Goal: Check status: Check status

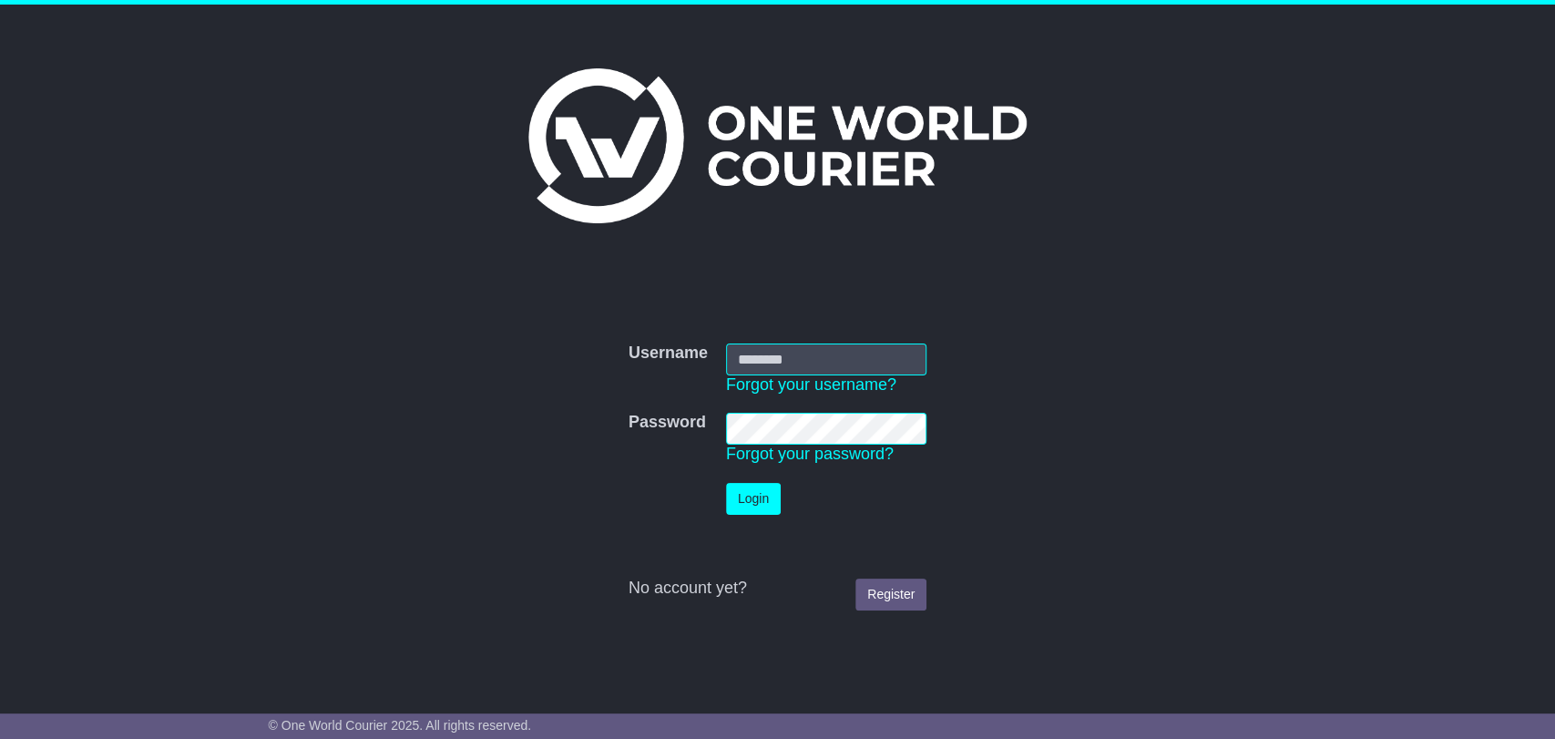
type input "**********"
click at [735, 507] on button "Login" at bounding box center [753, 499] width 55 height 32
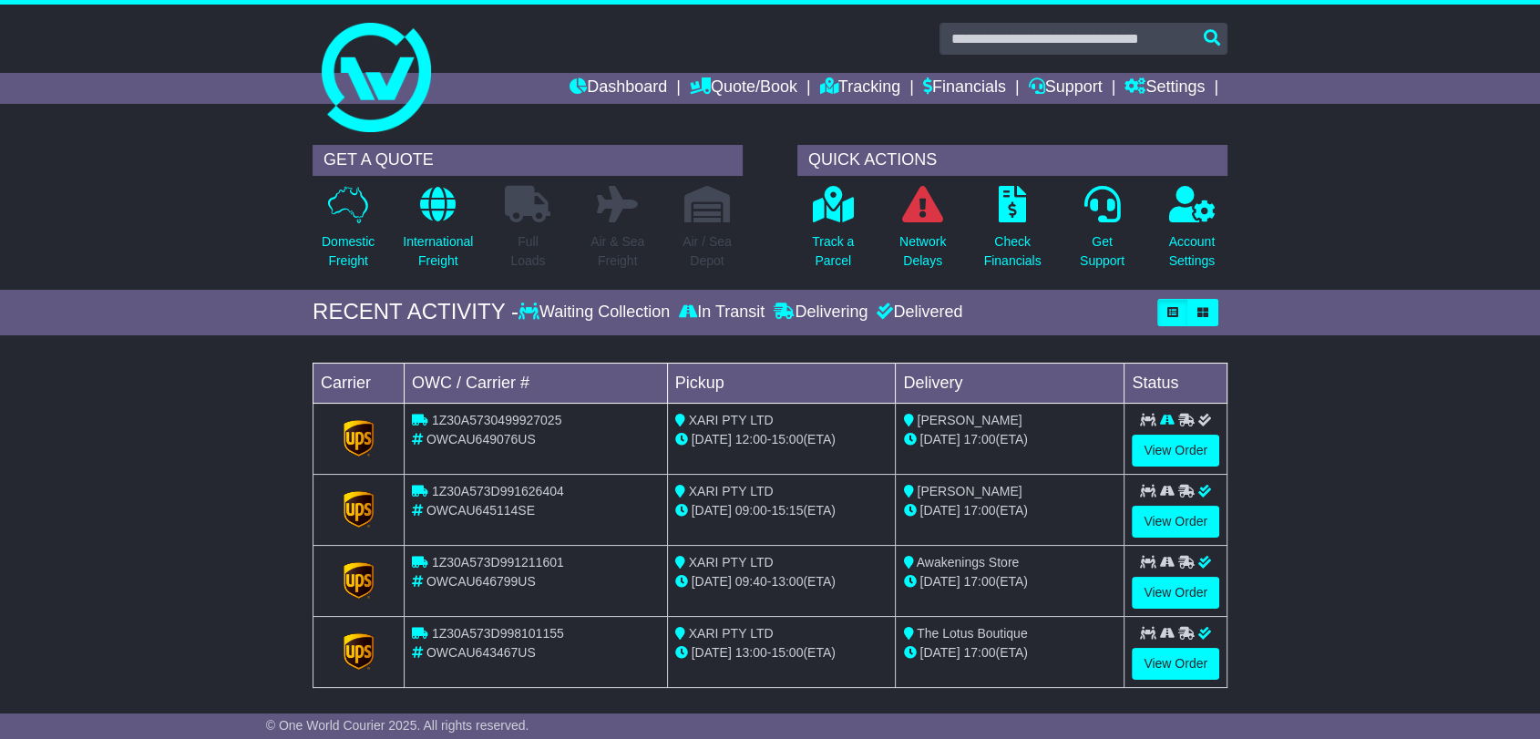
scroll to position [21, 0]
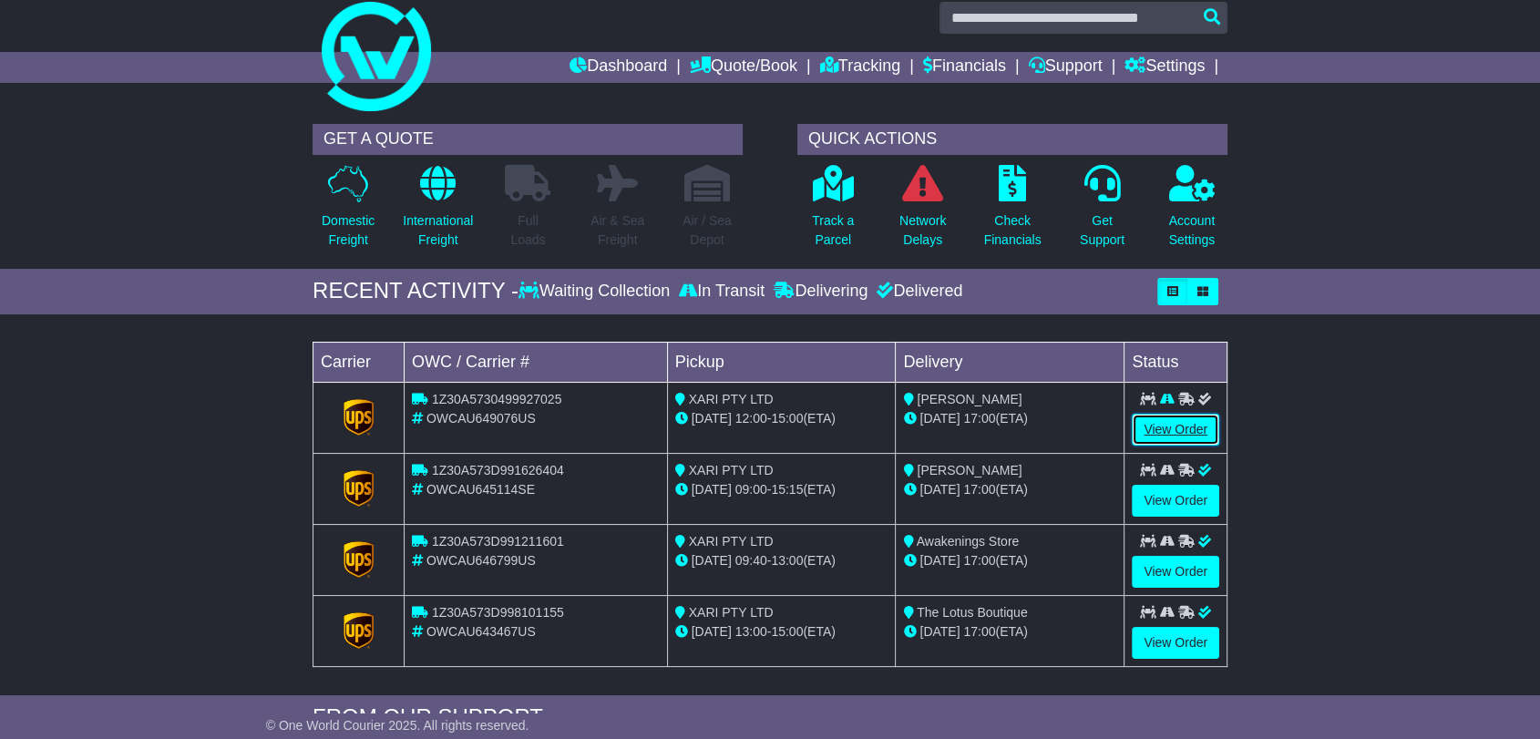
click at [1176, 420] on link "View Order" at bounding box center [1174, 430] width 87 height 32
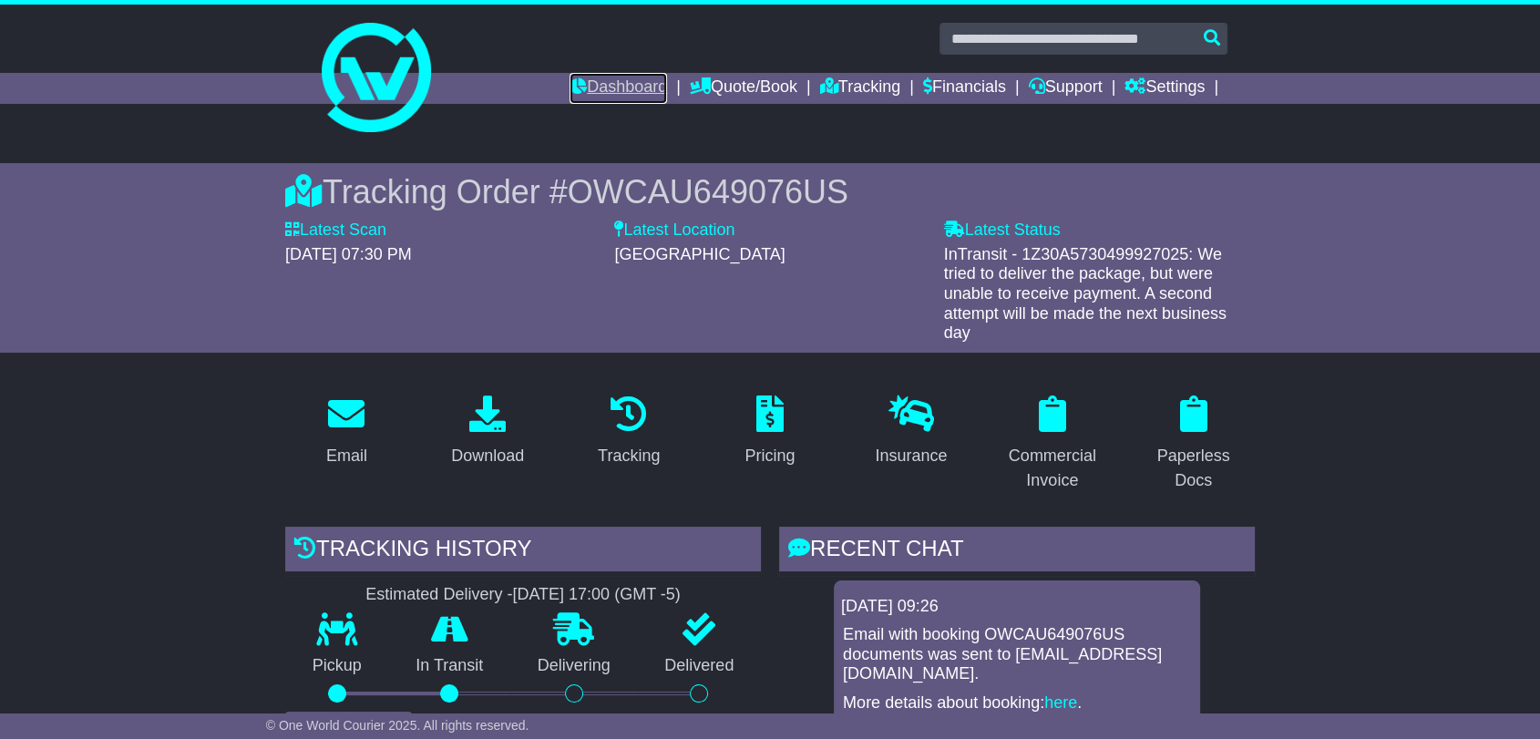
click at [598, 92] on link "Dashboard" at bounding box center [617, 88] width 97 height 31
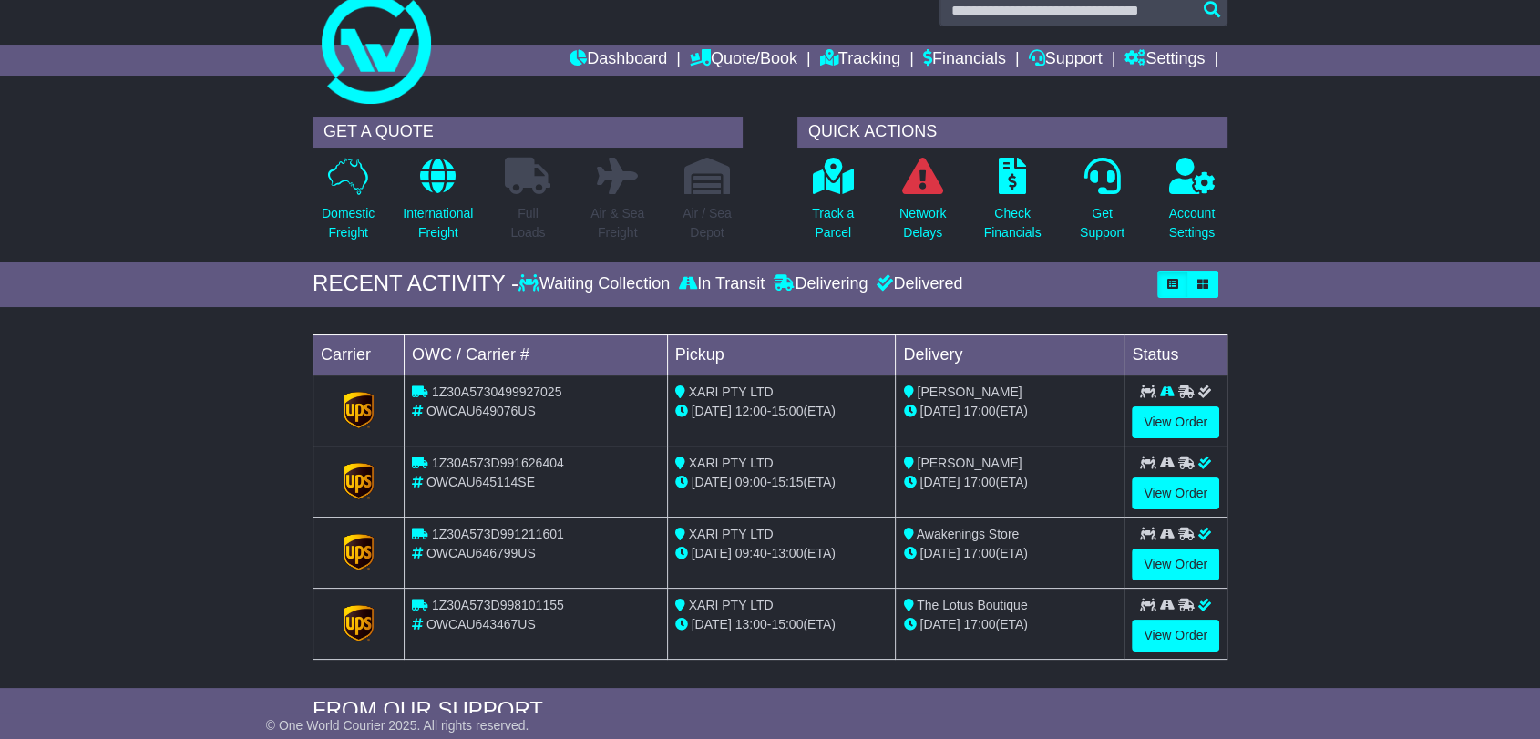
scroll to position [36, 0]
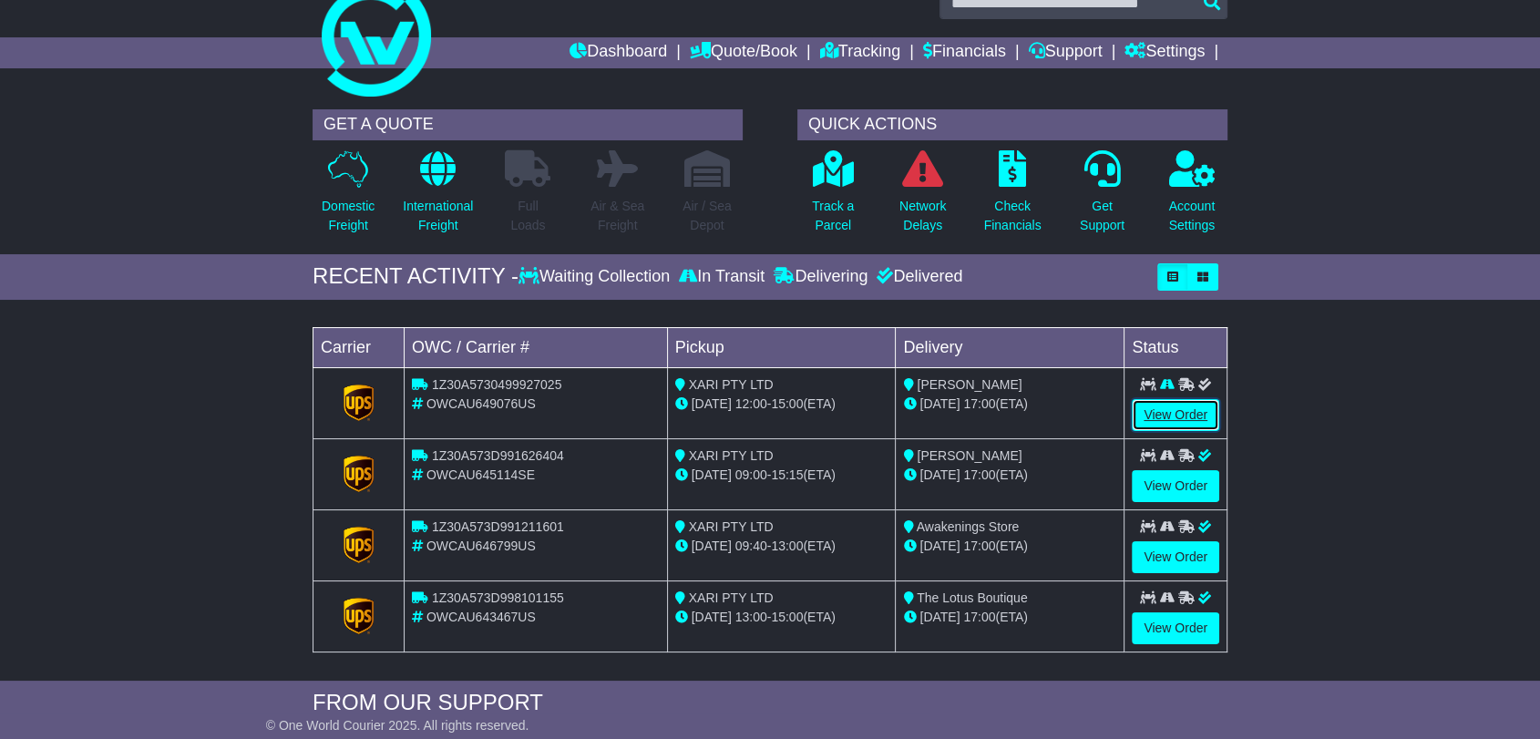
click at [1174, 404] on link "View Order" at bounding box center [1174, 415] width 87 height 32
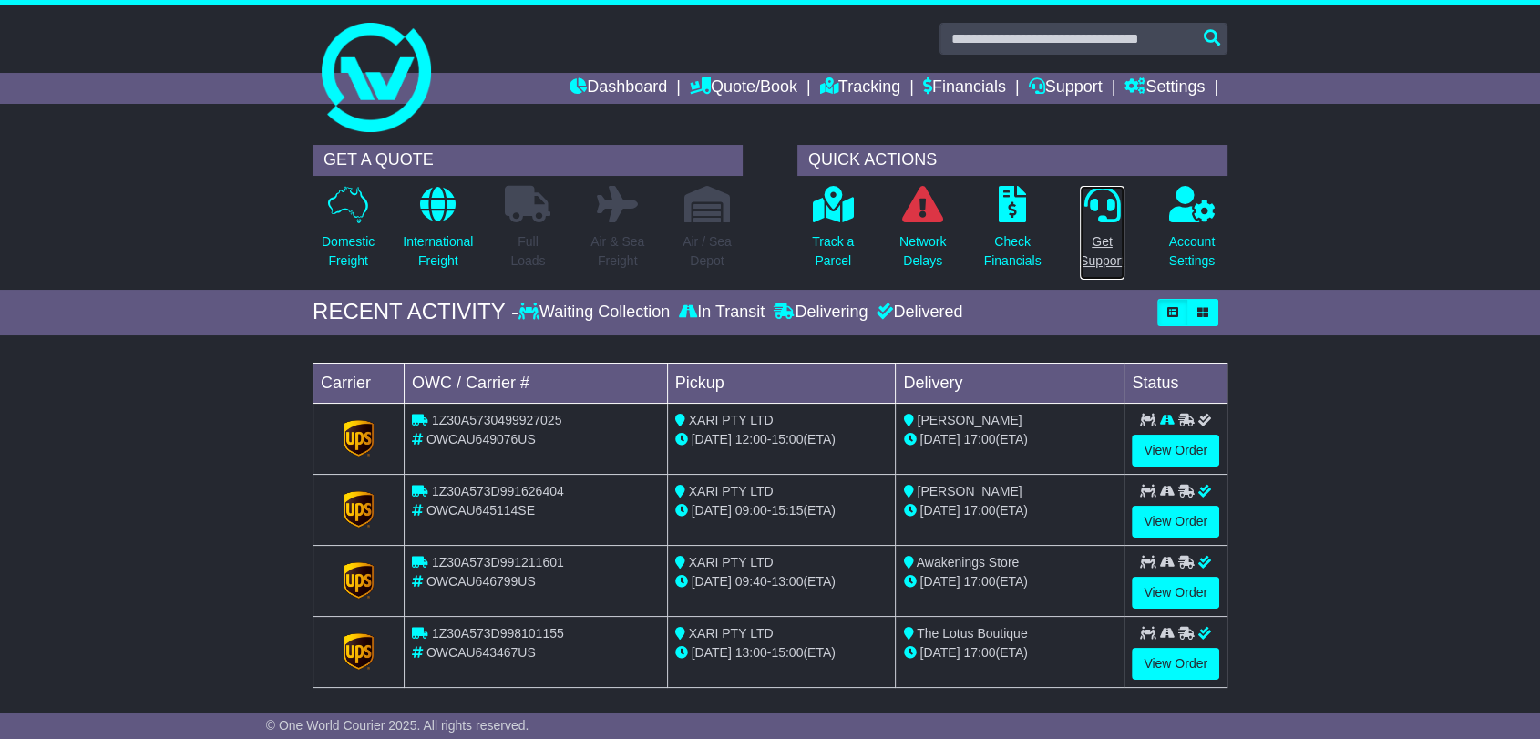
click at [1092, 211] on icon at bounding box center [1101, 204] width 36 height 36
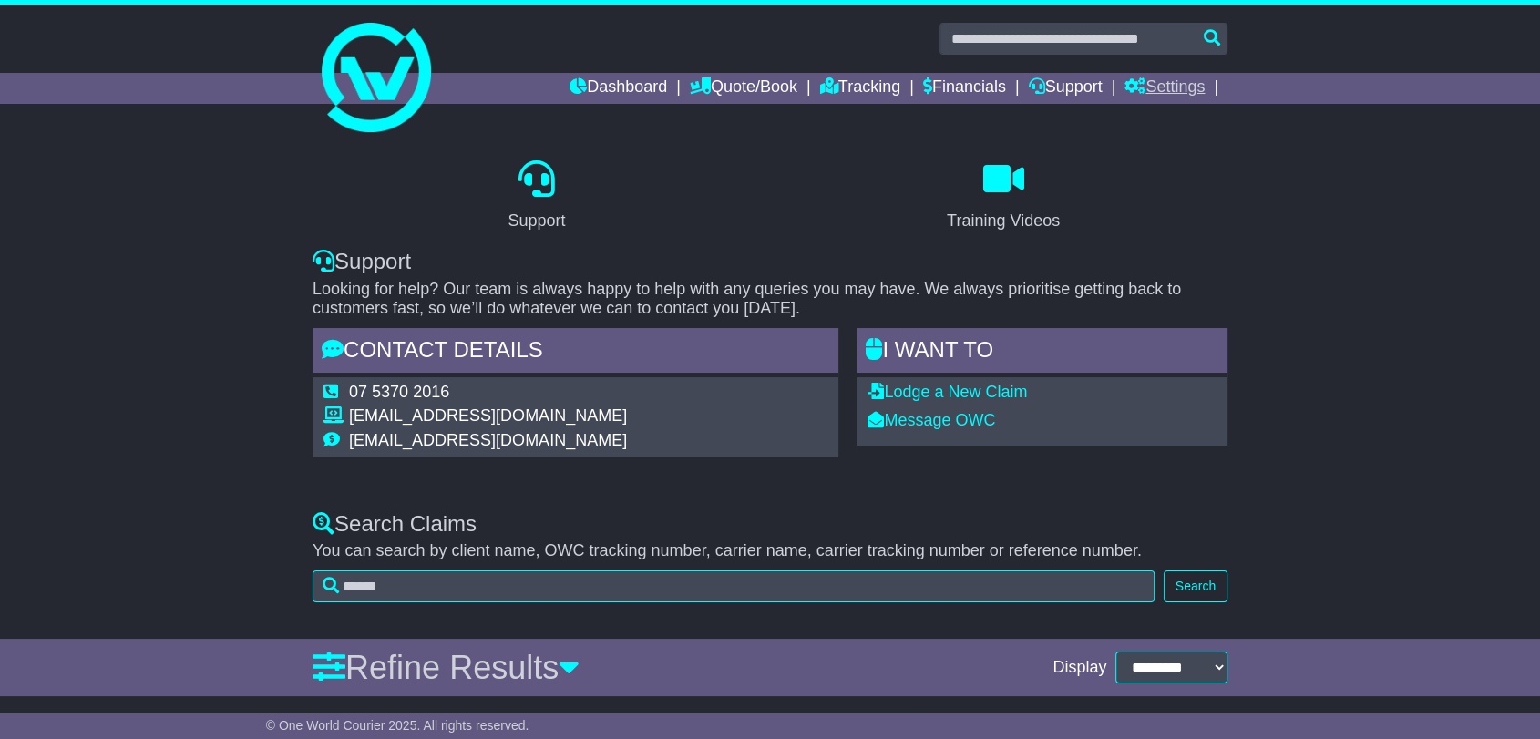
click at [1162, 82] on link "Settings" at bounding box center [1164, 88] width 80 height 31
click at [572, 89] on link "Dashboard" at bounding box center [617, 88] width 97 height 31
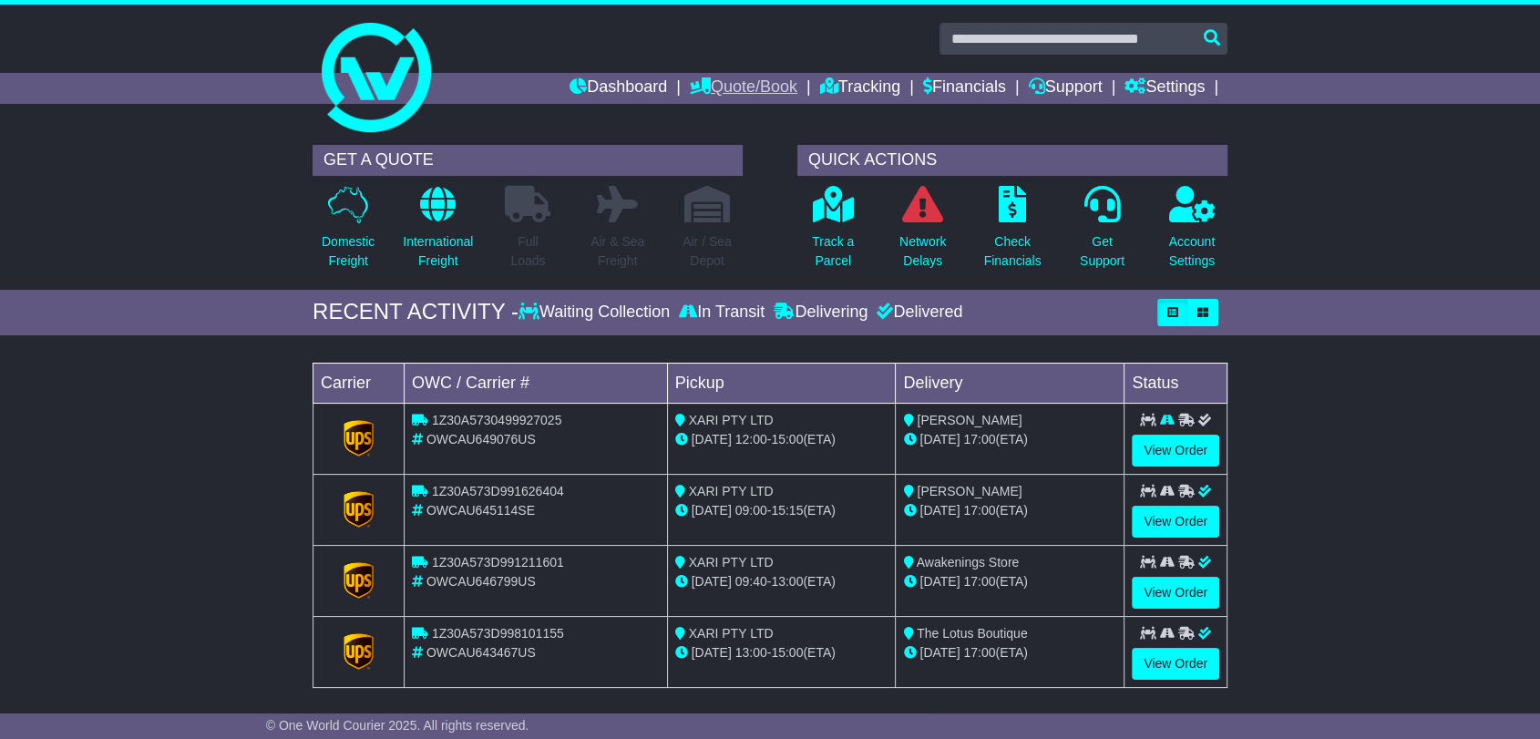
click at [715, 76] on link "Quote/Book" at bounding box center [743, 88] width 107 height 31
click at [704, 157] on link "Saved Quotes" at bounding box center [763, 159] width 144 height 20
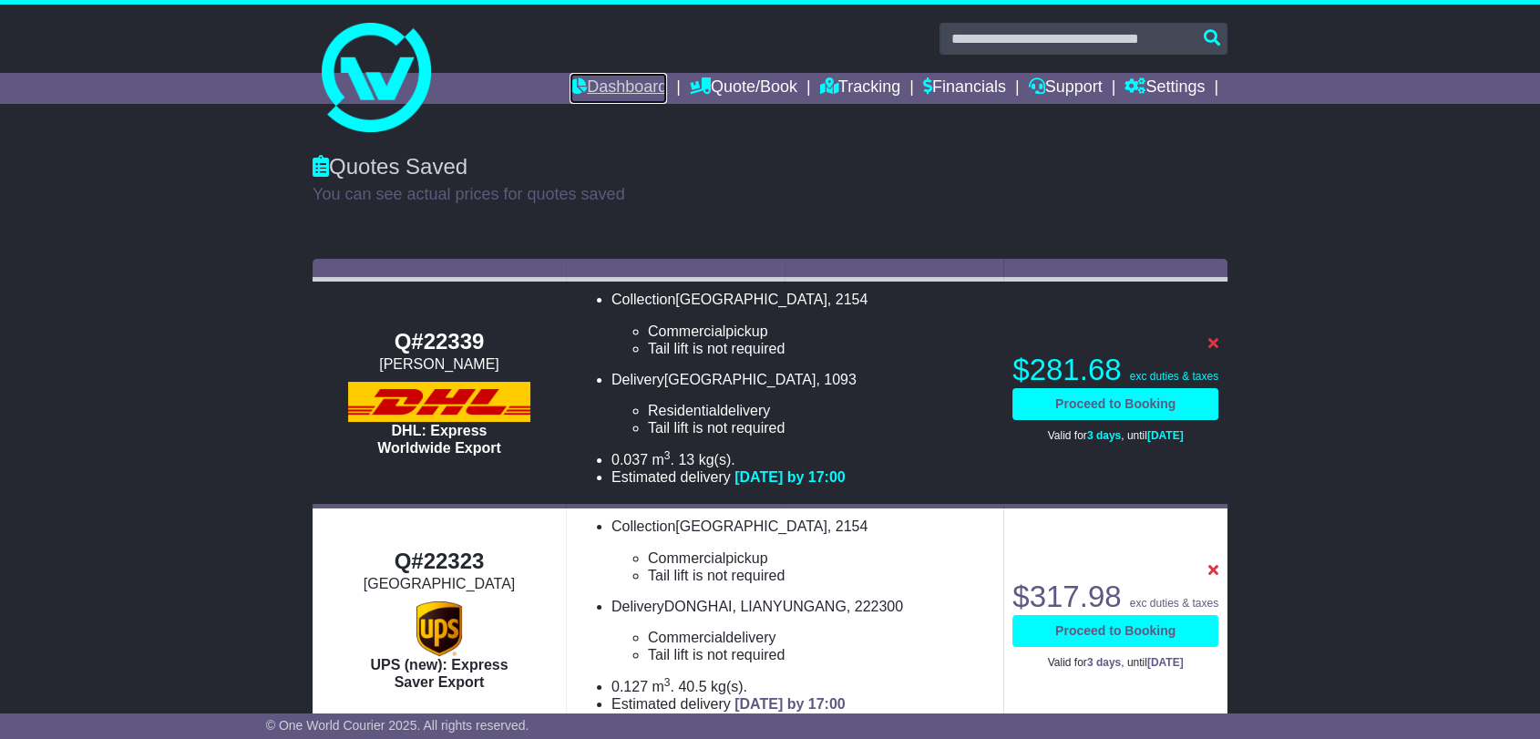
click at [581, 86] on link "Dashboard" at bounding box center [617, 88] width 97 height 31
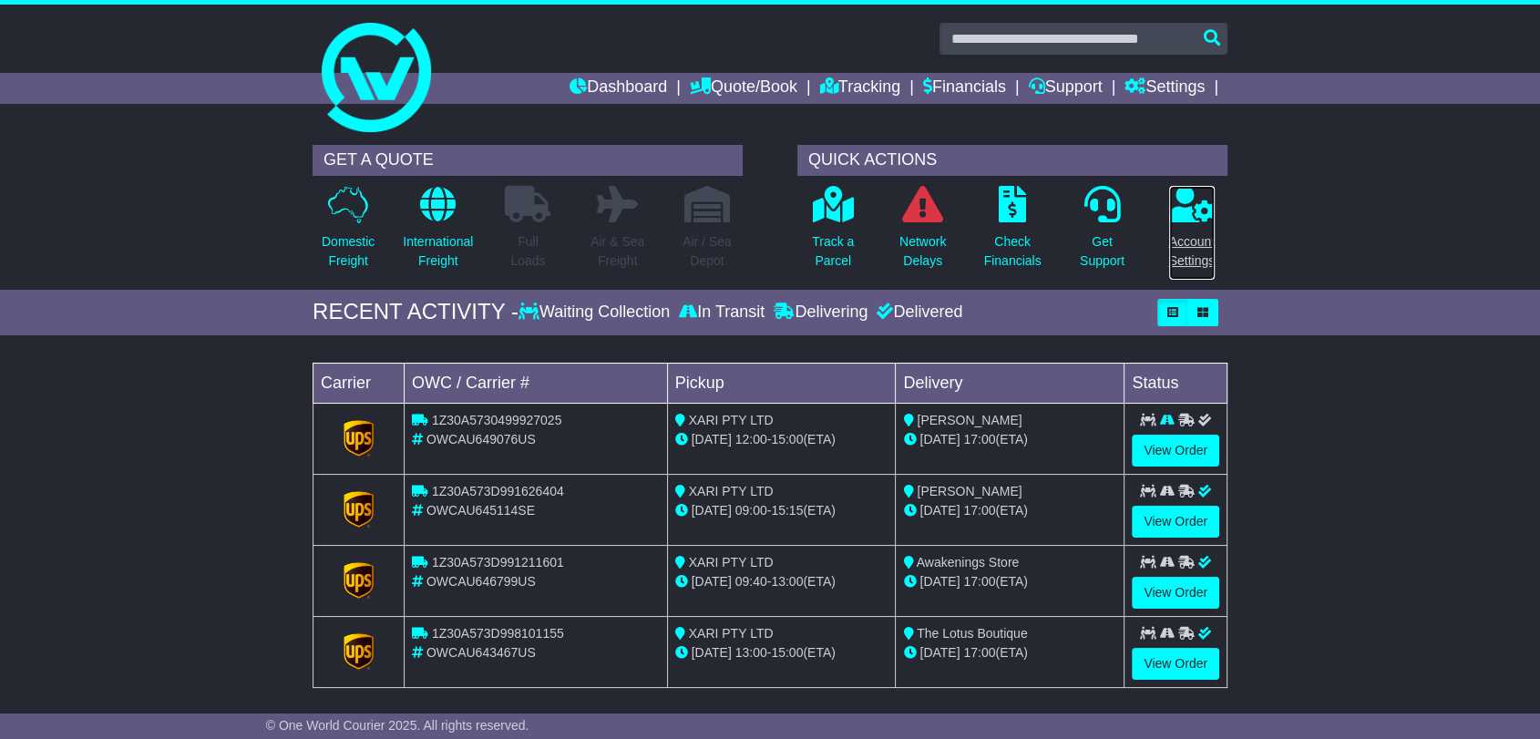
click at [1195, 229] on link "Account Settings" at bounding box center [1192, 233] width 48 height 96
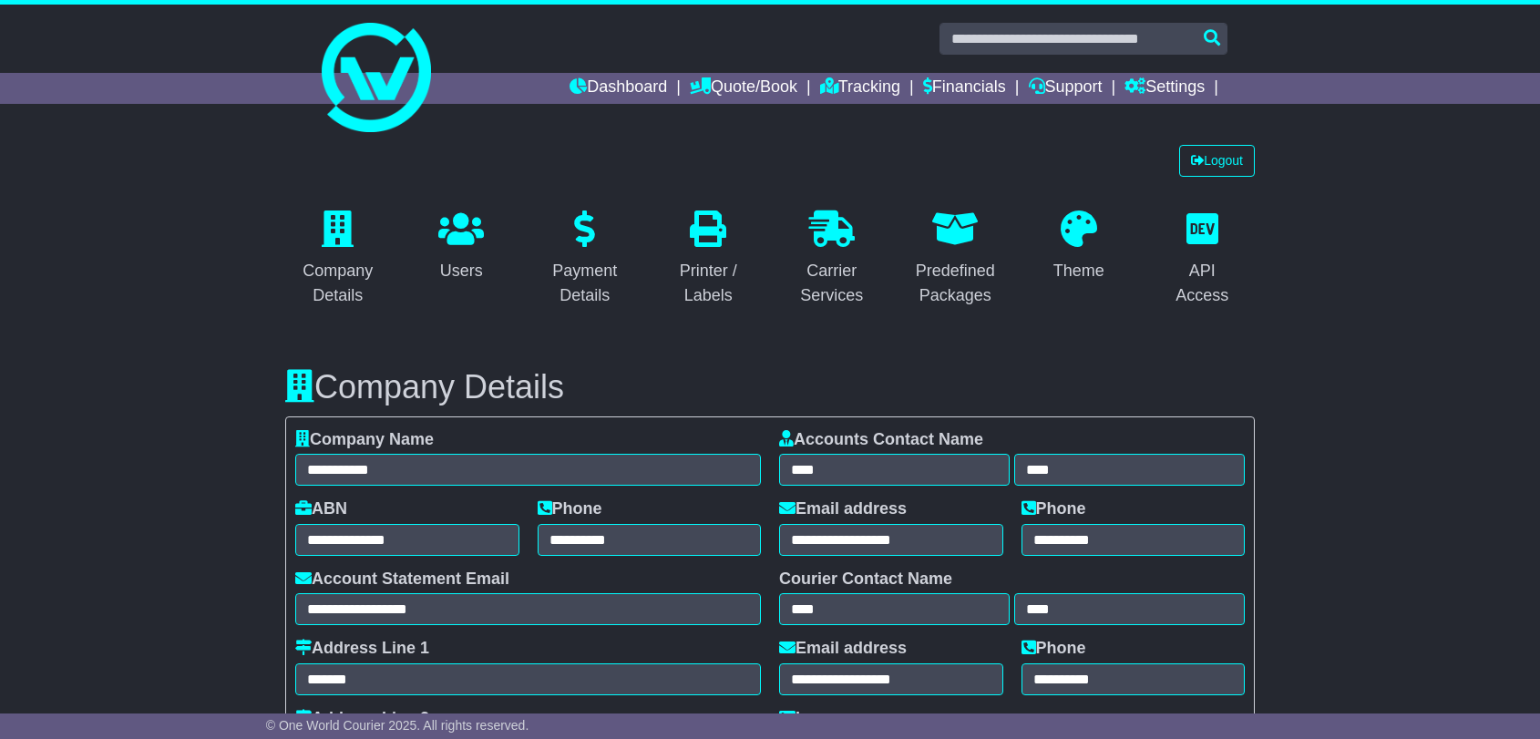
select select "**********"
select select "**"
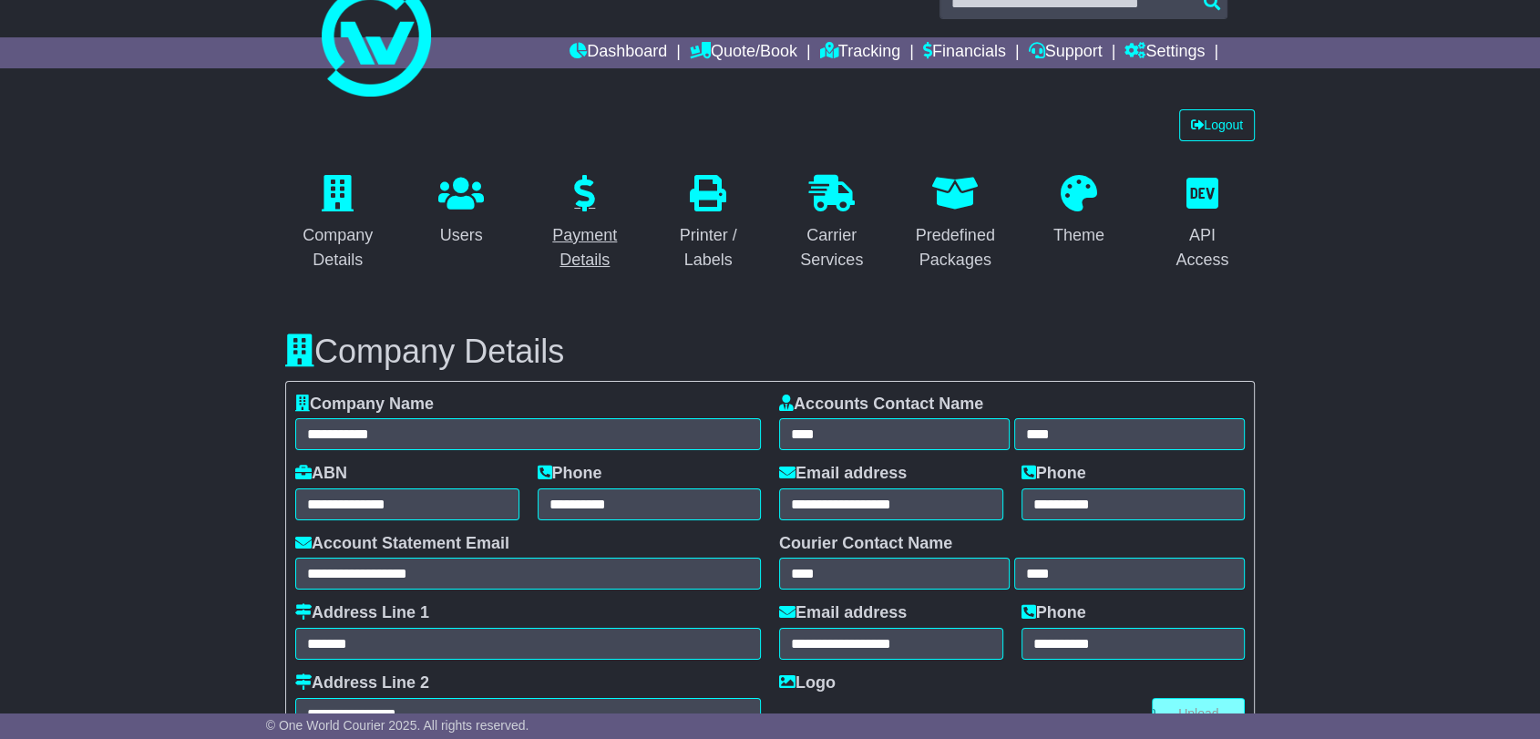
scroll to position [36, 0]
click at [728, 41] on link "Quote/Book" at bounding box center [743, 51] width 107 height 31
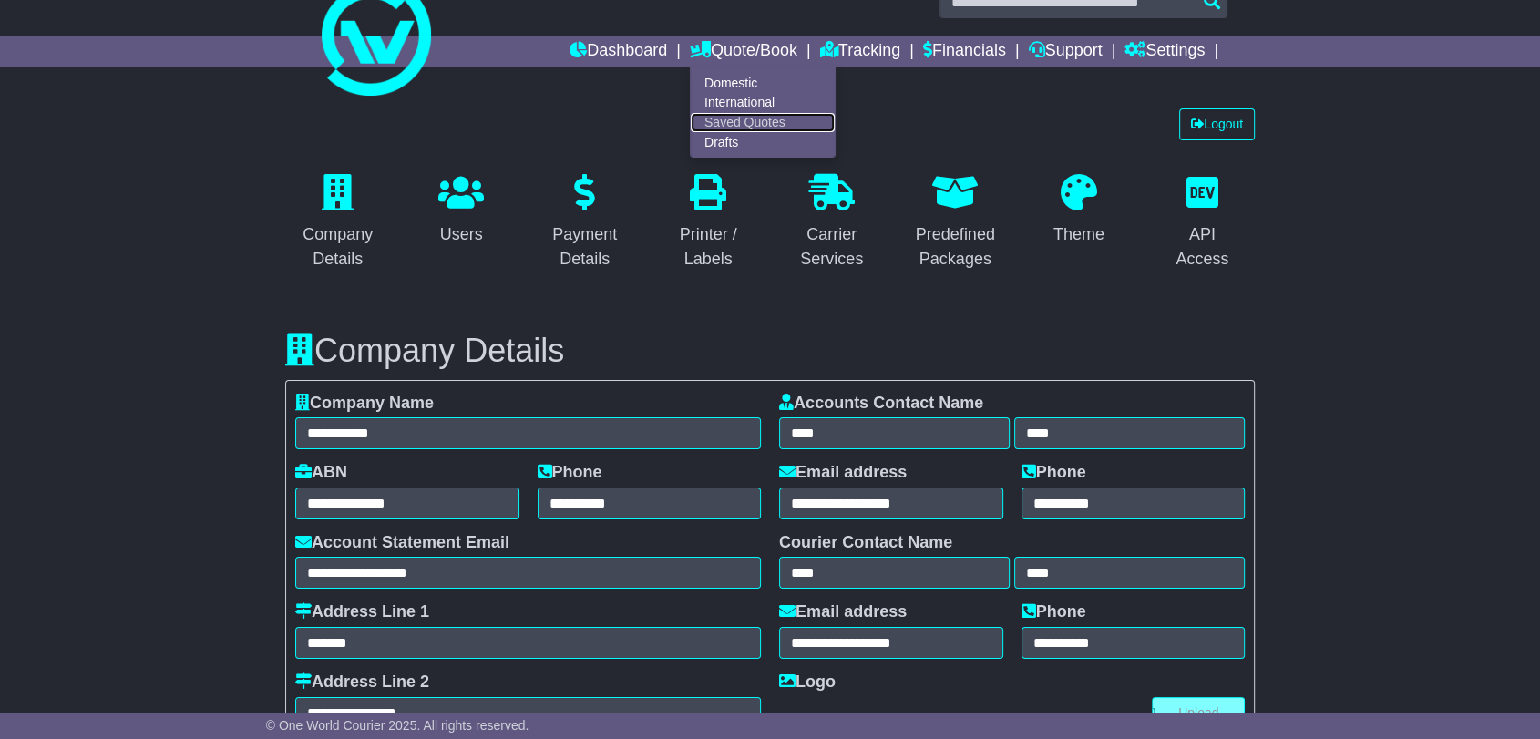
click at [716, 120] on link "Saved Quotes" at bounding box center [763, 123] width 144 height 20
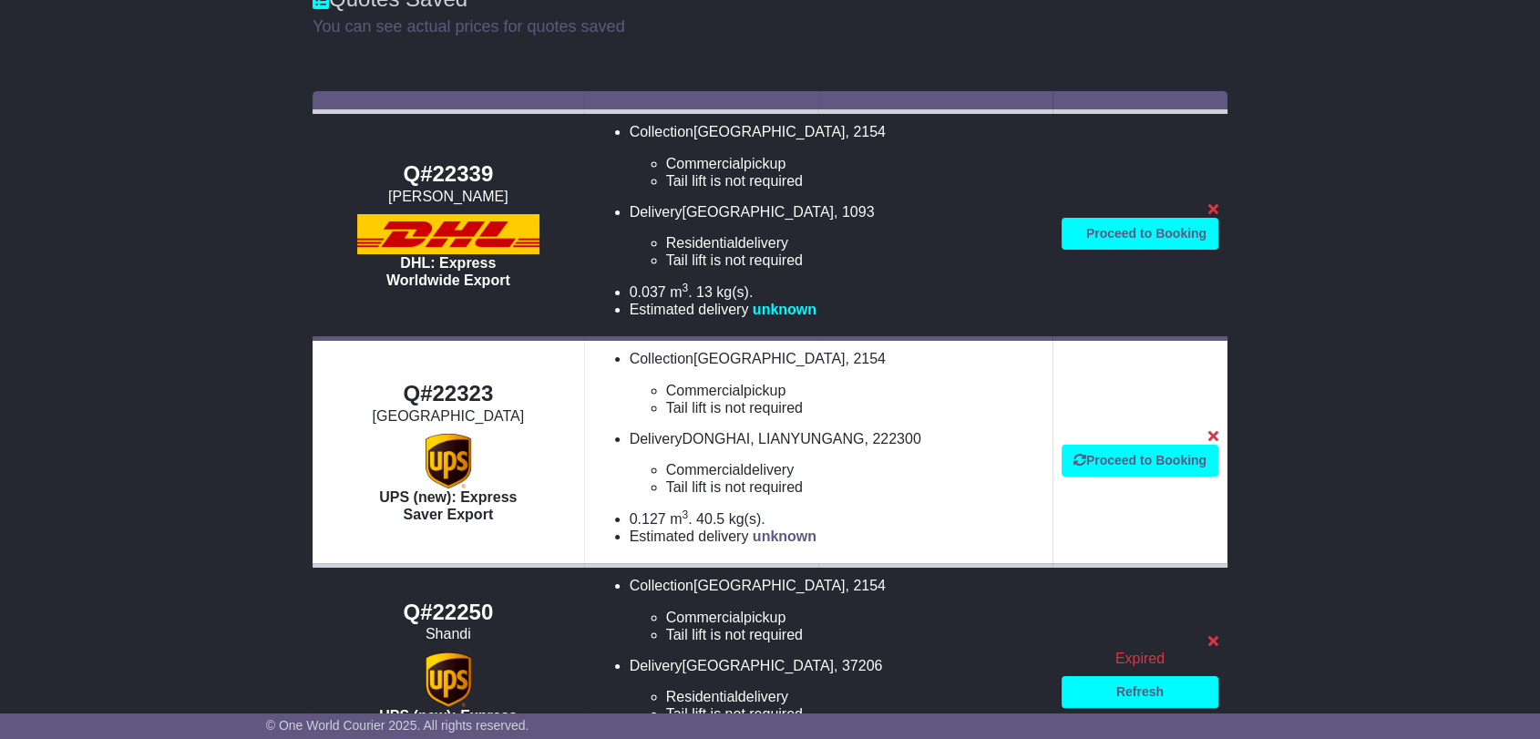
scroll to position [209, 0]
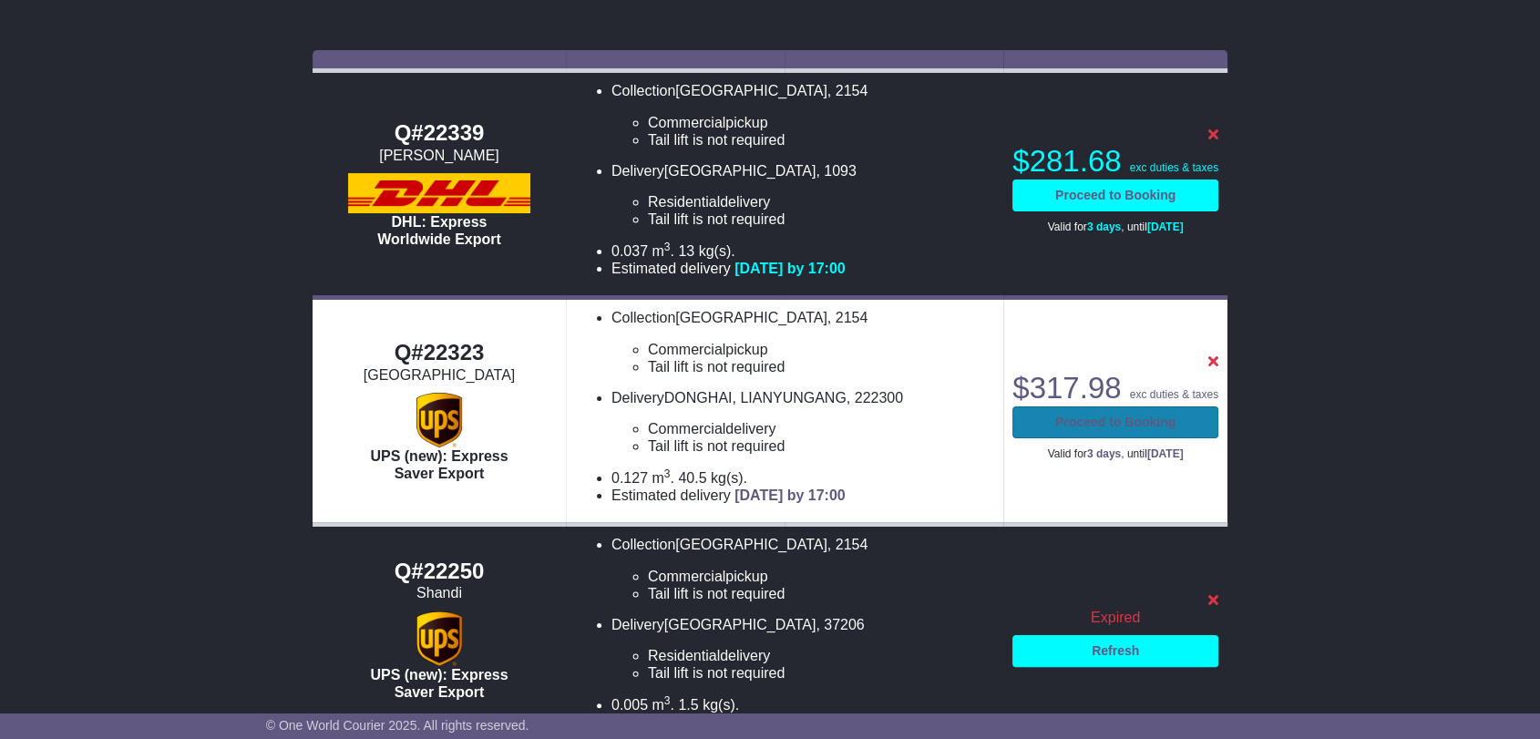
click at [1067, 424] on link "Proceed to Booking" at bounding box center [1115, 422] width 206 height 32
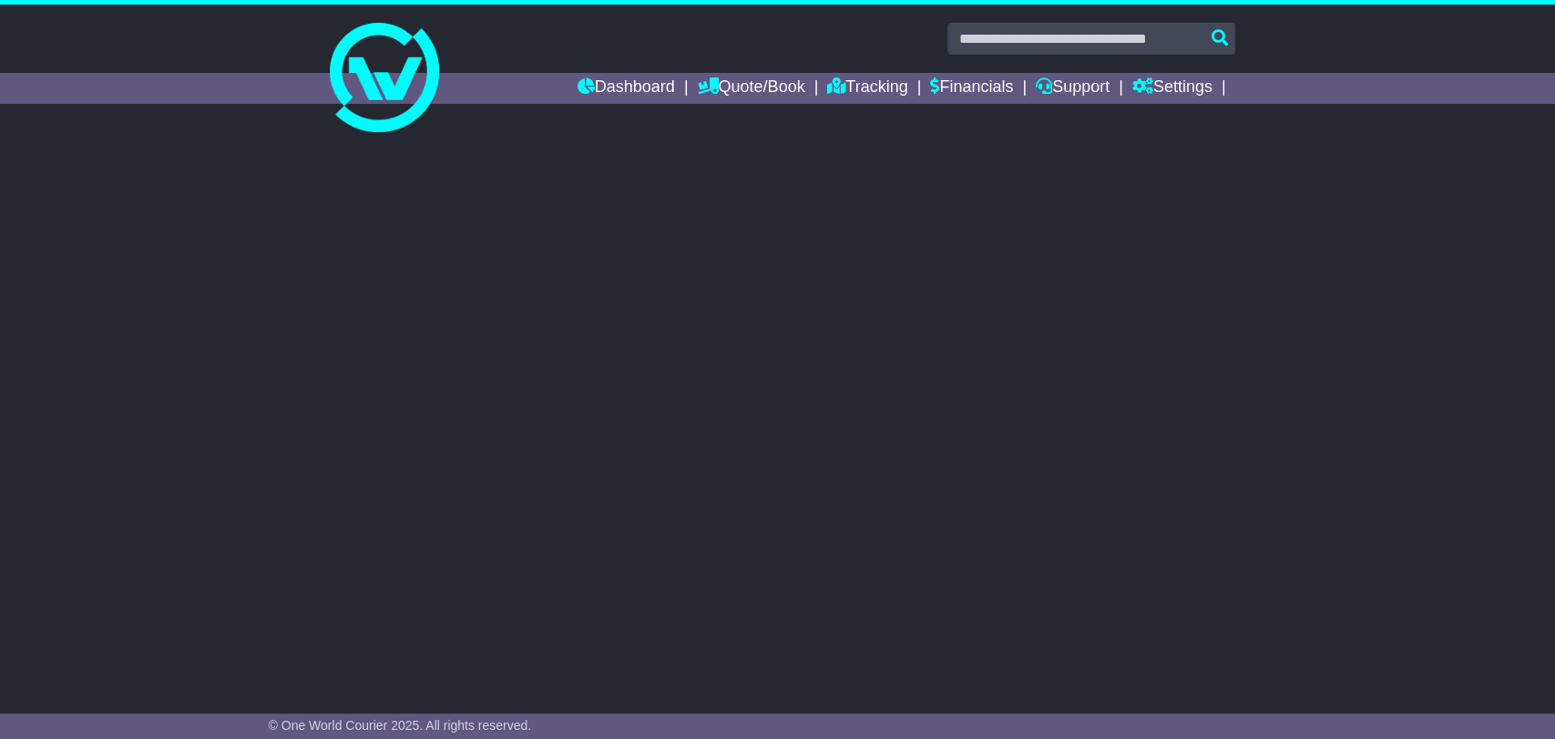
select select "**"
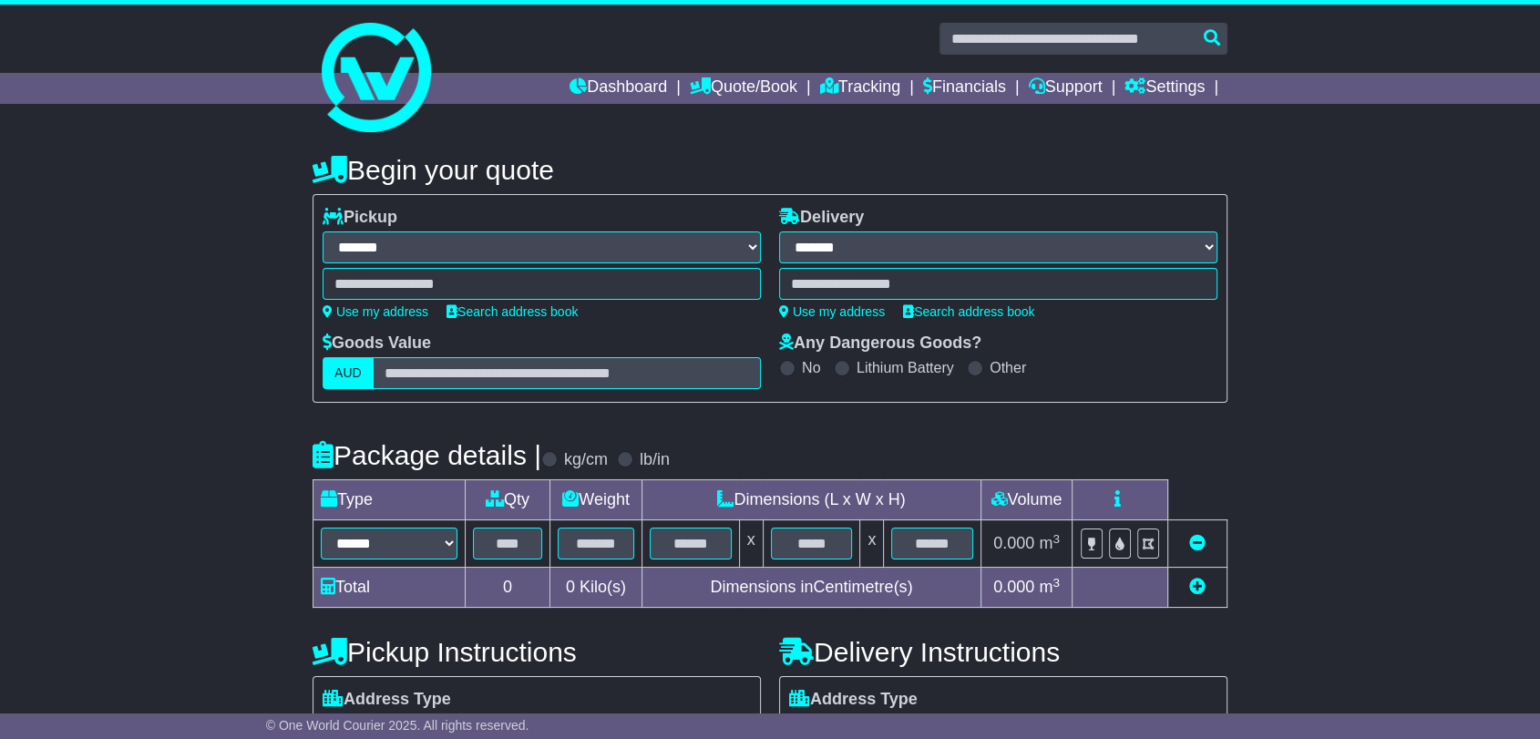
select select "***"
select select "*****"
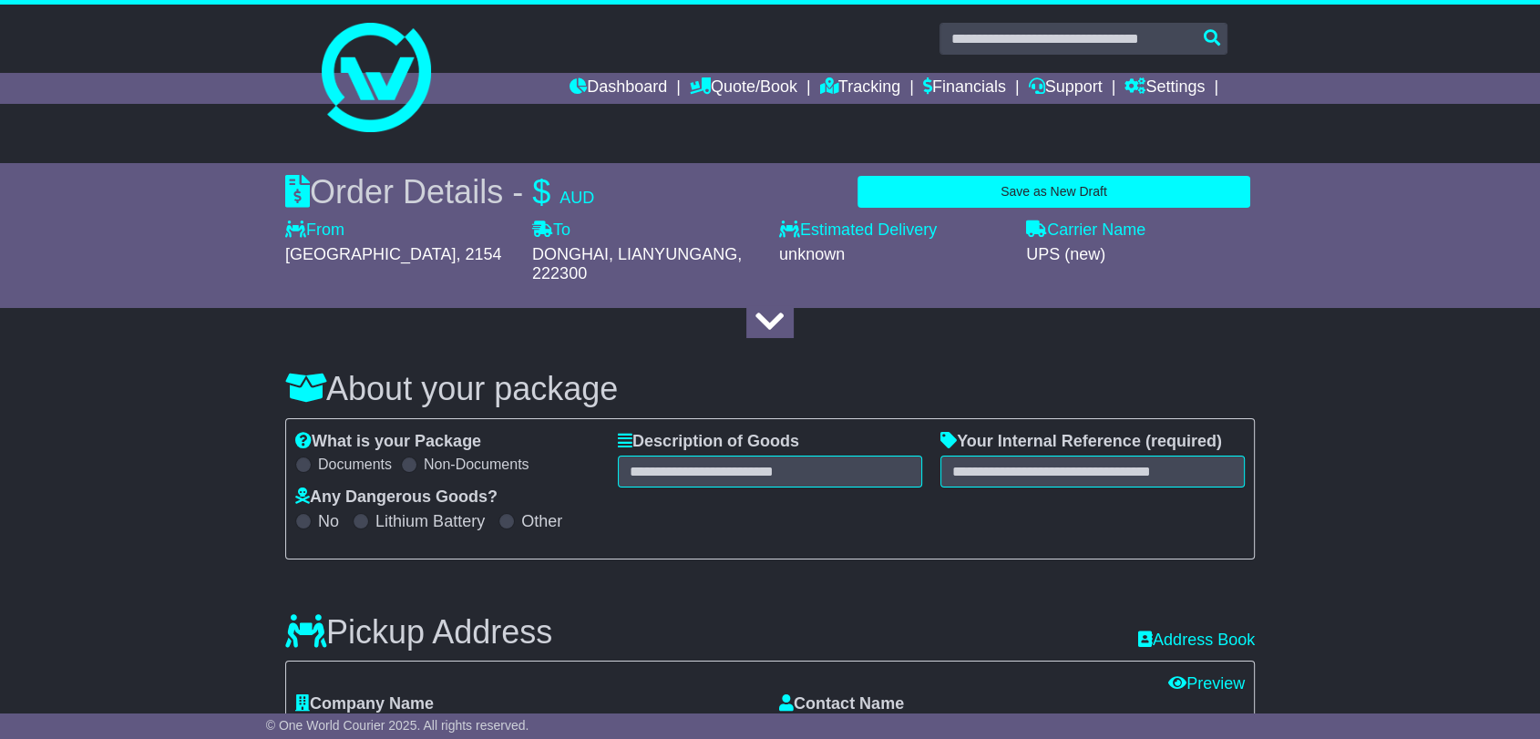
select select
click at [693, 467] on input "text" at bounding box center [770, 471] width 304 height 32
click at [663, 544] on div "What is your Package Documents Non-Documents What are the Incoterms? *** *** **…" at bounding box center [769, 489] width 967 height 114
click at [678, 477] on input "text" at bounding box center [770, 471] width 304 height 32
click at [732, 84] on link "Quote/Book" at bounding box center [743, 88] width 107 height 31
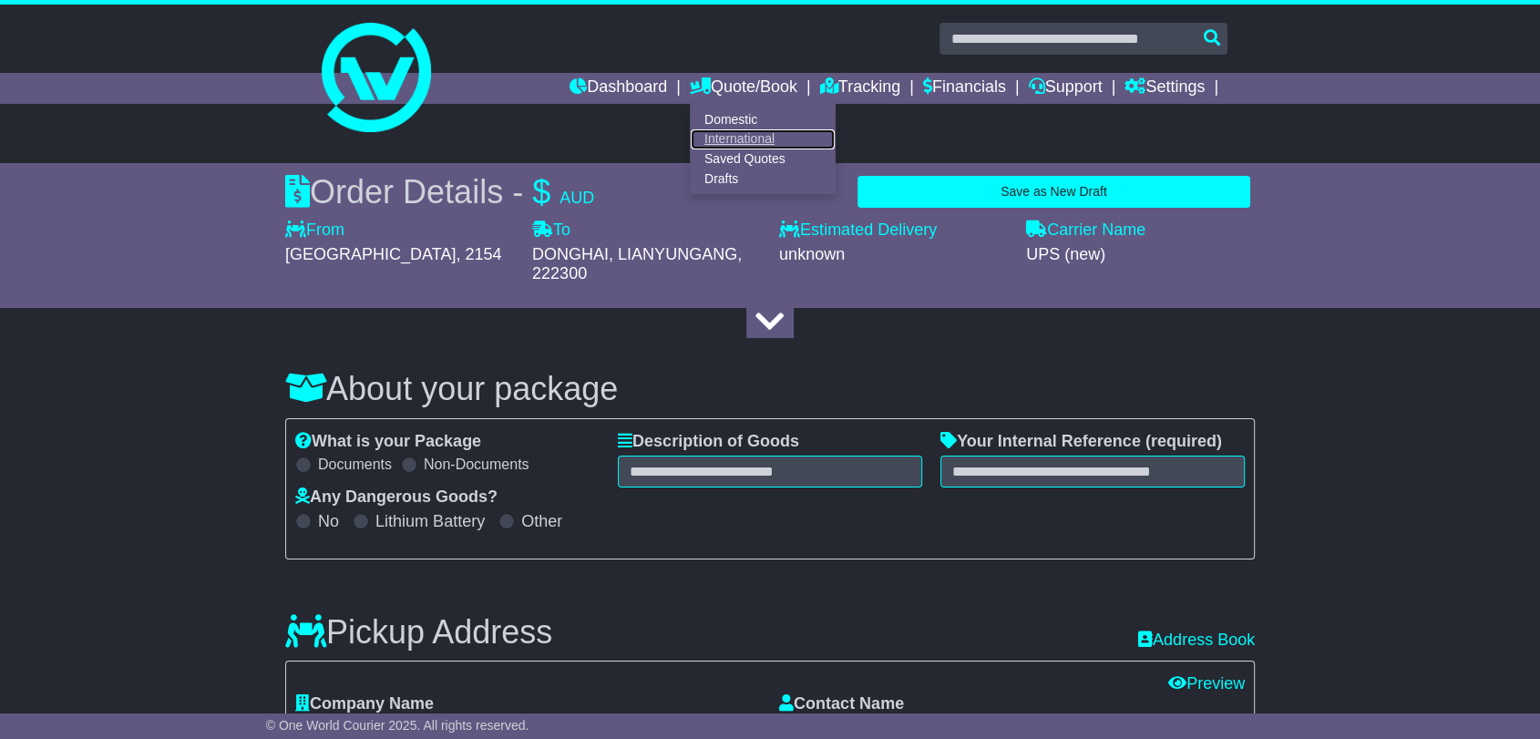
click at [703, 134] on link "International" at bounding box center [763, 139] width 144 height 20
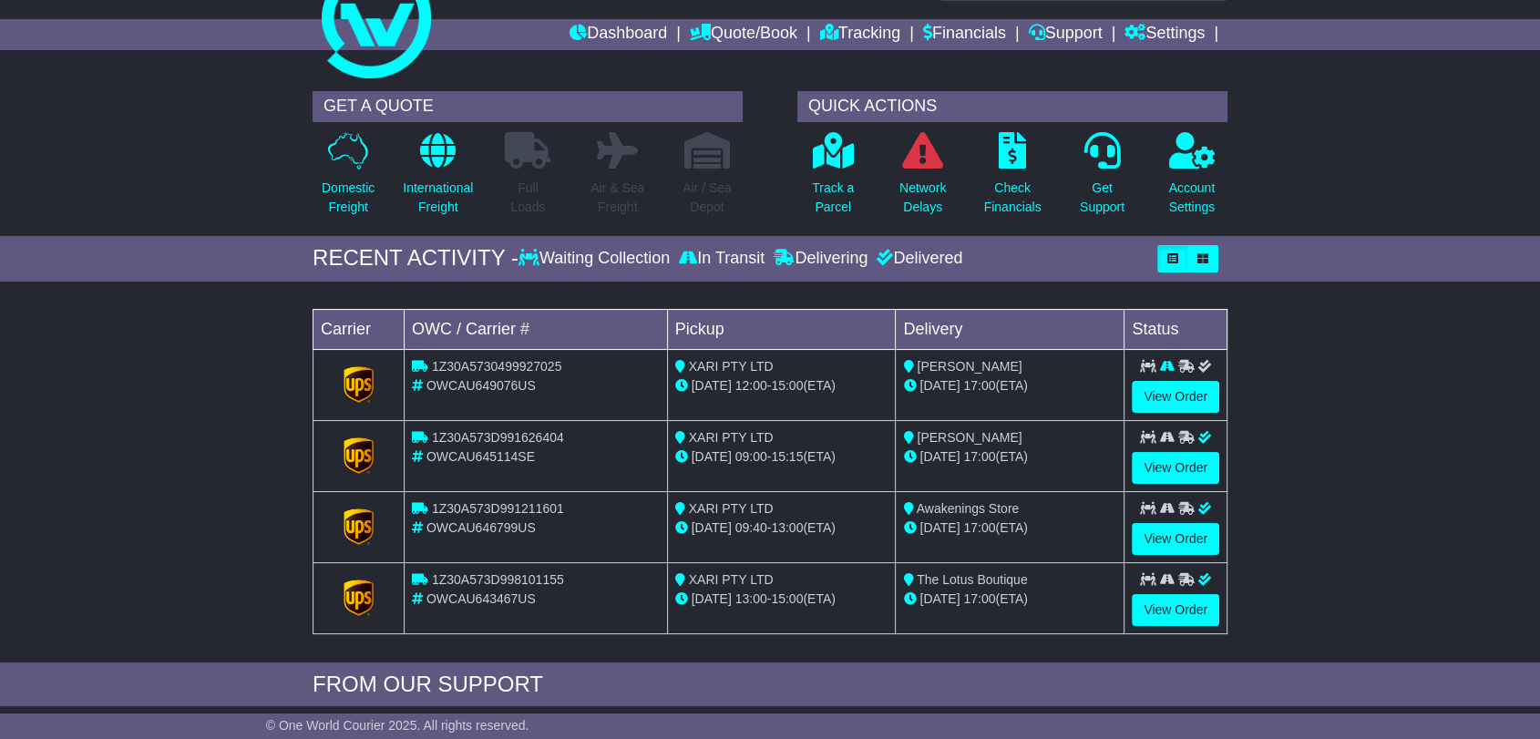
scroll to position [55, 0]
drag, startPoint x: 1134, startPoint y: 362, endPoint x: 1206, endPoint y: 361, distance: 72.0
click at [1206, 361] on div at bounding box center [1174, 365] width 87 height 19
click at [606, 394] on td "1Z30A5730499927025 OWCAU649076US" at bounding box center [535, 383] width 263 height 71
click at [1168, 393] on link "View Order" at bounding box center [1174, 396] width 87 height 32
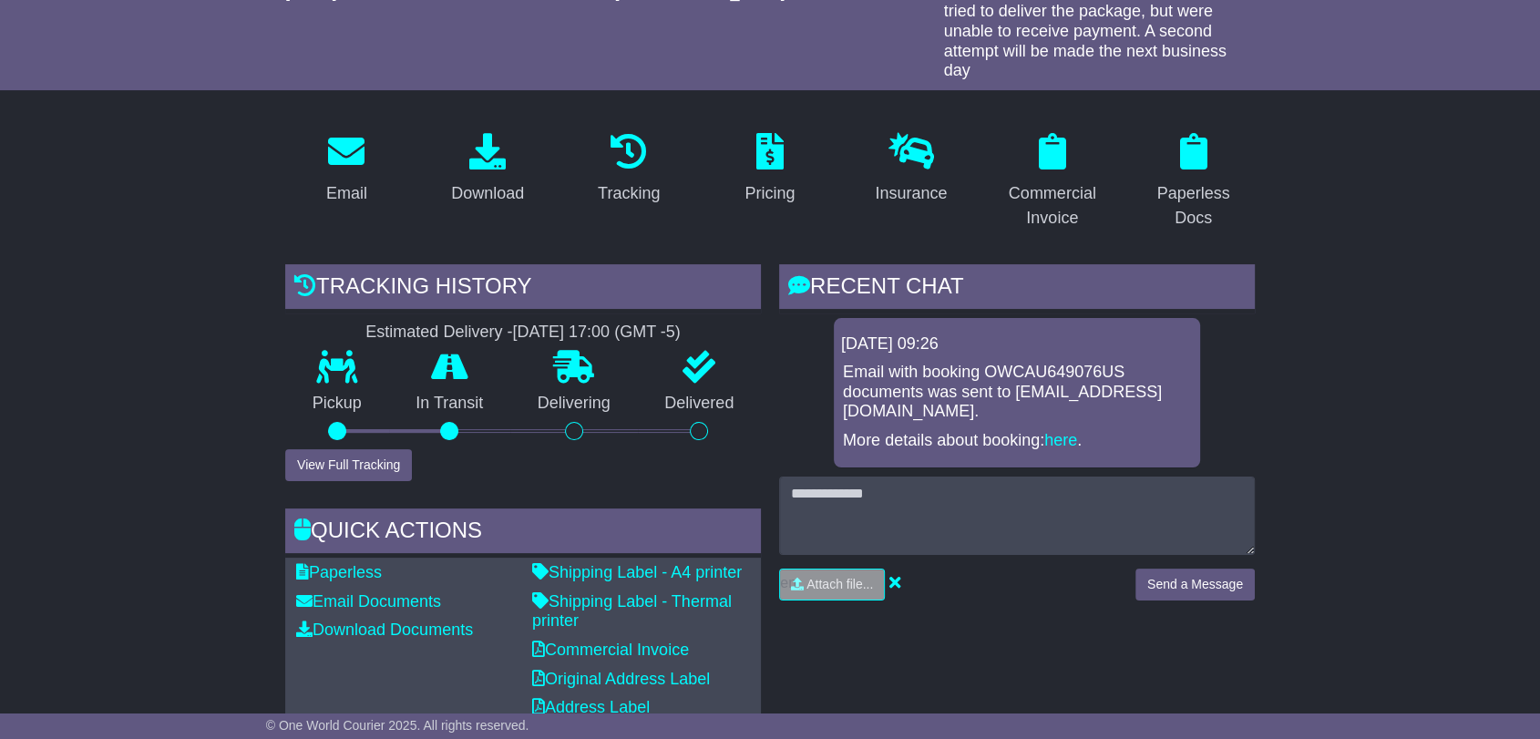
scroll to position [302, 0]
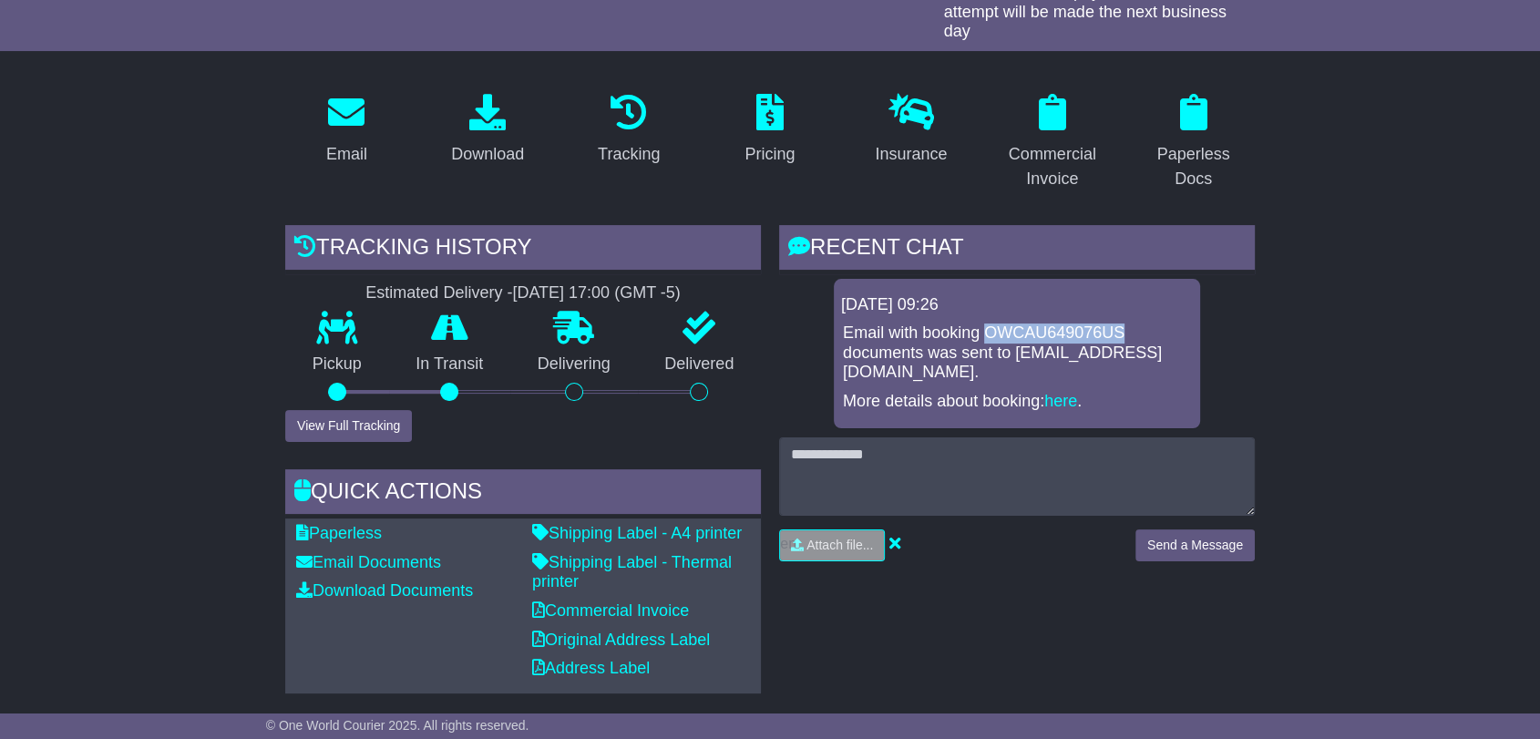
drag, startPoint x: 984, startPoint y: 333, endPoint x: 1130, endPoint y: 316, distance: 146.8
click at [1130, 316] on div "[DATE] 09:26 Email with booking OWCAU649076US documents was sent to [EMAIL_ADDR…" at bounding box center [1017, 353] width 366 height 149
click at [1168, 301] on div "[DATE] 09:26" at bounding box center [1017, 305] width 352 height 20
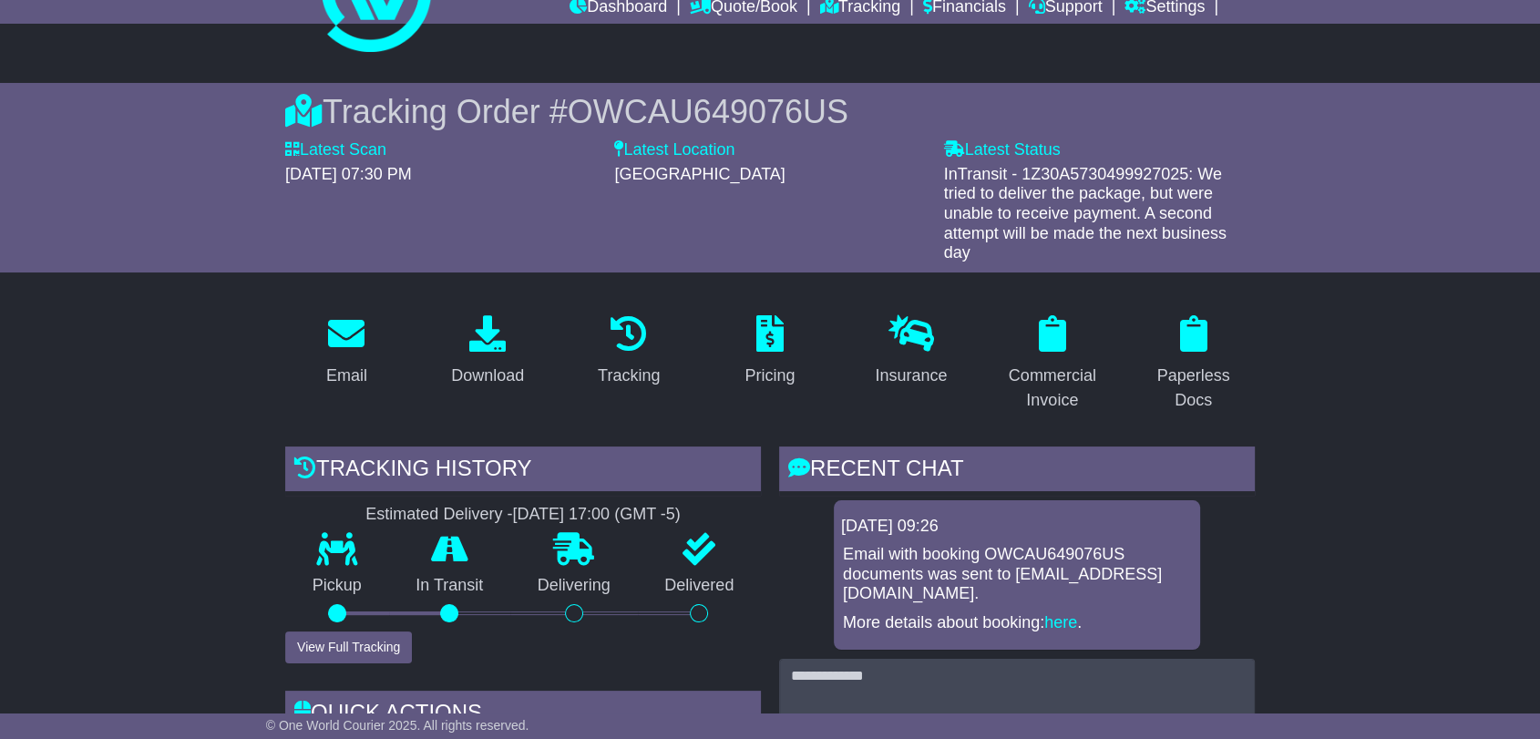
scroll to position [81, 0]
drag, startPoint x: 1009, startPoint y: 548, endPoint x: 1040, endPoint y: 547, distance: 31.0
click at [1040, 547] on p "Email with booking OWCAU649076US documents was sent to [EMAIL_ADDRESS][DOMAIN_N…" at bounding box center [1017, 573] width 348 height 59
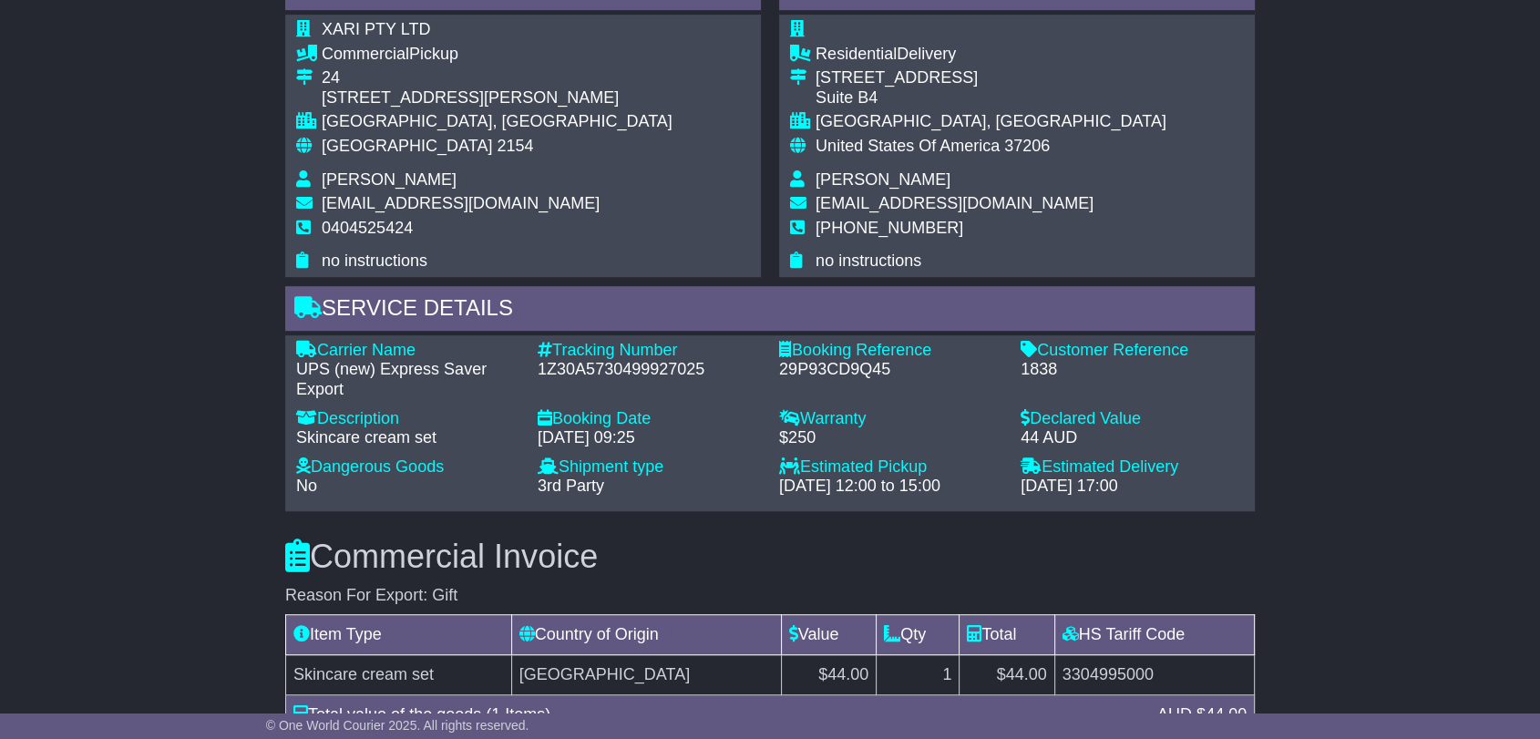
scroll to position [1104, 0]
drag, startPoint x: 1022, startPoint y: 435, endPoint x: 1094, endPoint y: 432, distance: 72.1
click at [1094, 432] on div "44 AUD" at bounding box center [1131, 437] width 223 height 20
click at [1097, 427] on div "44 AUD" at bounding box center [1131, 437] width 223 height 20
drag, startPoint x: 1011, startPoint y: 435, endPoint x: 1092, endPoint y: 429, distance: 81.3
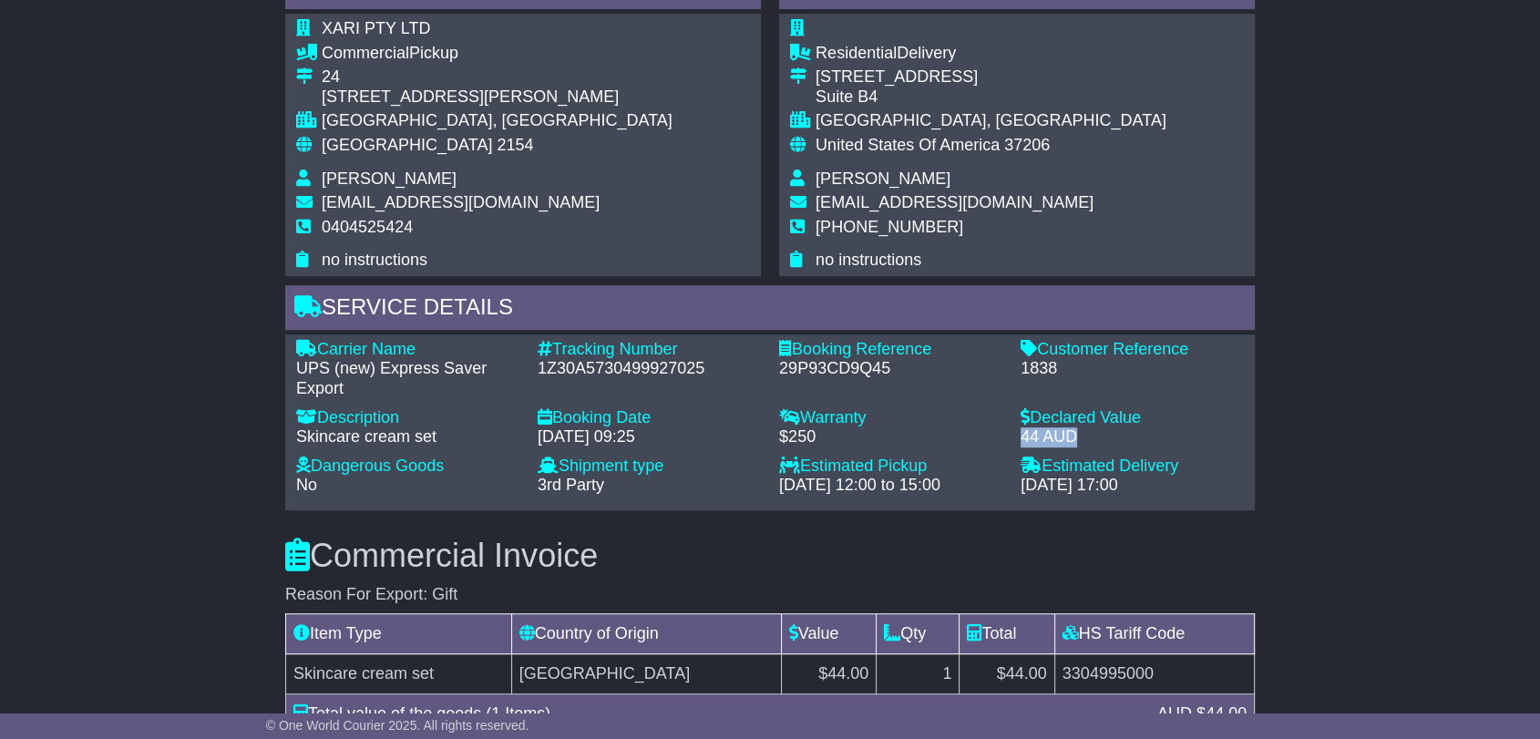
click at [1092, 429] on div "Declared Value - 44 AUD" at bounding box center [1131, 427] width 241 height 39
click at [1111, 371] on div "1838" at bounding box center [1131, 369] width 223 height 20
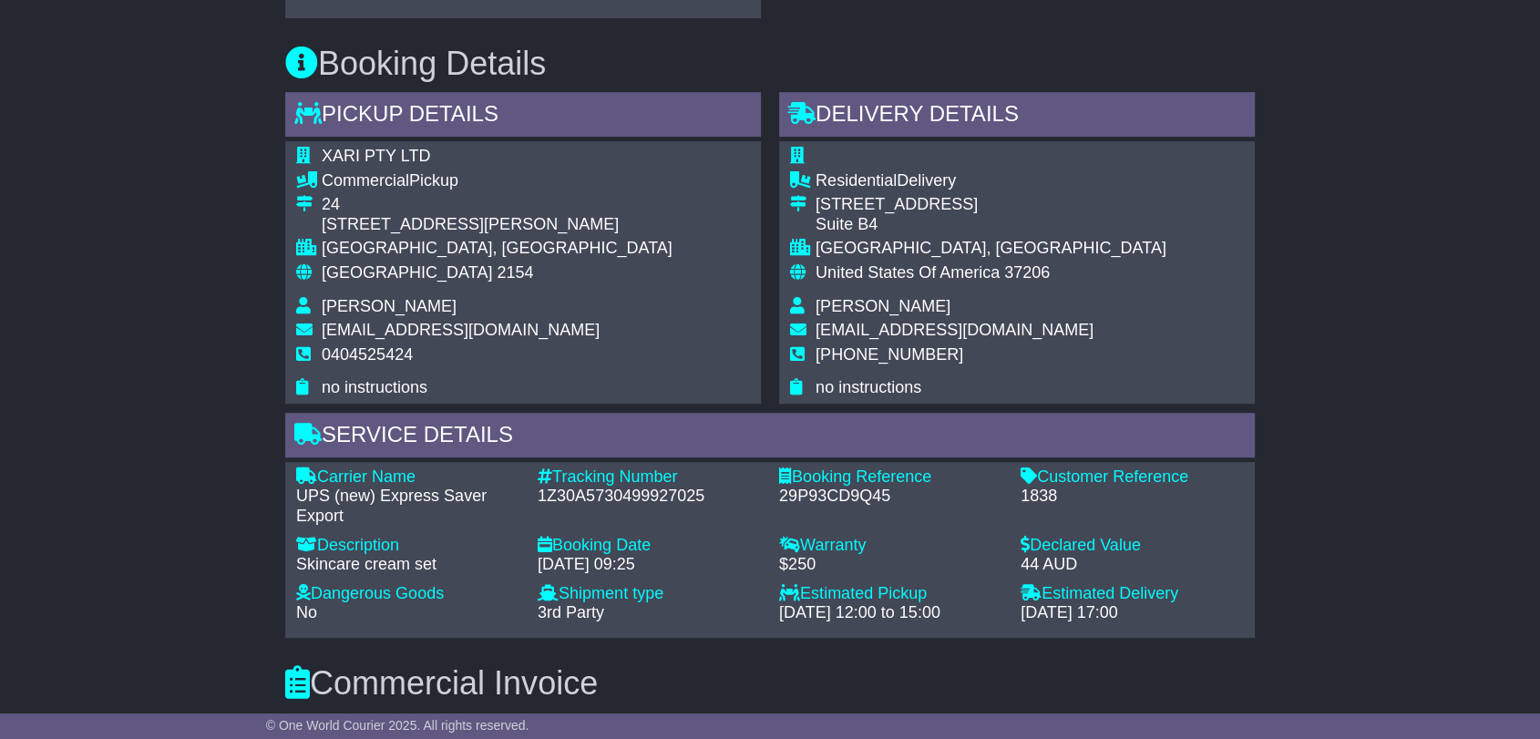
scroll to position [986, 0]
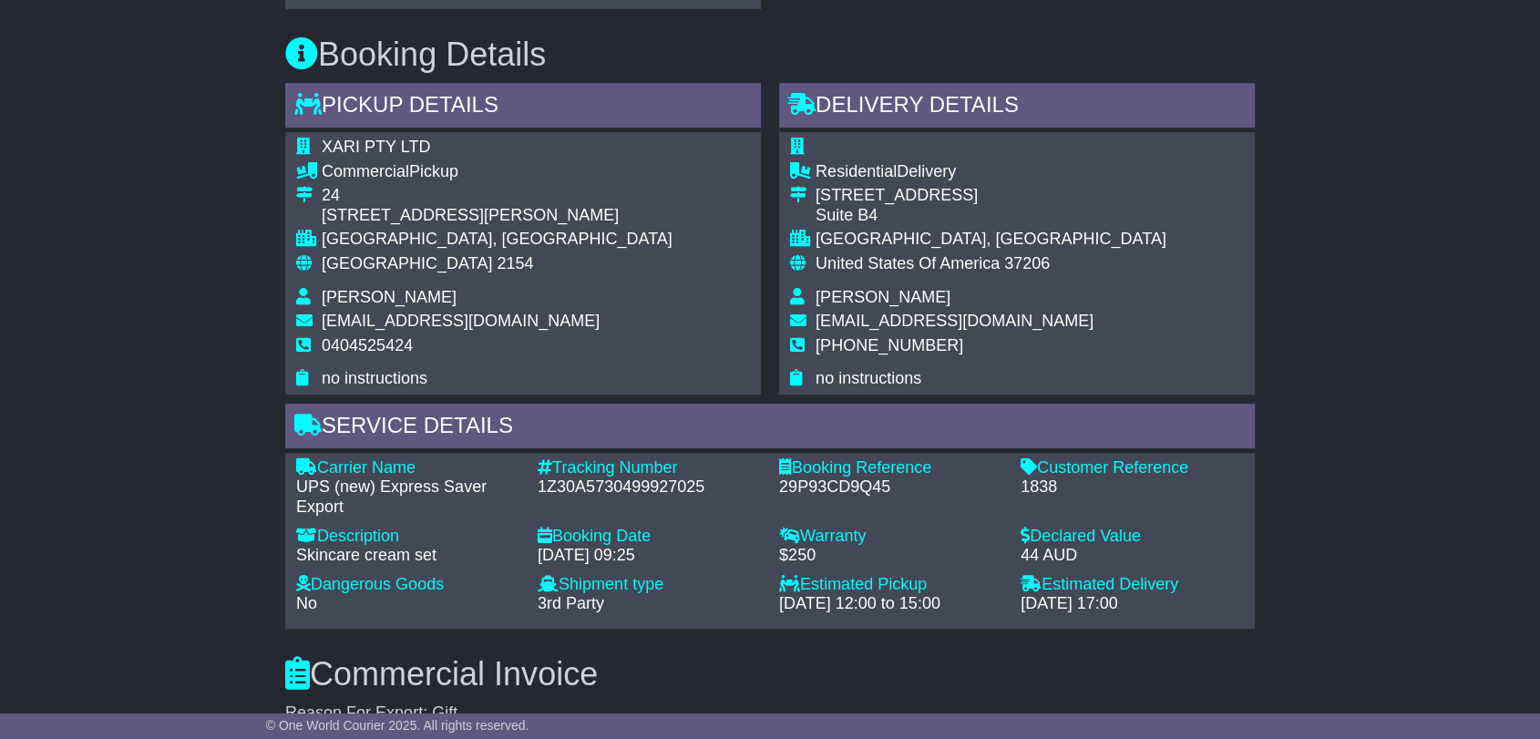
click at [625, 496] on div "Tracking Number - 1Z30A5730499927025" at bounding box center [648, 487] width 241 height 59
copy div "1Z30A5730499927025"
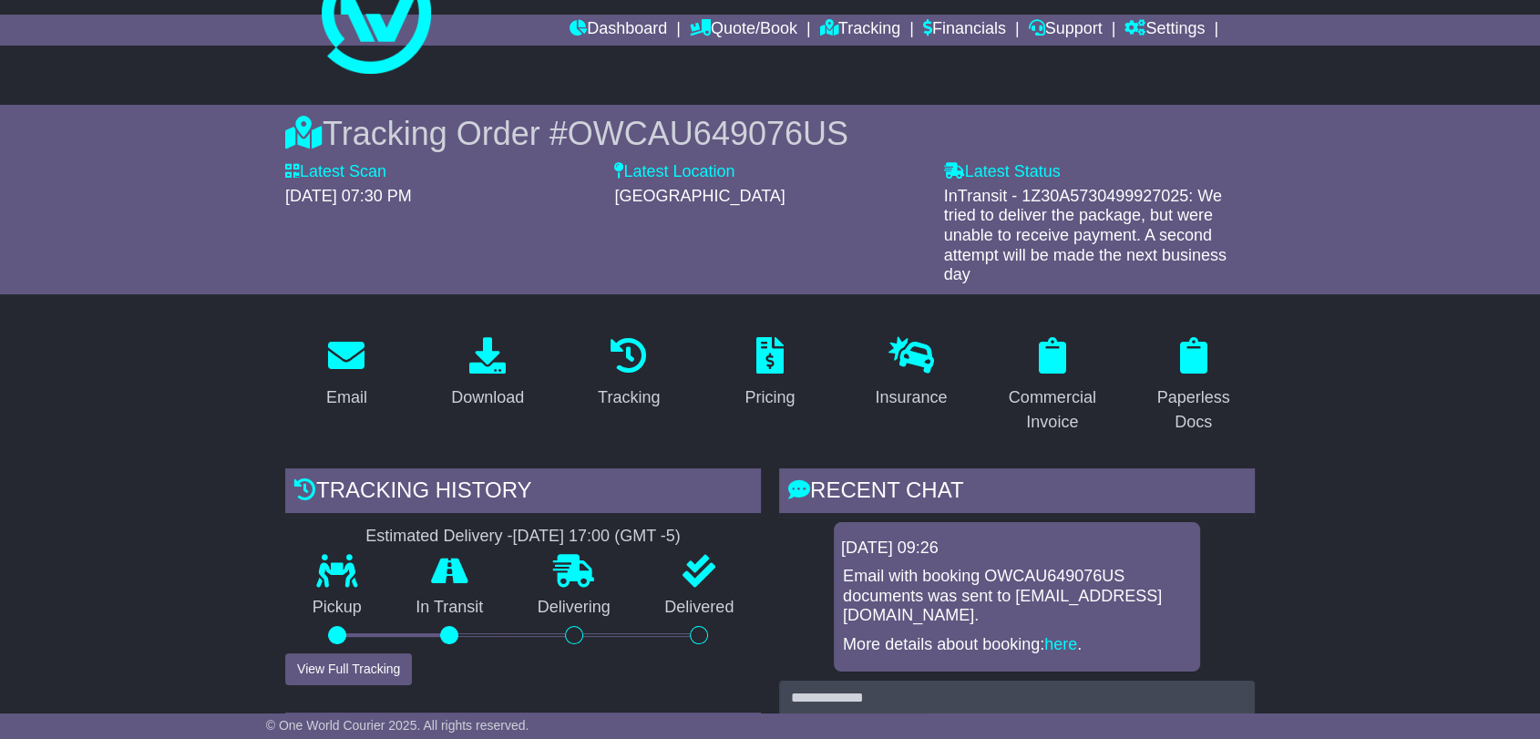
scroll to position [57, 0]
drag, startPoint x: 984, startPoint y: 578, endPoint x: 1143, endPoint y: 564, distance: 160.0
click at [1143, 564] on div "22 Sep 2025 09:26 Email with booking OWCAU649076US documents was sent to info@r…" at bounding box center [1017, 597] width 366 height 149
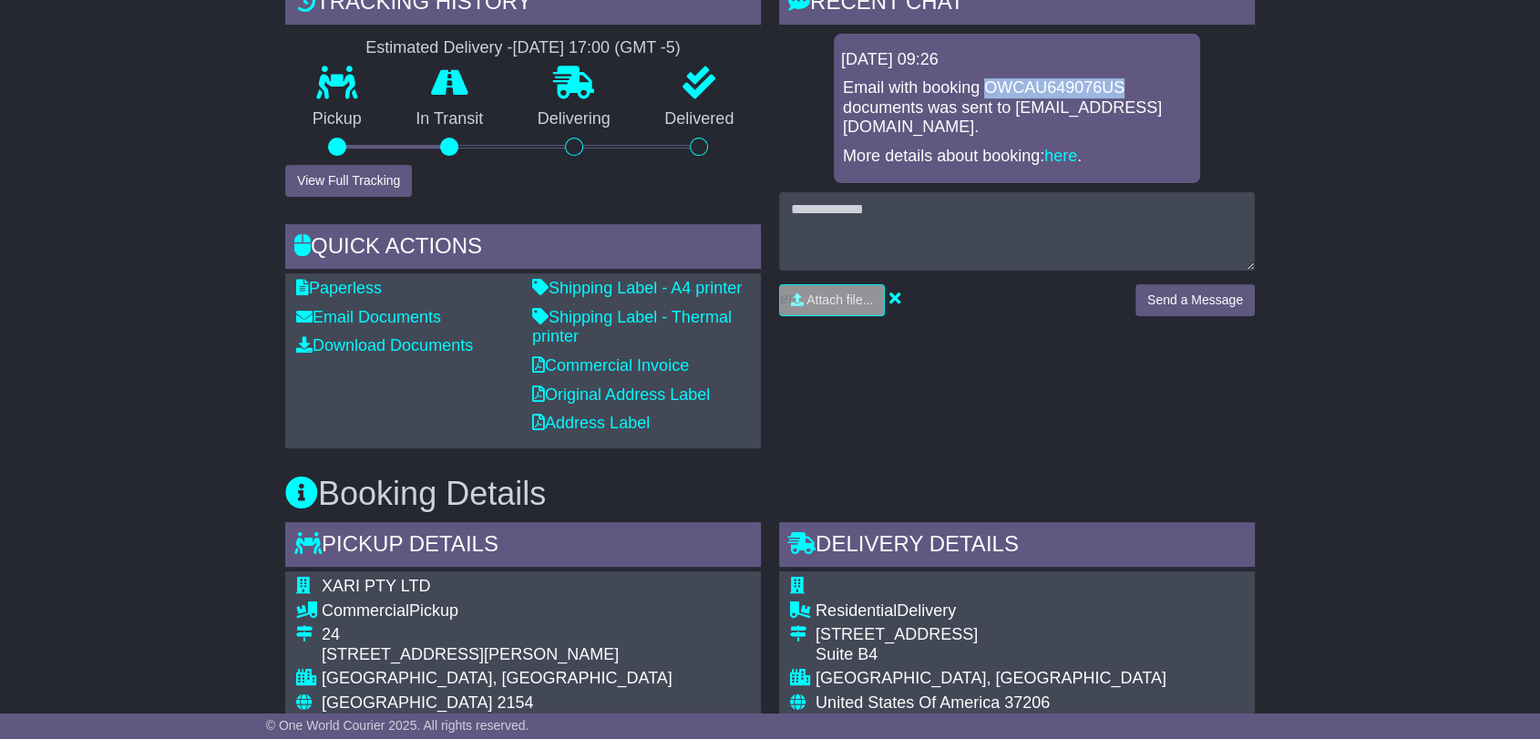
scroll to position [547, 0]
copy p "OWCAU649076US"
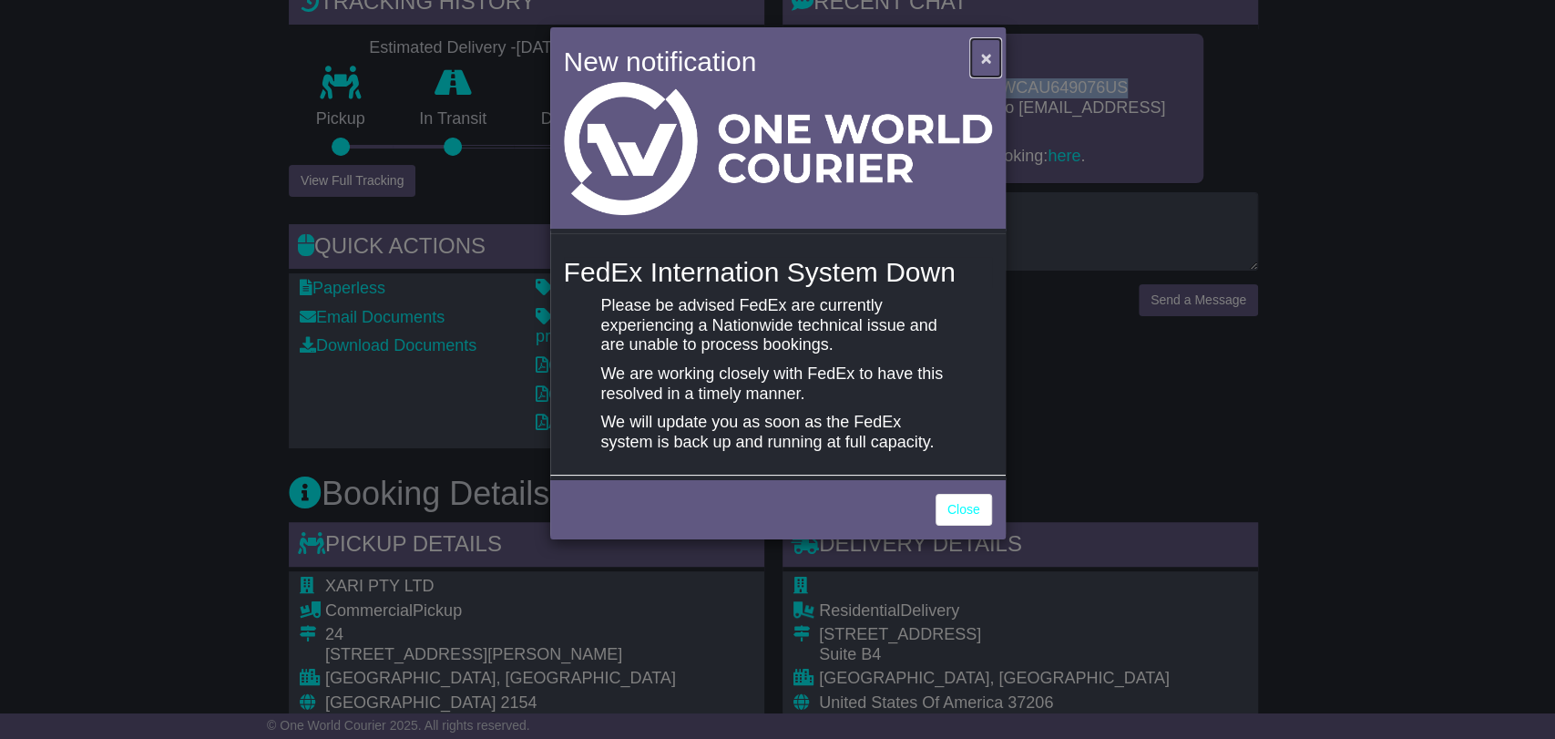
click at [985, 52] on span "×" at bounding box center [985, 57] width 11 height 21
click at [985, 57] on span "×" at bounding box center [985, 57] width 11 height 21
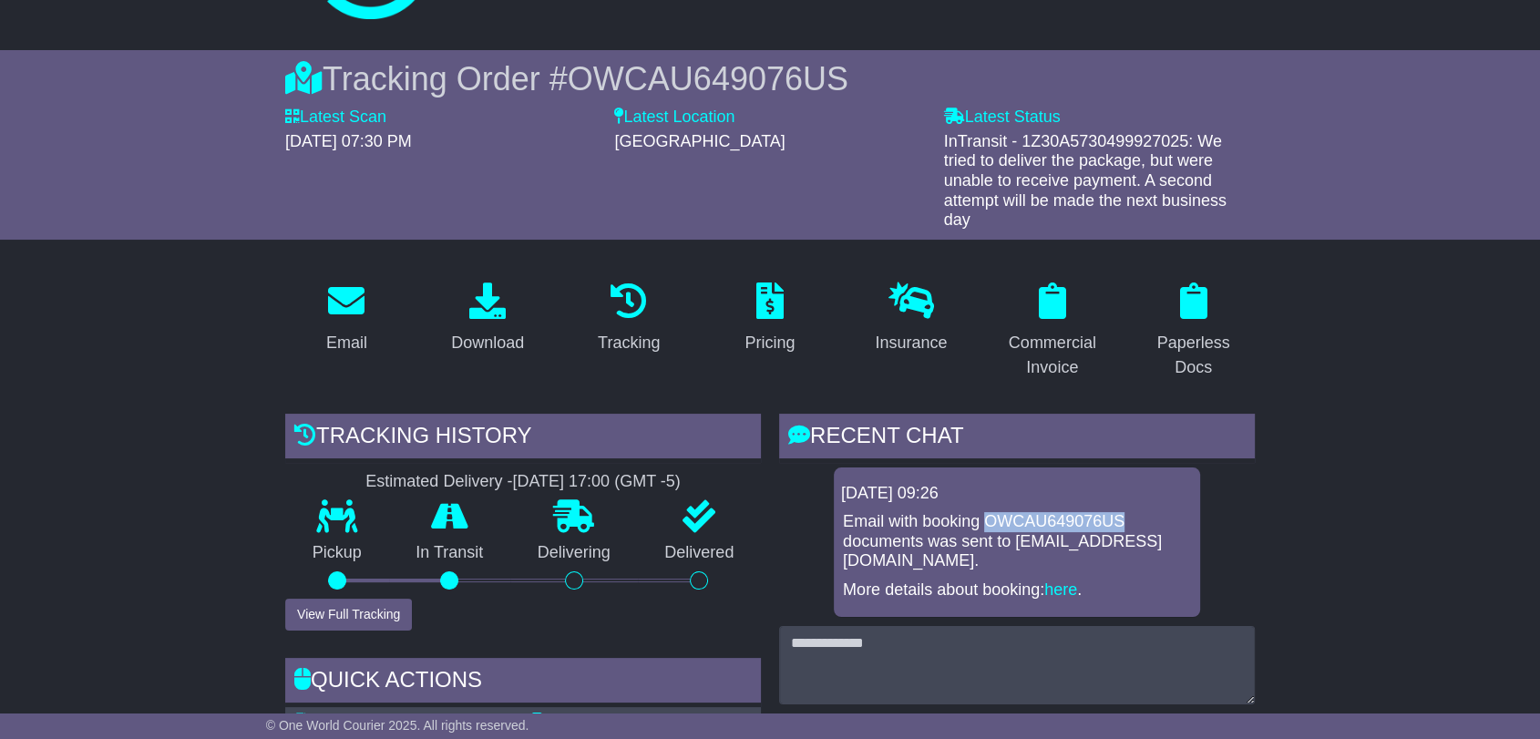
scroll to position [67, 0]
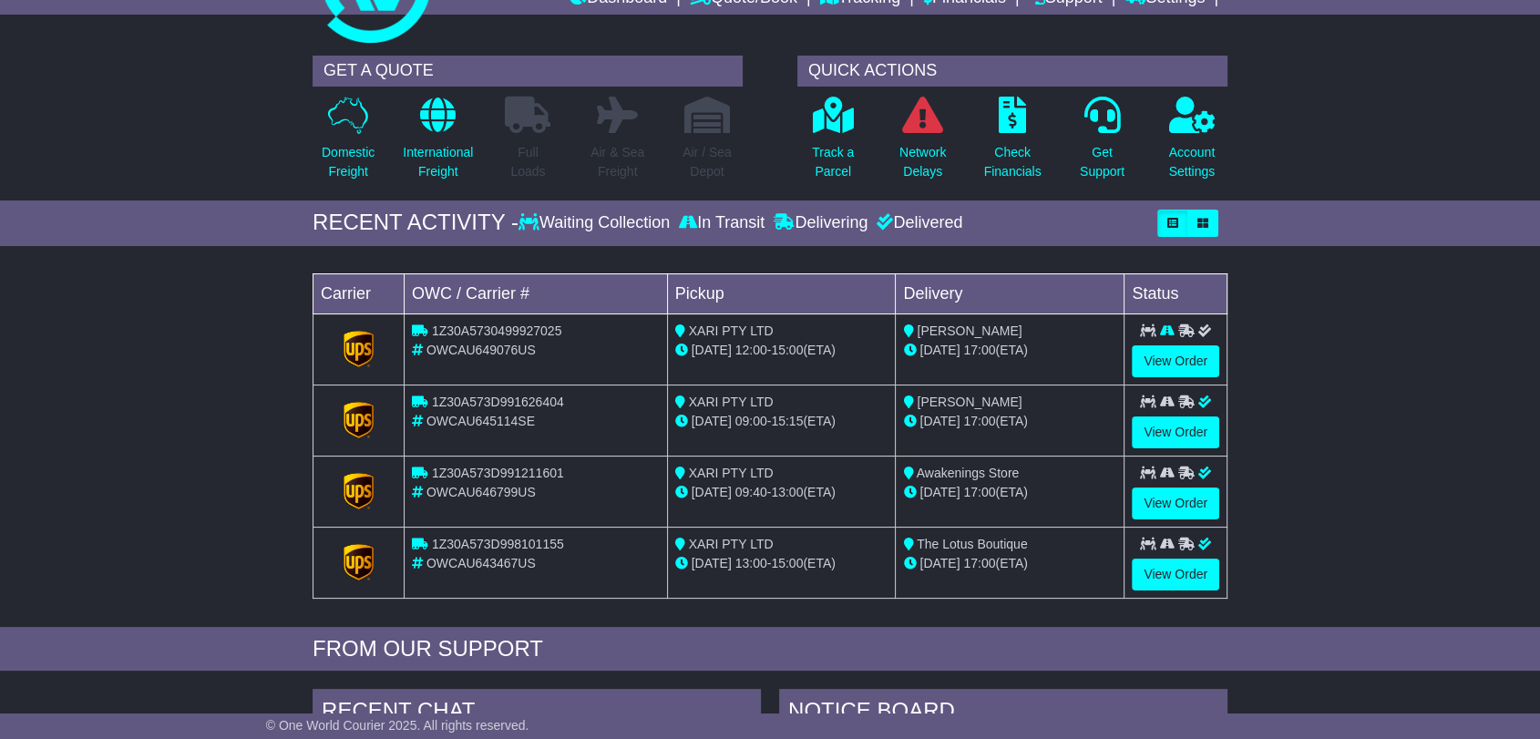
scroll to position [88, 0]
click at [1175, 363] on link "View Order" at bounding box center [1174, 362] width 87 height 32
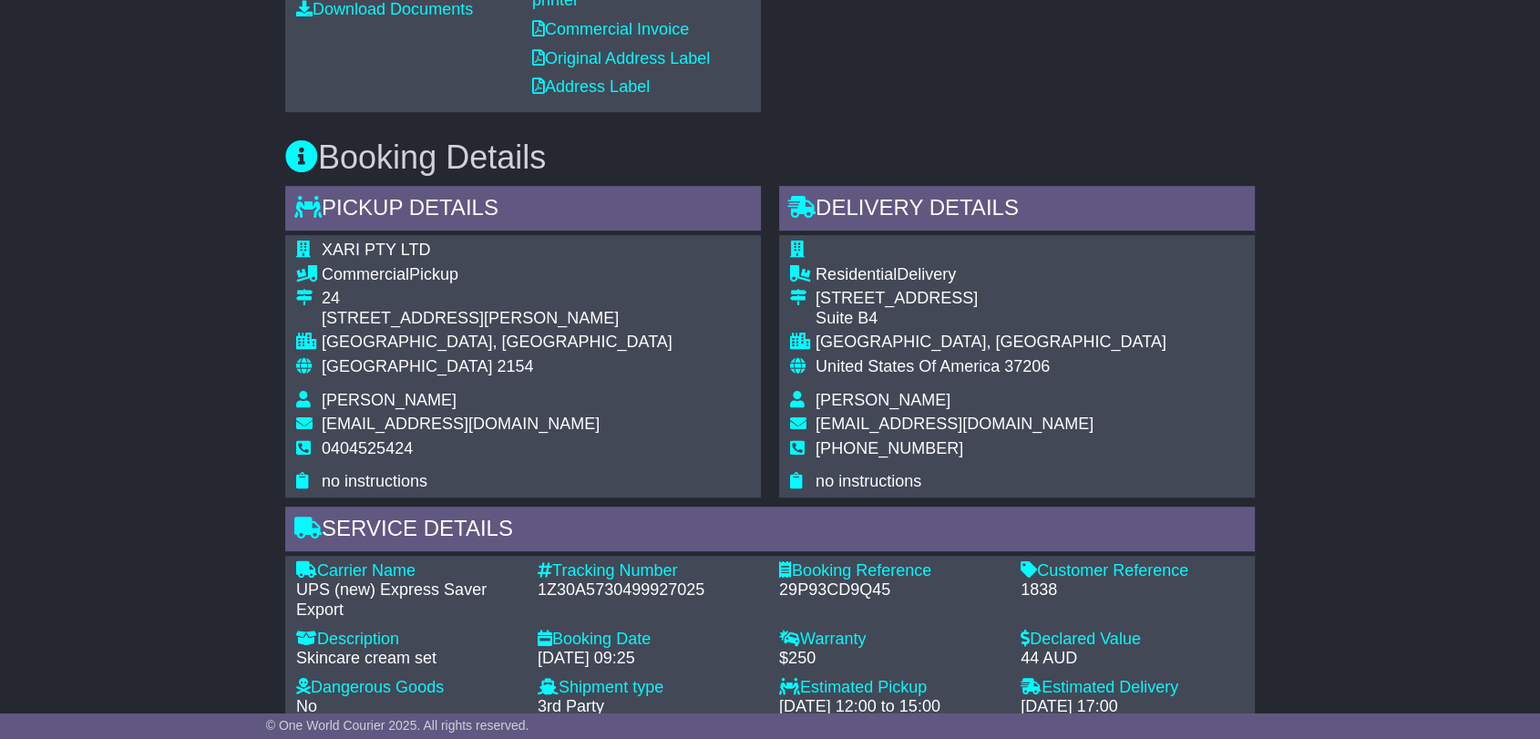
scroll to position [895, 0]
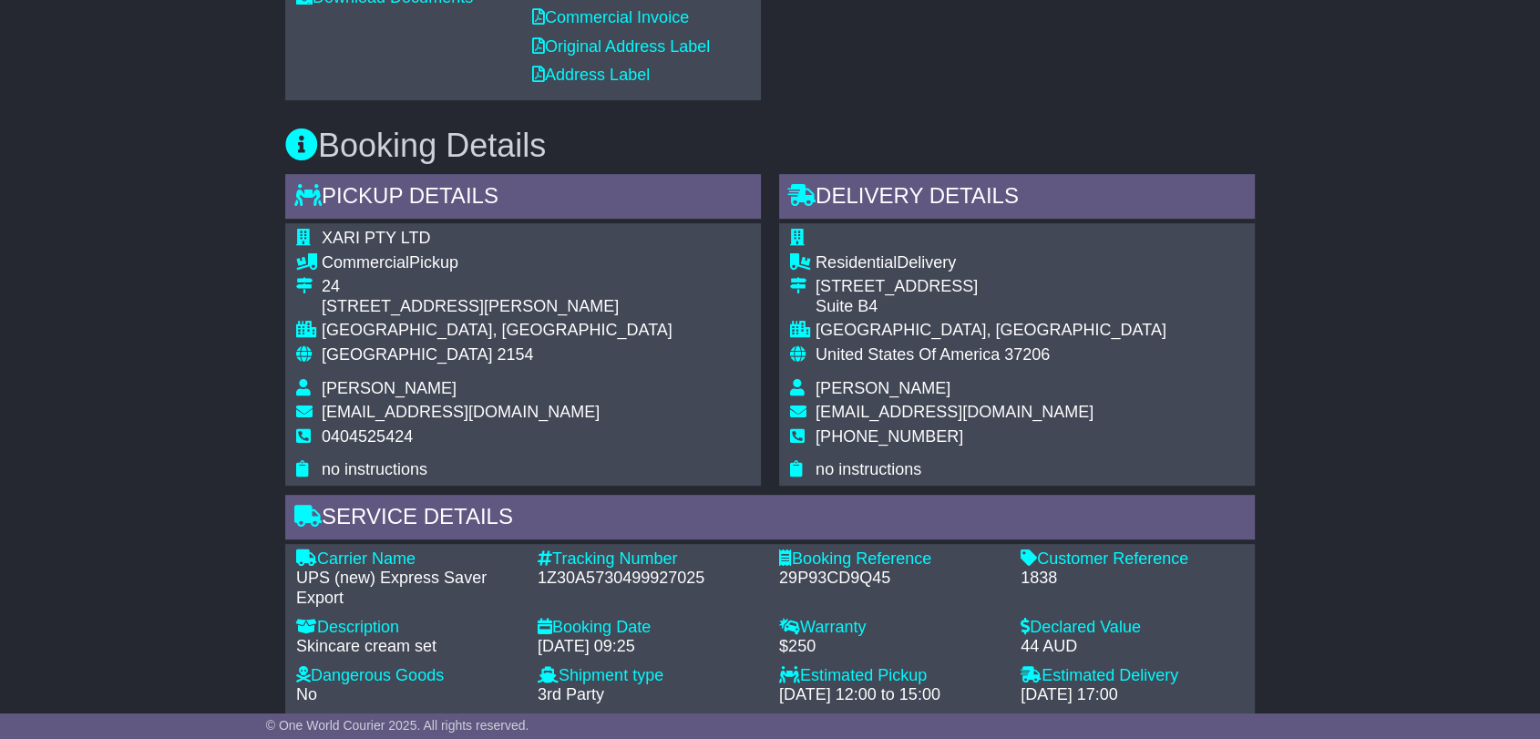
click at [594, 573] on div "1Z30A5730499927025" at bounding box center [648, 578] width 223 height 20
copy div "1Z30A5730499927025"
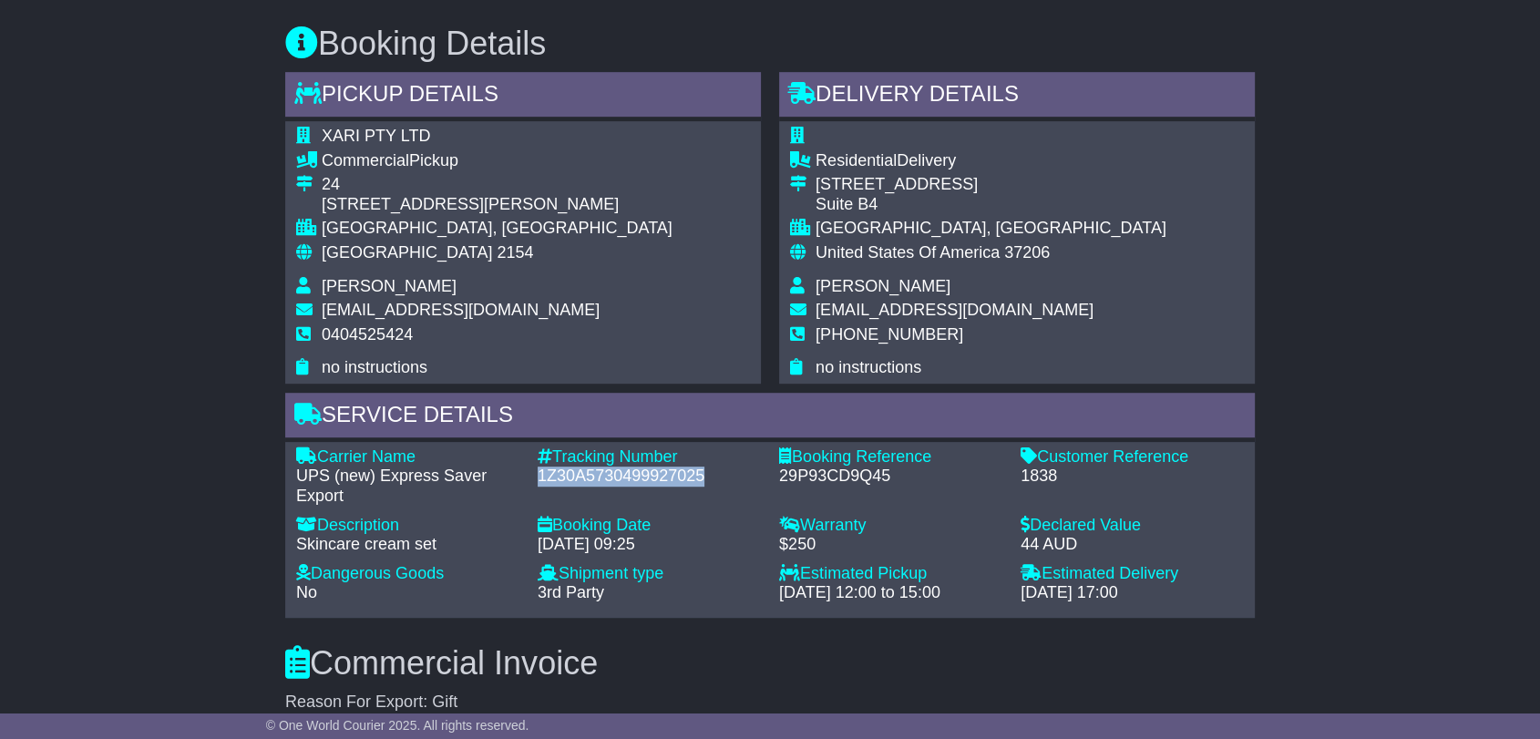
scroll to position [998, 0]
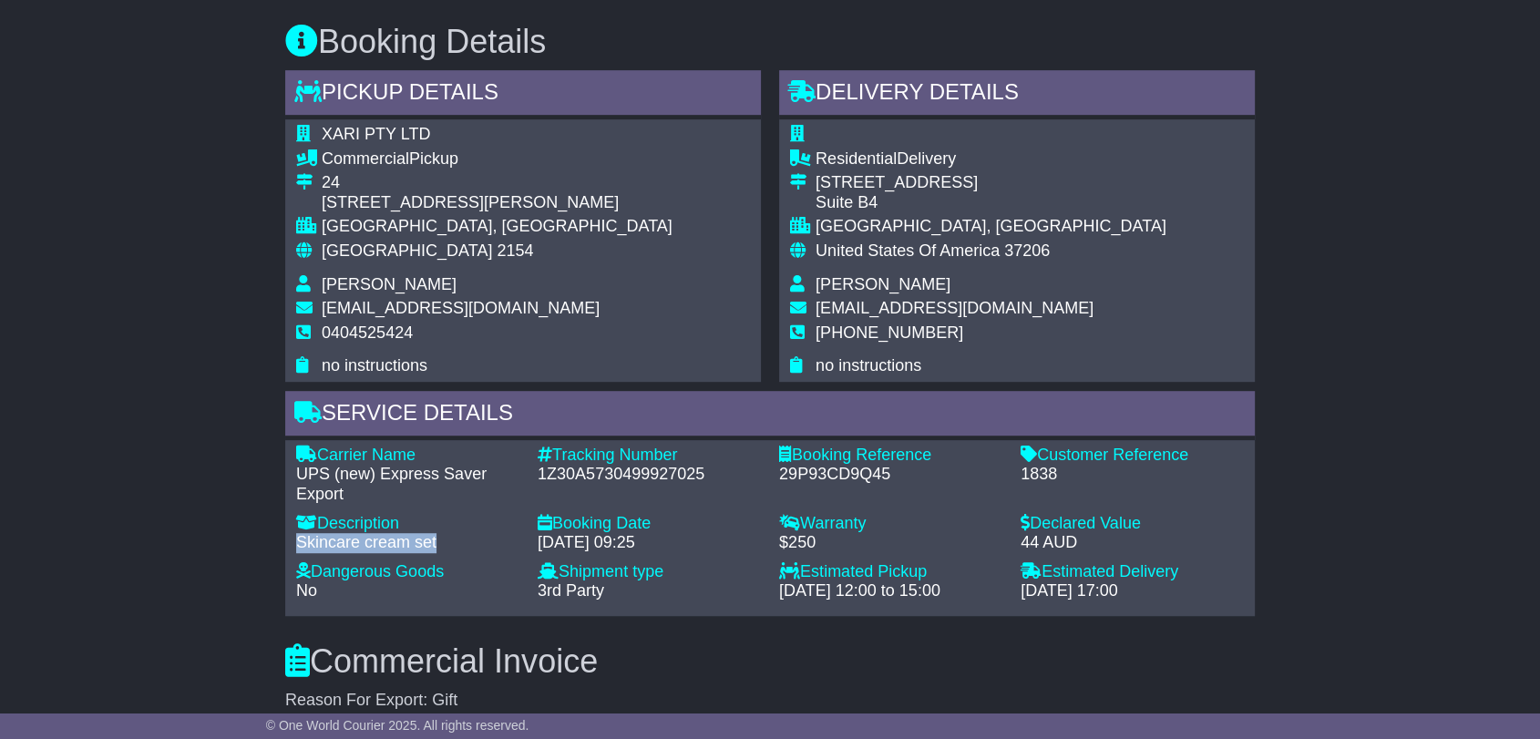
drag, startPoint x: 282, startPoint y: 538, endPoint x: 448, endPoint y: 531, distance: 166.0
click at [448, 531] on div "Service Details Carrier Name - UPS (new) Express Saver Export Description - Ski…" at bounding box center [769, 503] width 987 height 225
click at [157, 363] on div "Email Download Tracking Pricing Insurance" at bounding box center [770, 466] width 1540 height 2172
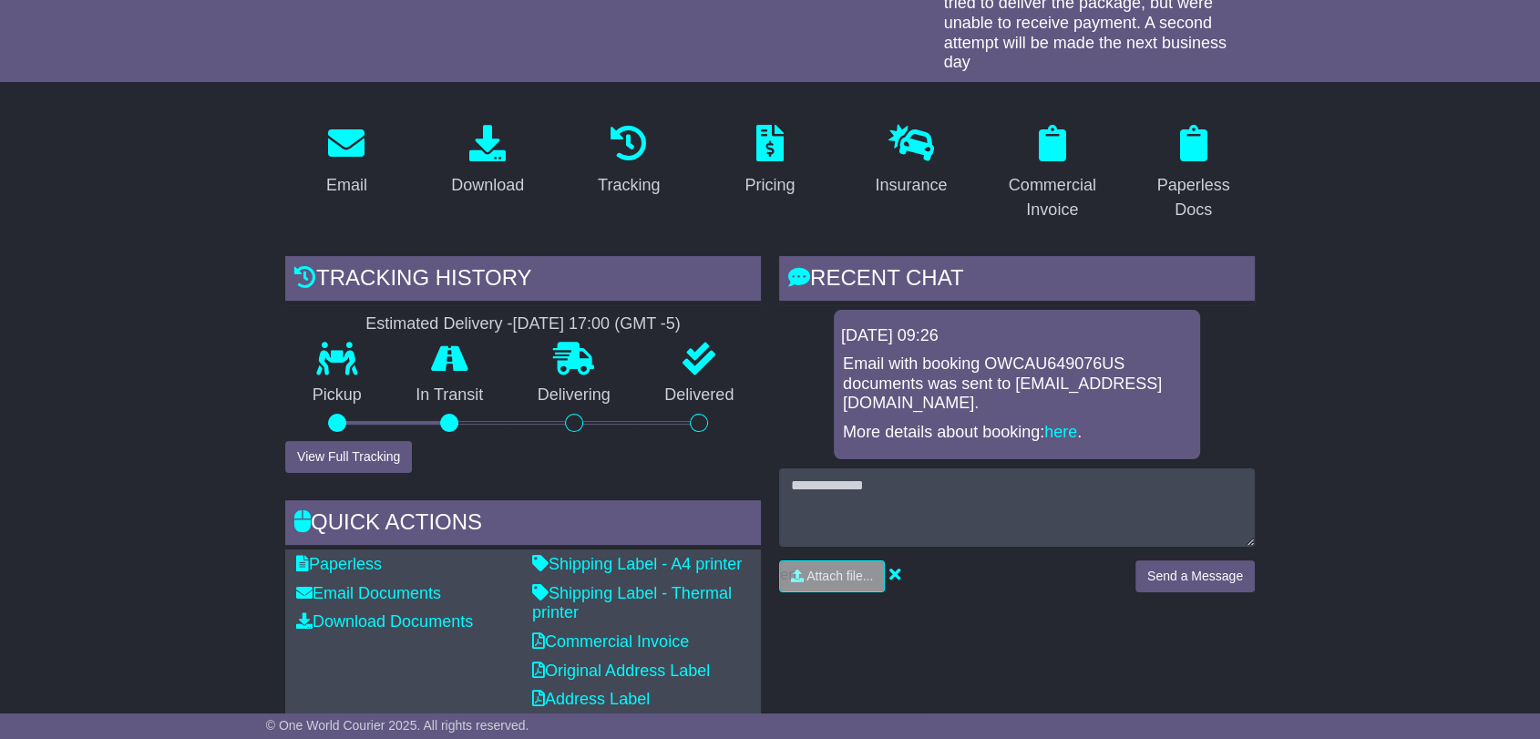
scroll to position [0, 0]
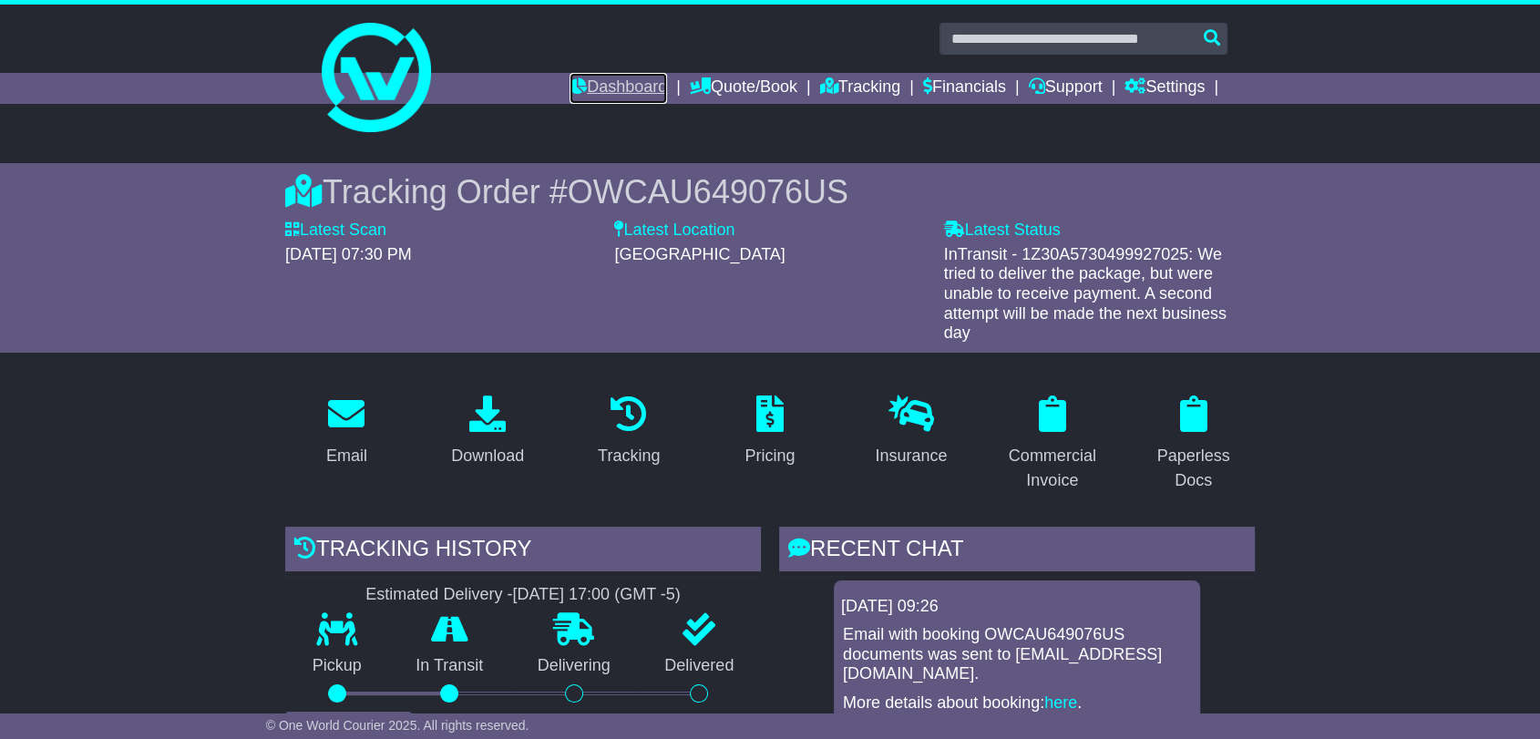
click at [609, 94] on link "Dashboard" at bounding box center [617, 88] width 97 height 31
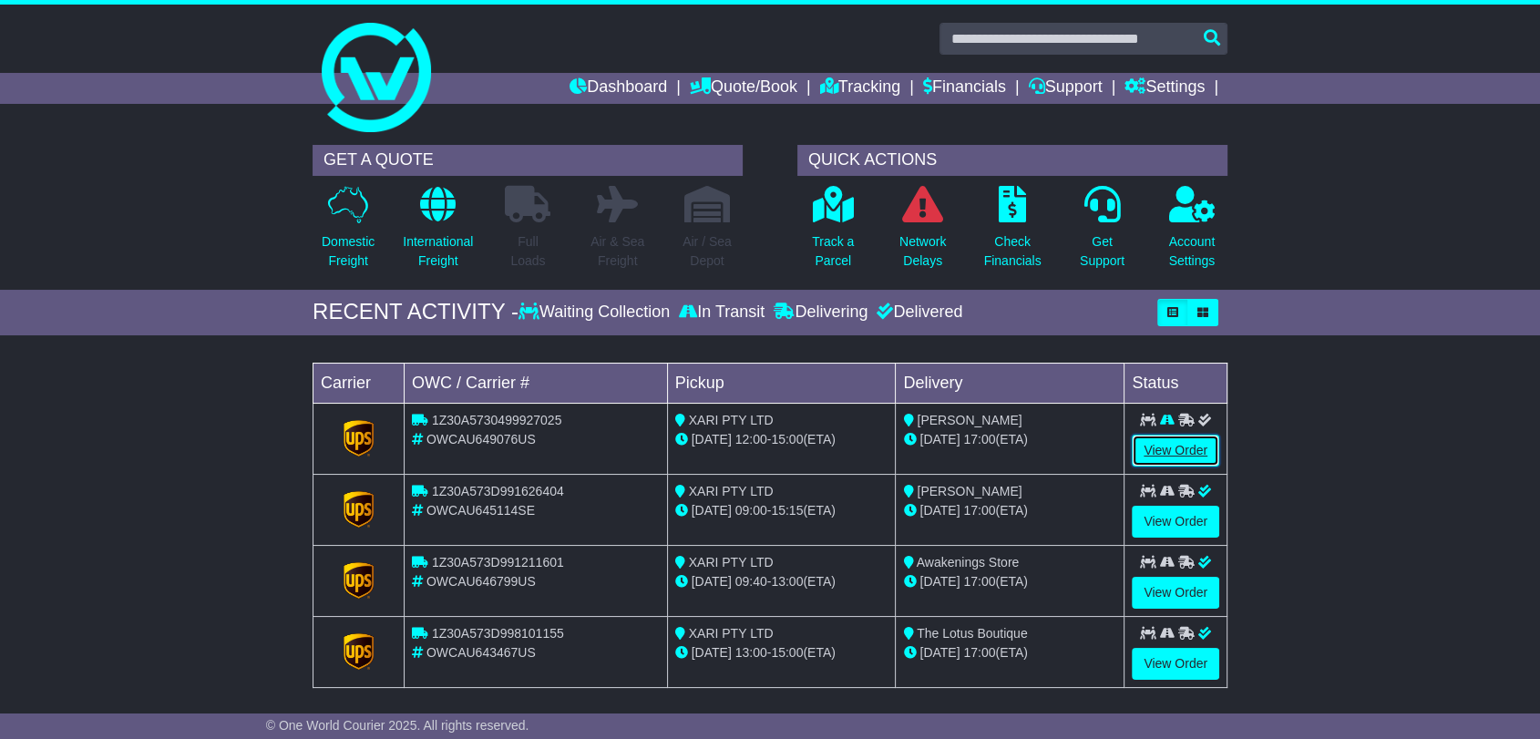
click at [1201, 445] on link "View Order" at bounding box center [1174, 451] width 87 height 32
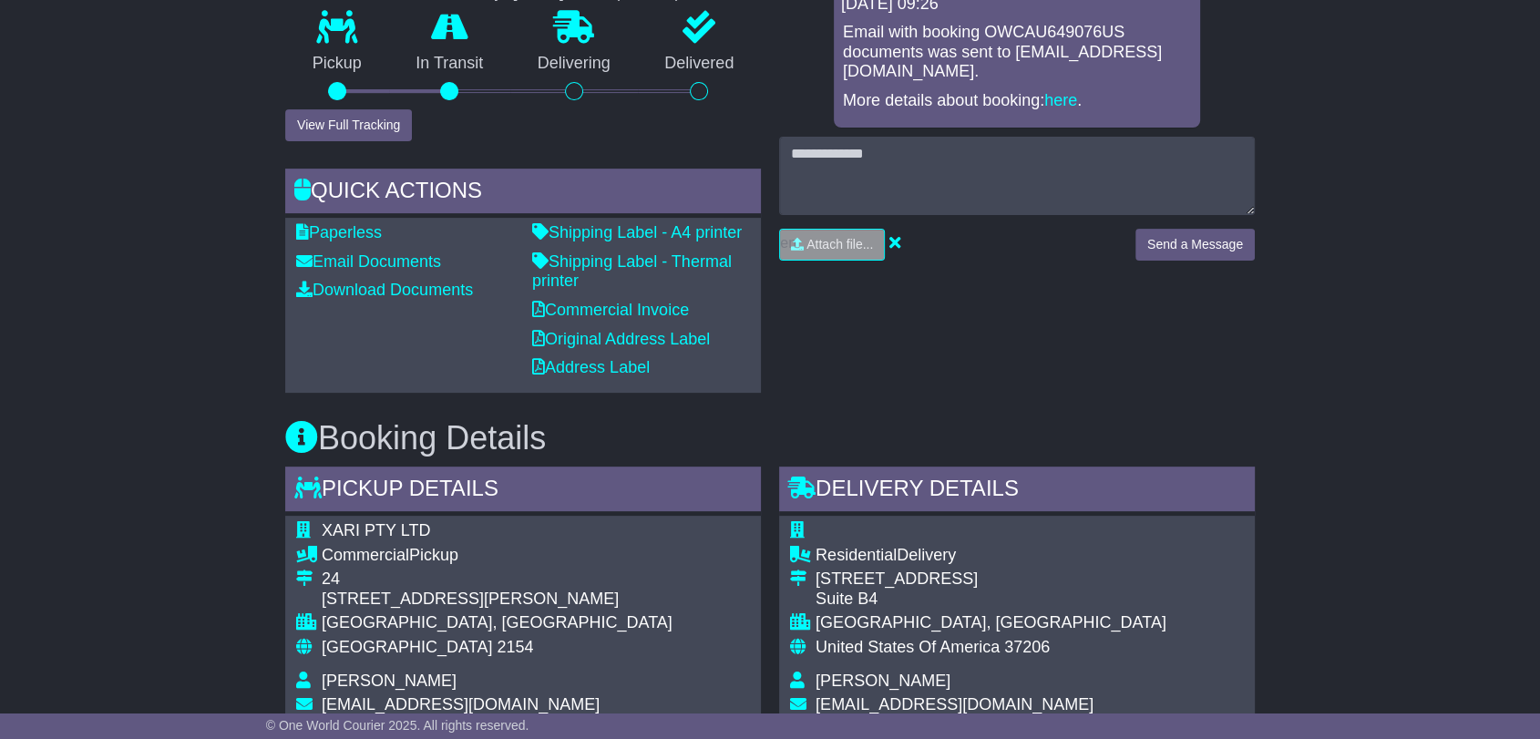
scroll to position [598, 0]
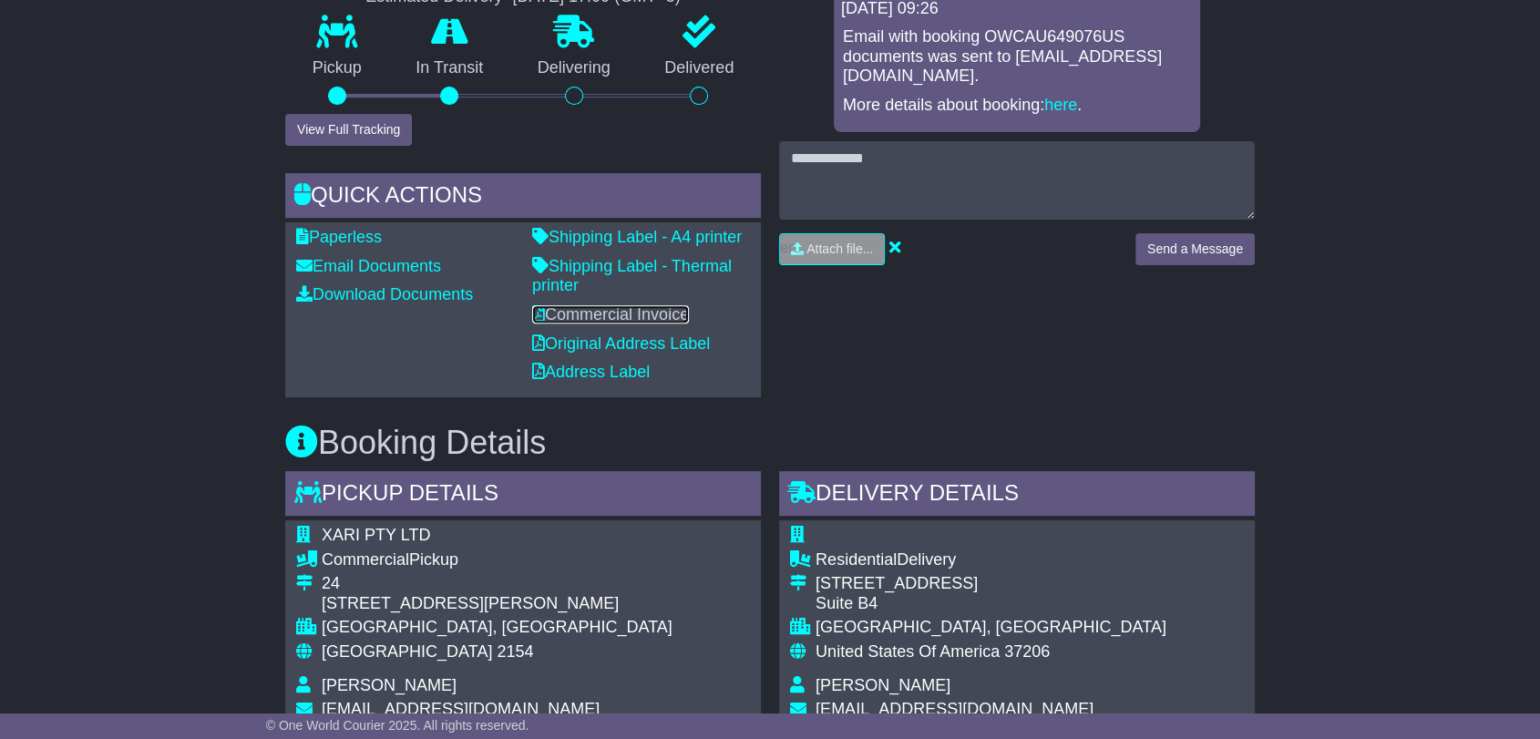
click at [608, 305] on link "Commercial Invoice" at bounding box center [610, 314] width 157 height 18
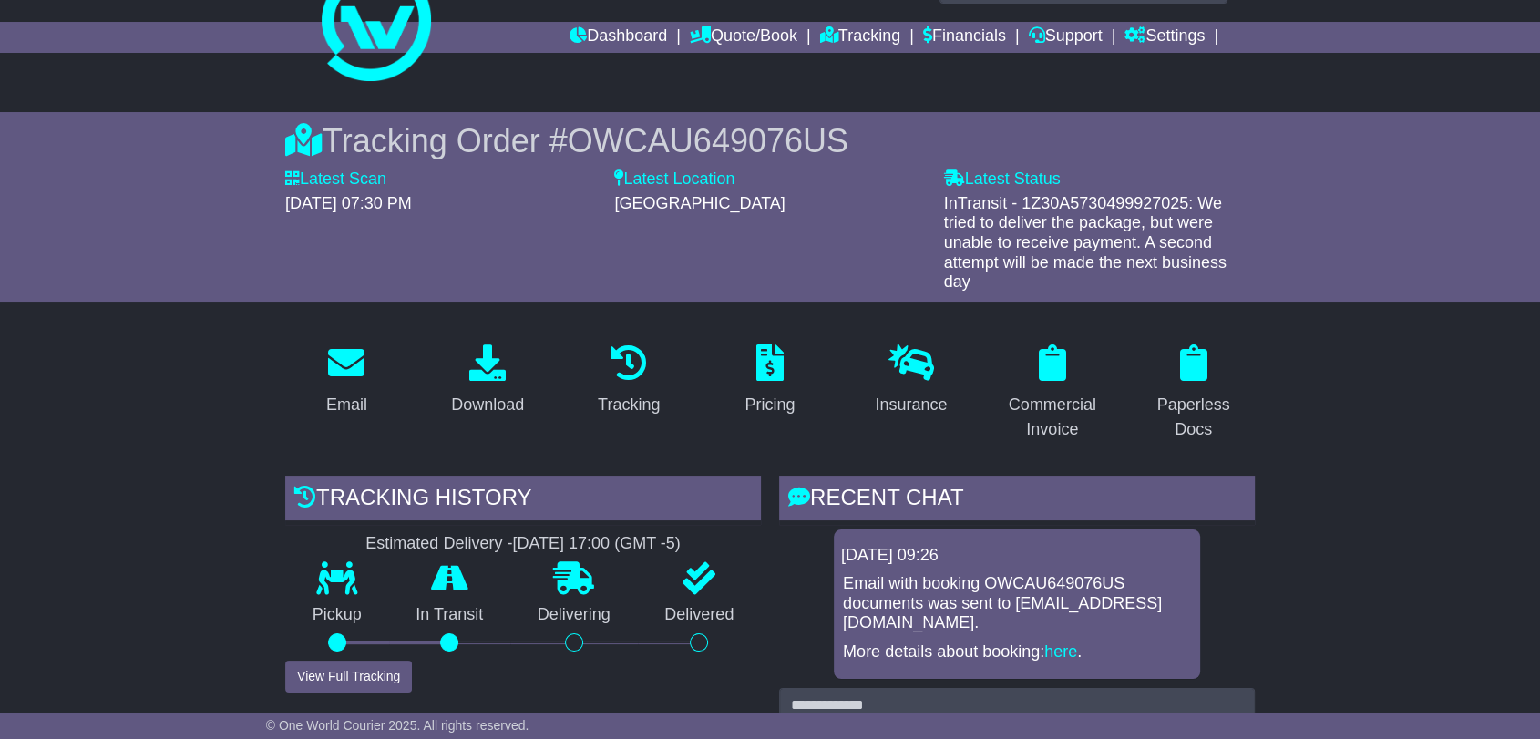
scroll to position [47, 0]
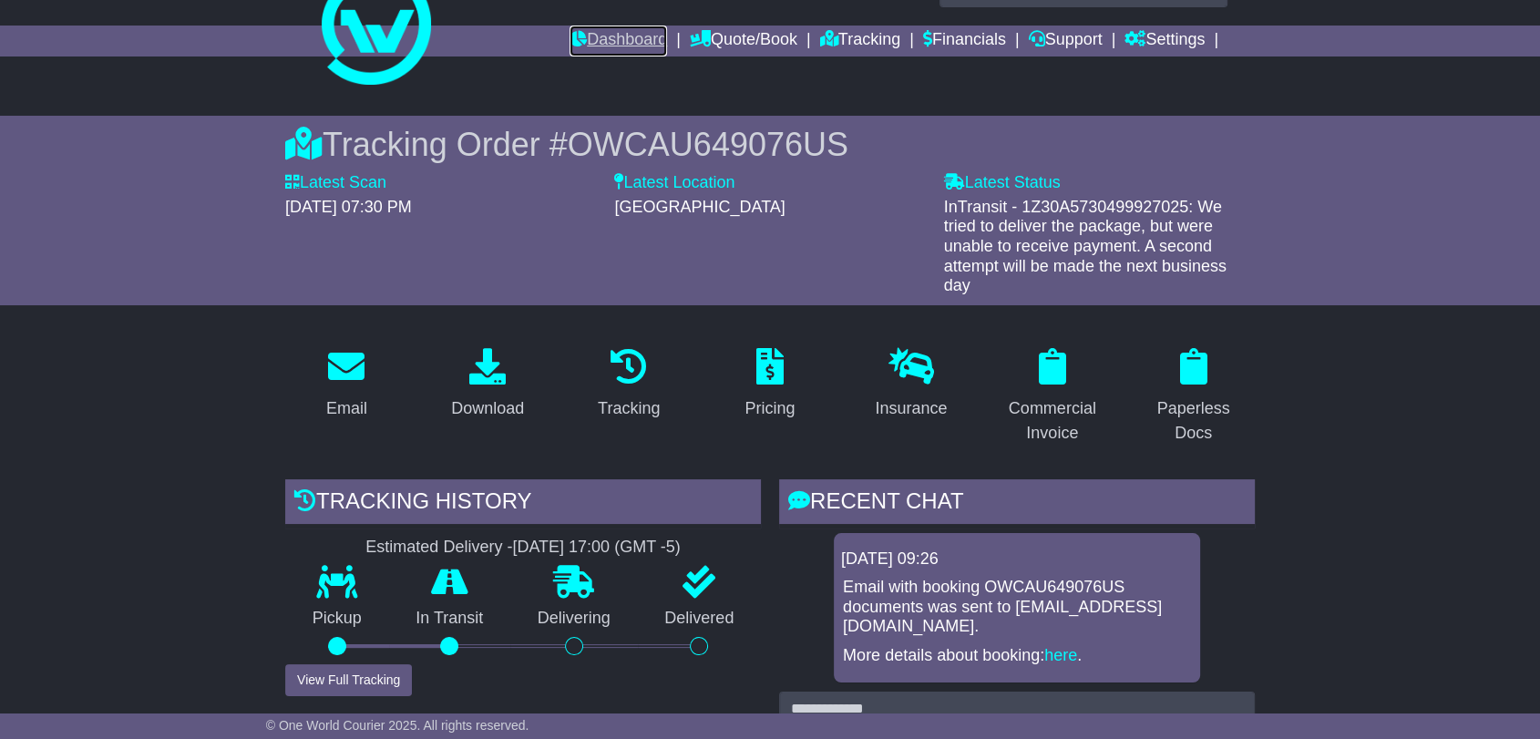
click at [581, 46] on link "Dashboard" at bounding box center [617, 41] width 97 height 31
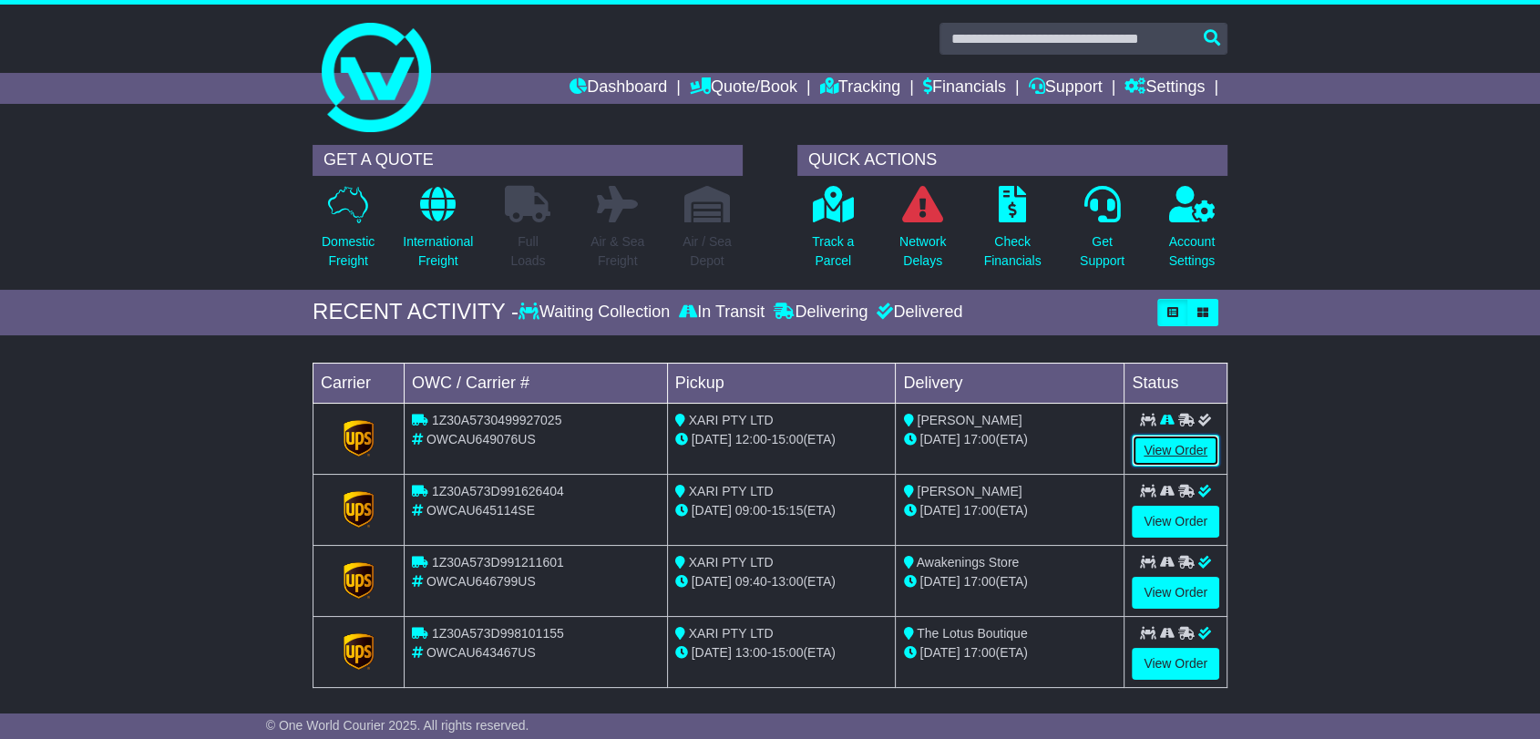
click at [1159, 453] on link "View Order" at bounding box center [1174, 451] width 87 height 32
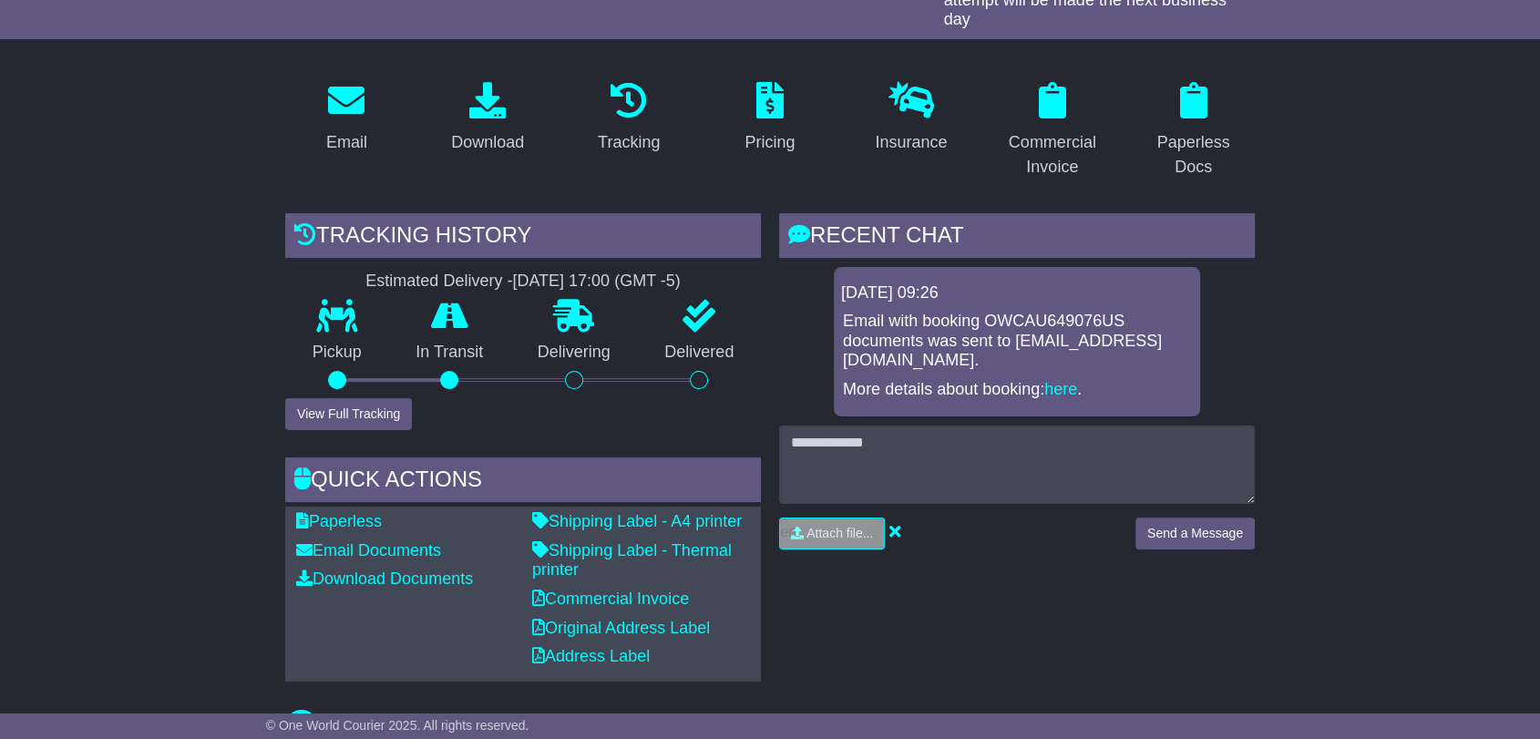
scroll to position [315, 0]
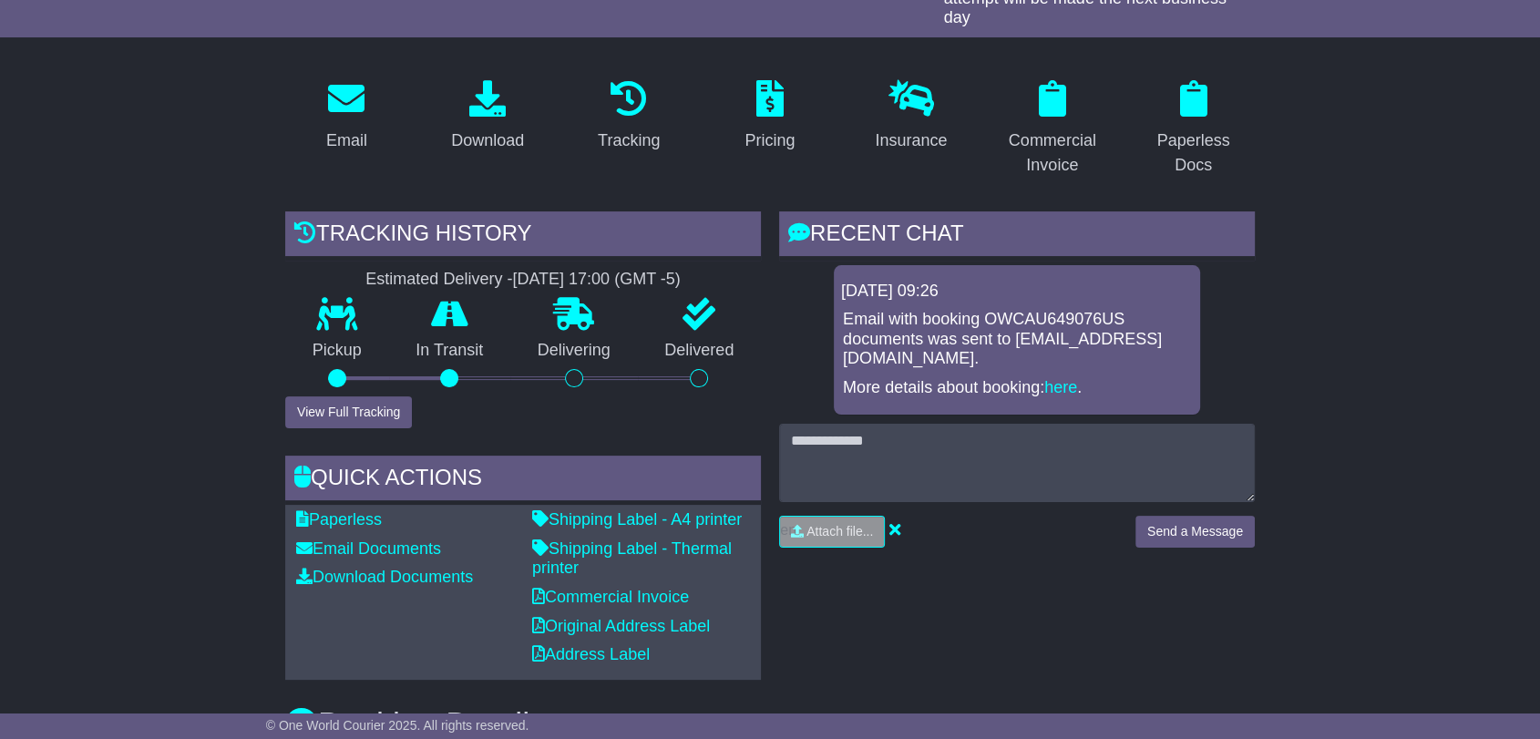
click at [456, 370] on div at bounding box center [449, 378] width 18 height 18
click at [568, 326] on icon at bounding box center [573, 314] width 41 height 33
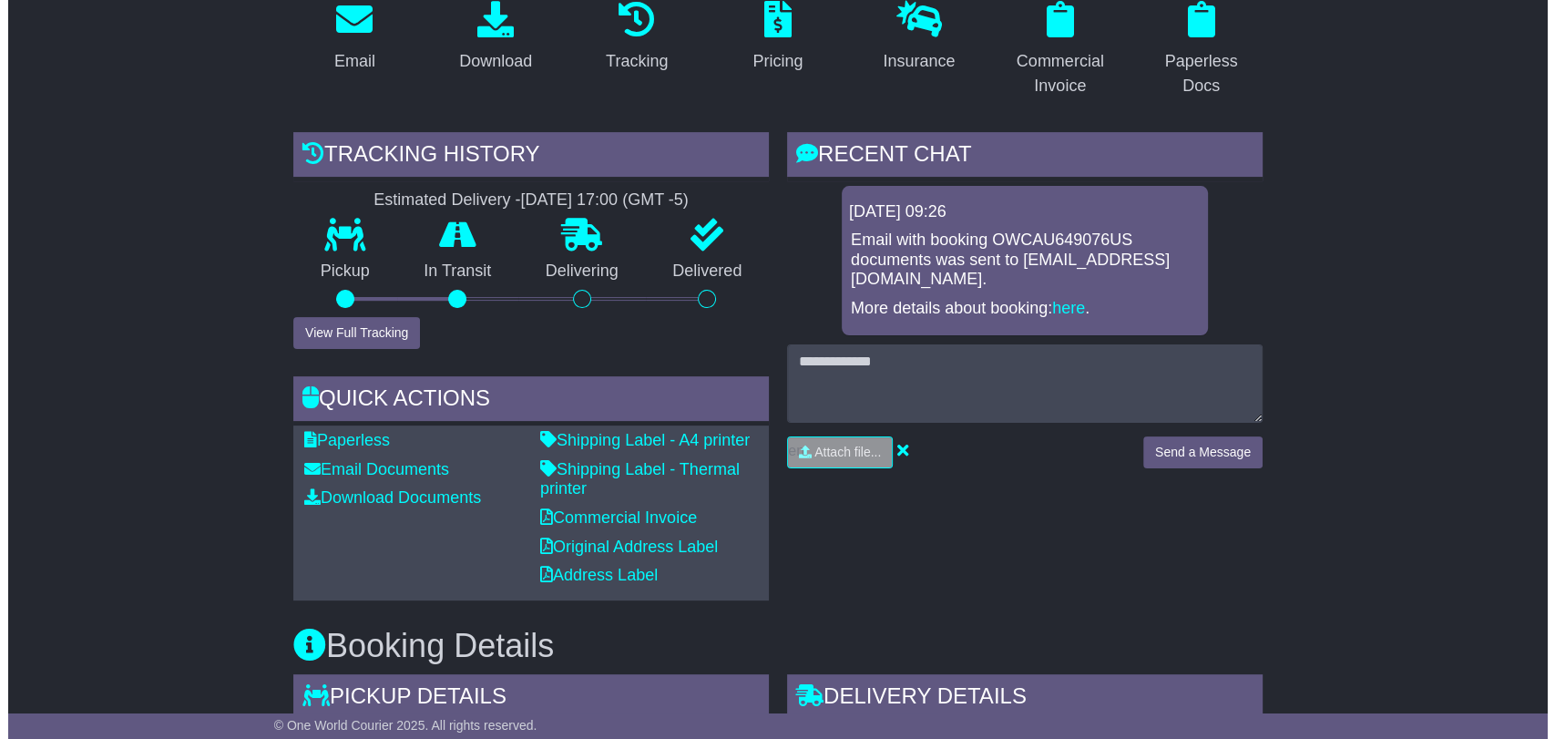
scroll to position [394, 0]
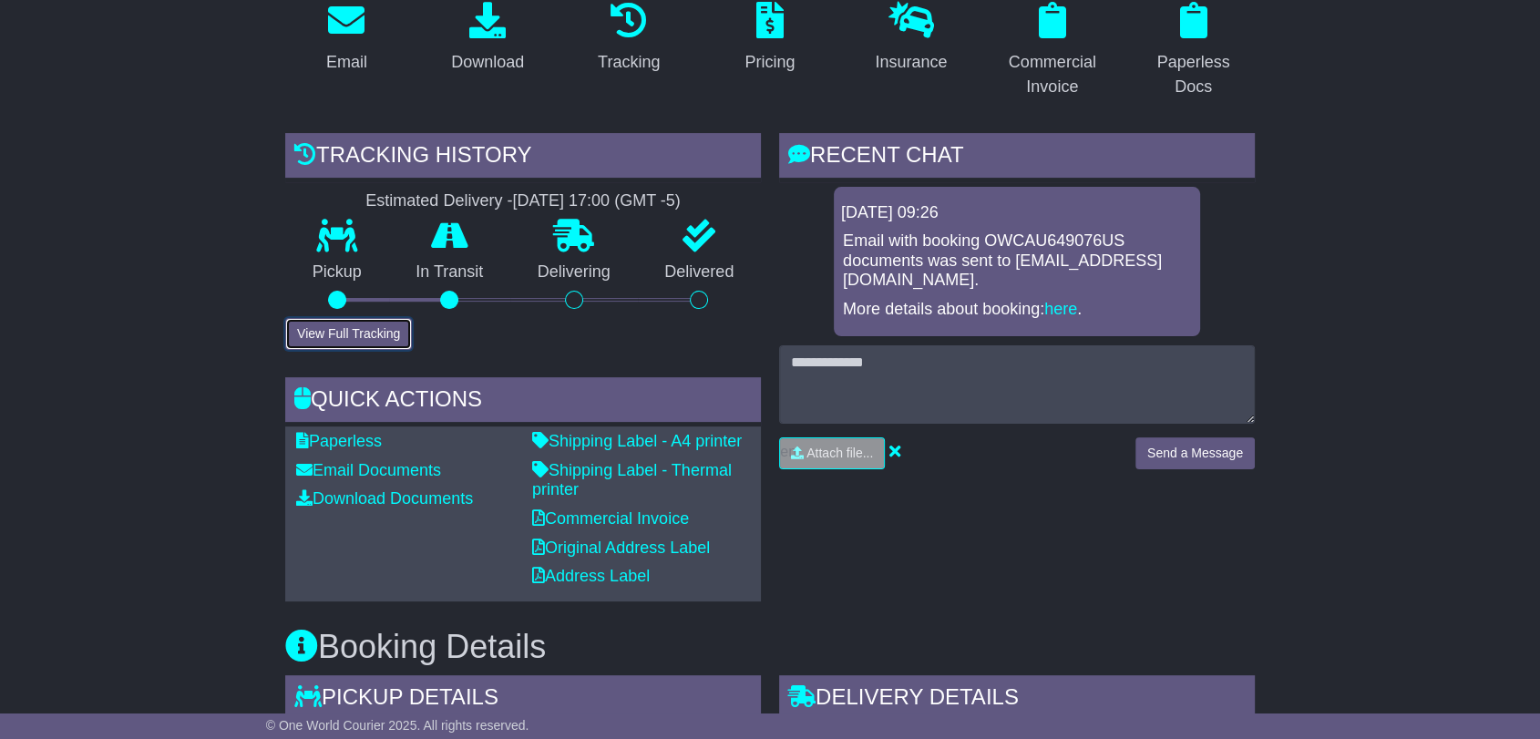
click at [341, 337] on button "View Full Tracking" at bounding box center [348, 334] width 127 height 32
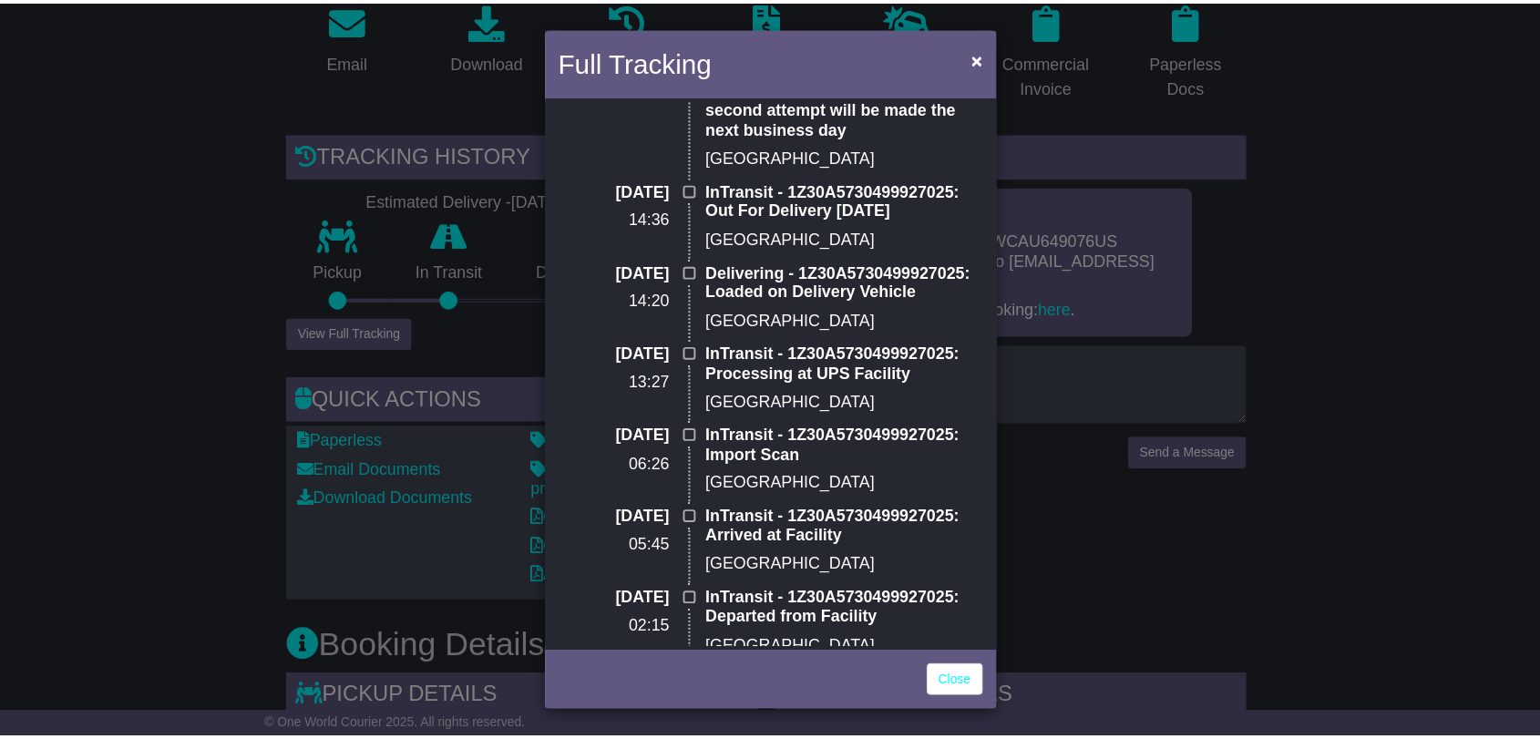
scroll to position [0, 0]
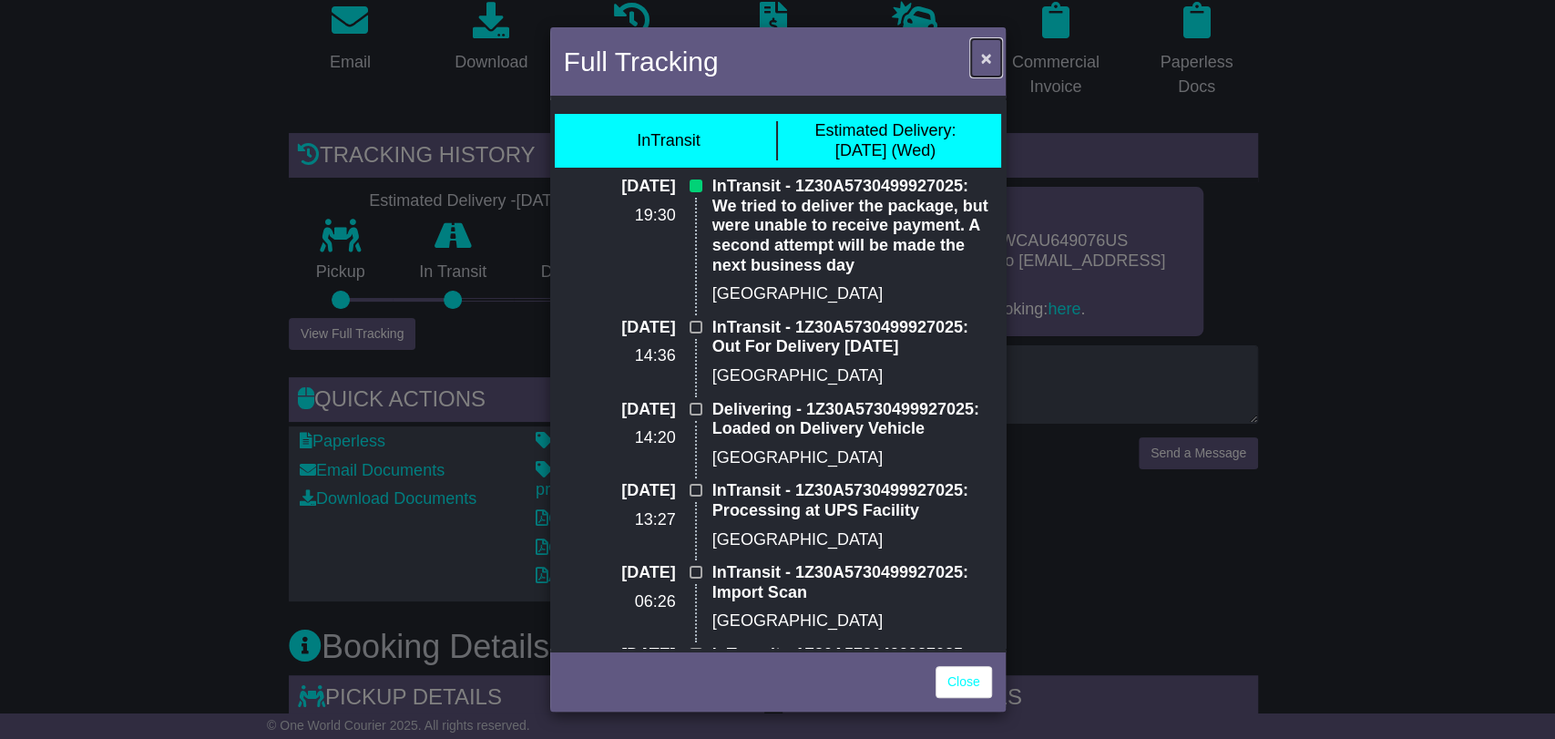
click at [987, 57] on span "×" at bounding box center [985, 57] width 11 height 21
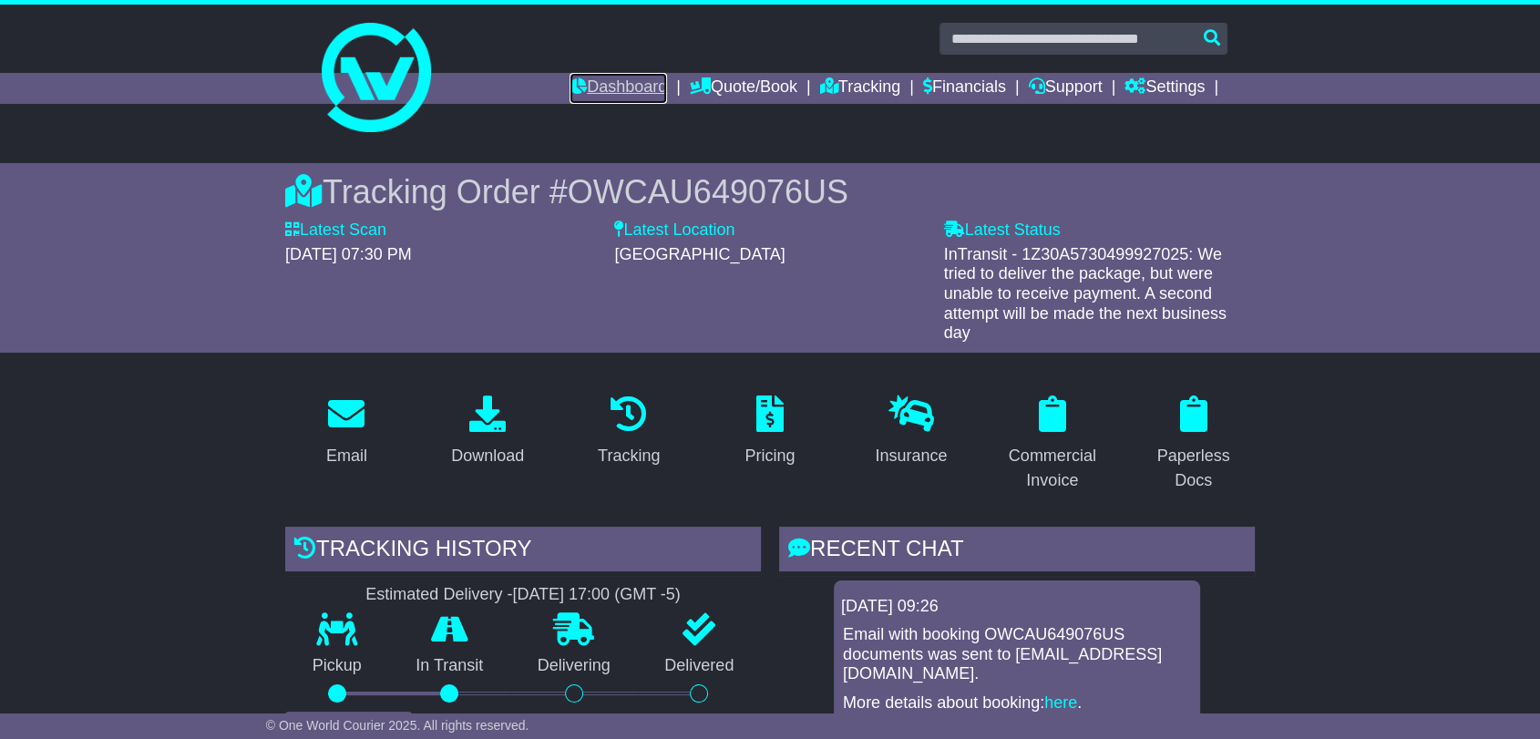
click at [570, 87] on link "Dashboard" at bounding box center [617, 88] width 97 height 31
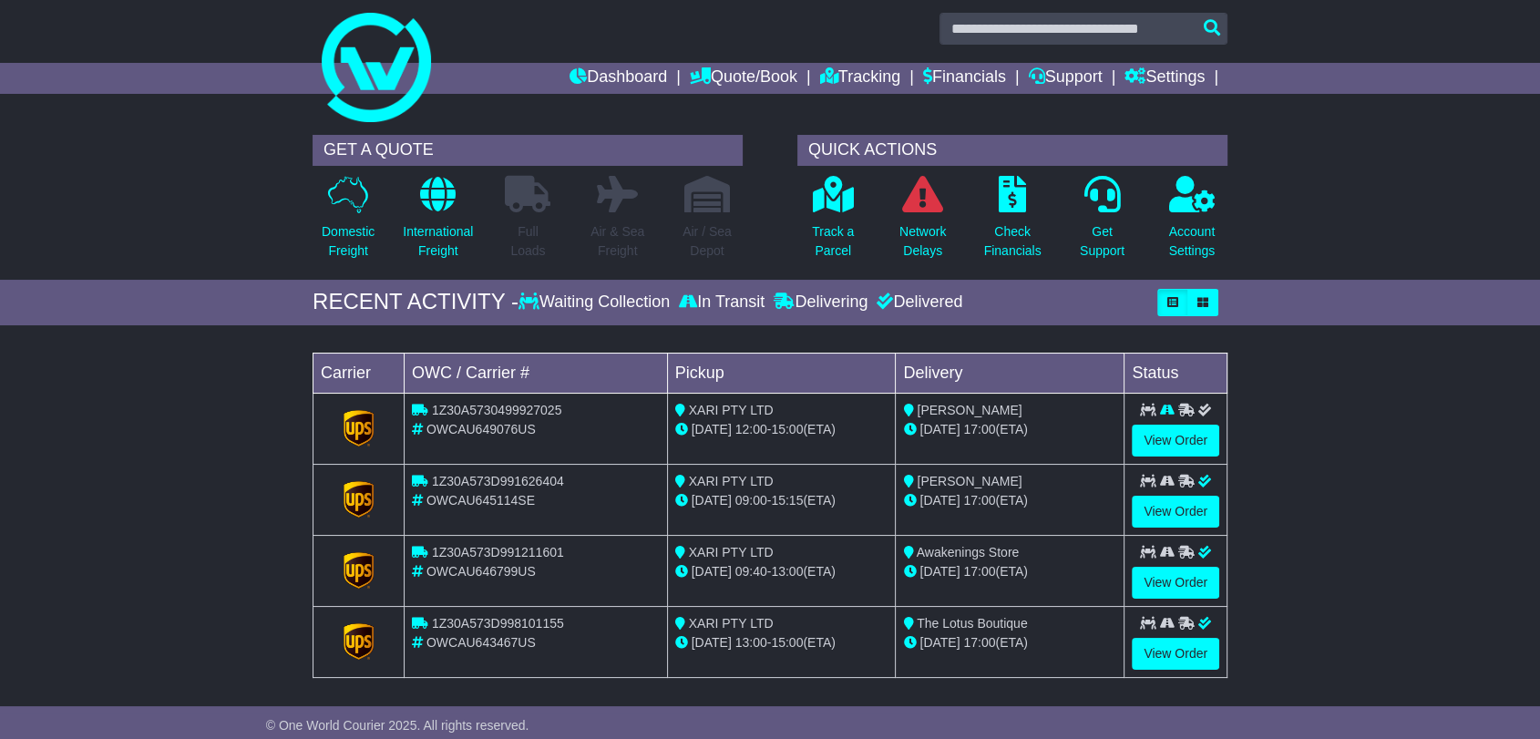
scroll to position [39, 0]
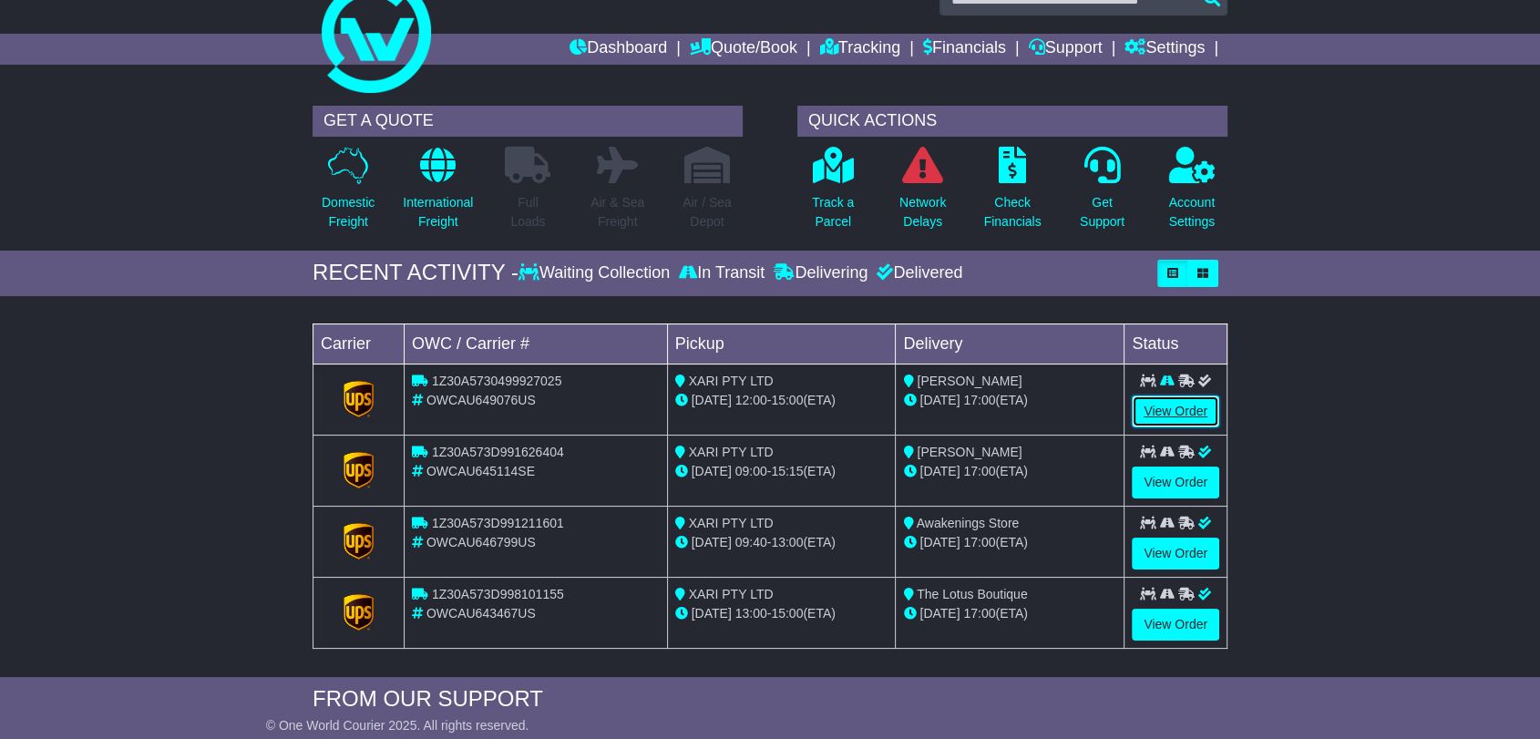
click at [1173, 403] on link "View Order" at bounding box center [1174, 411] width 87 height 32
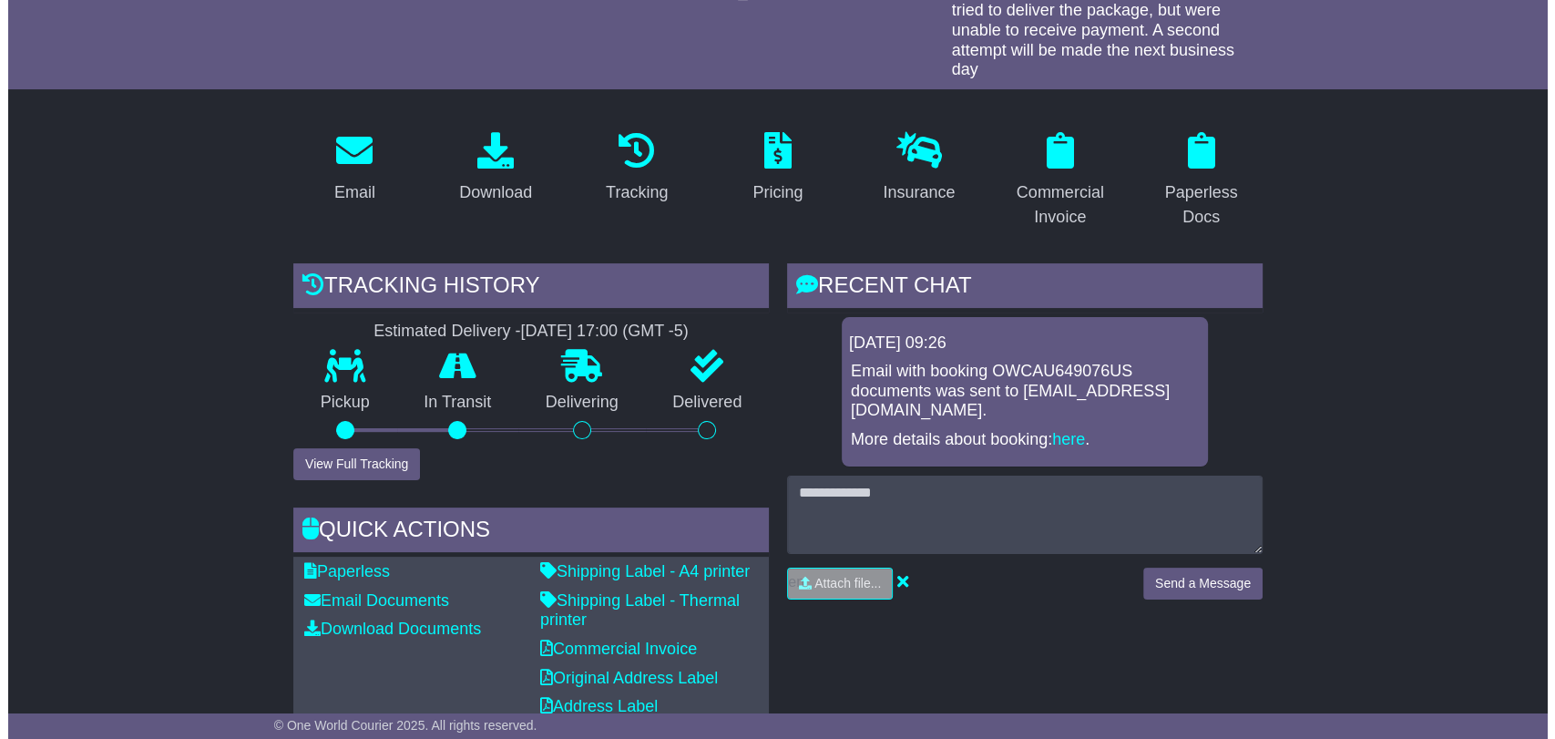
scroll to position [312, 0]
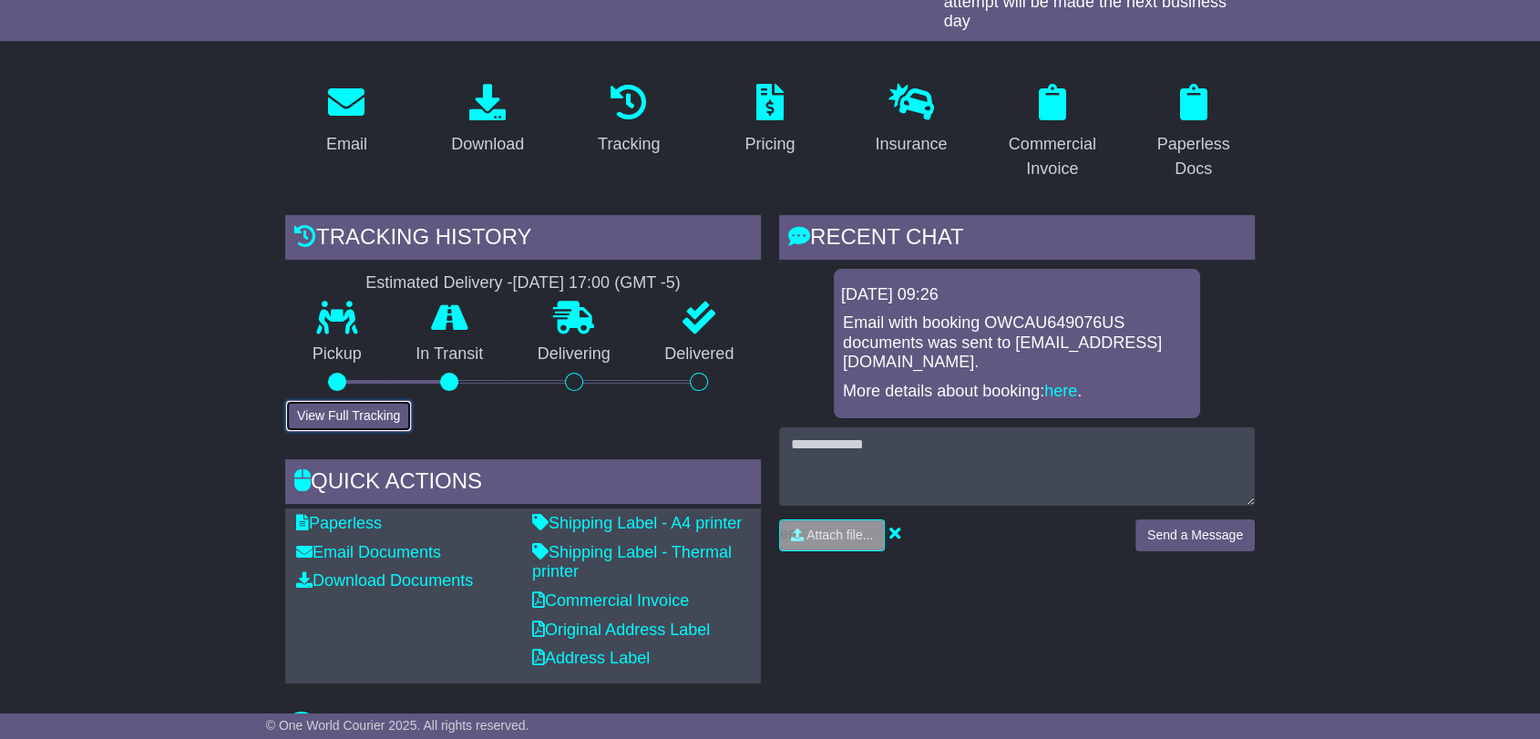
click at [355, 417] on button "View Full Tracking" at bounding box center [348, 416] width 127 height 32
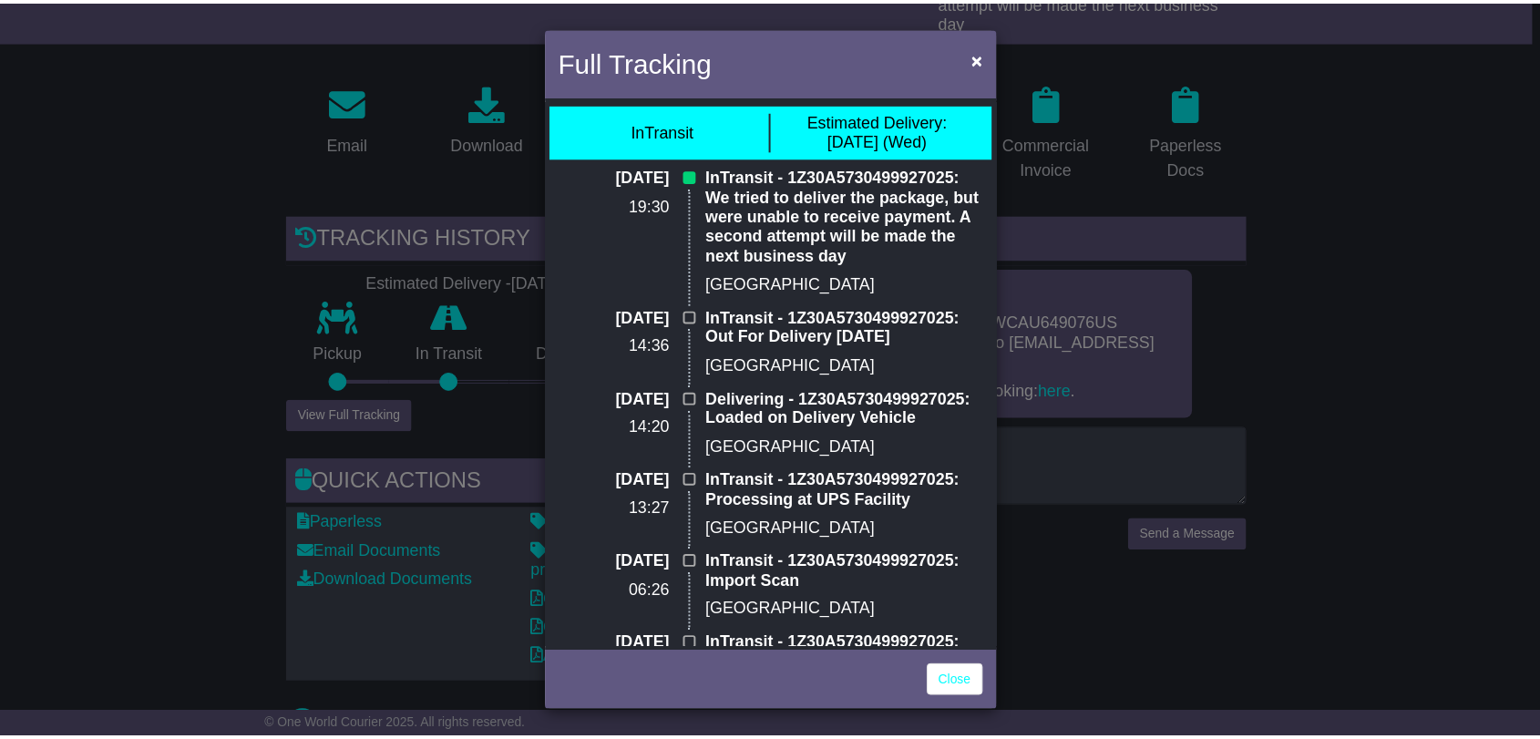
scroll to position [0, 0]
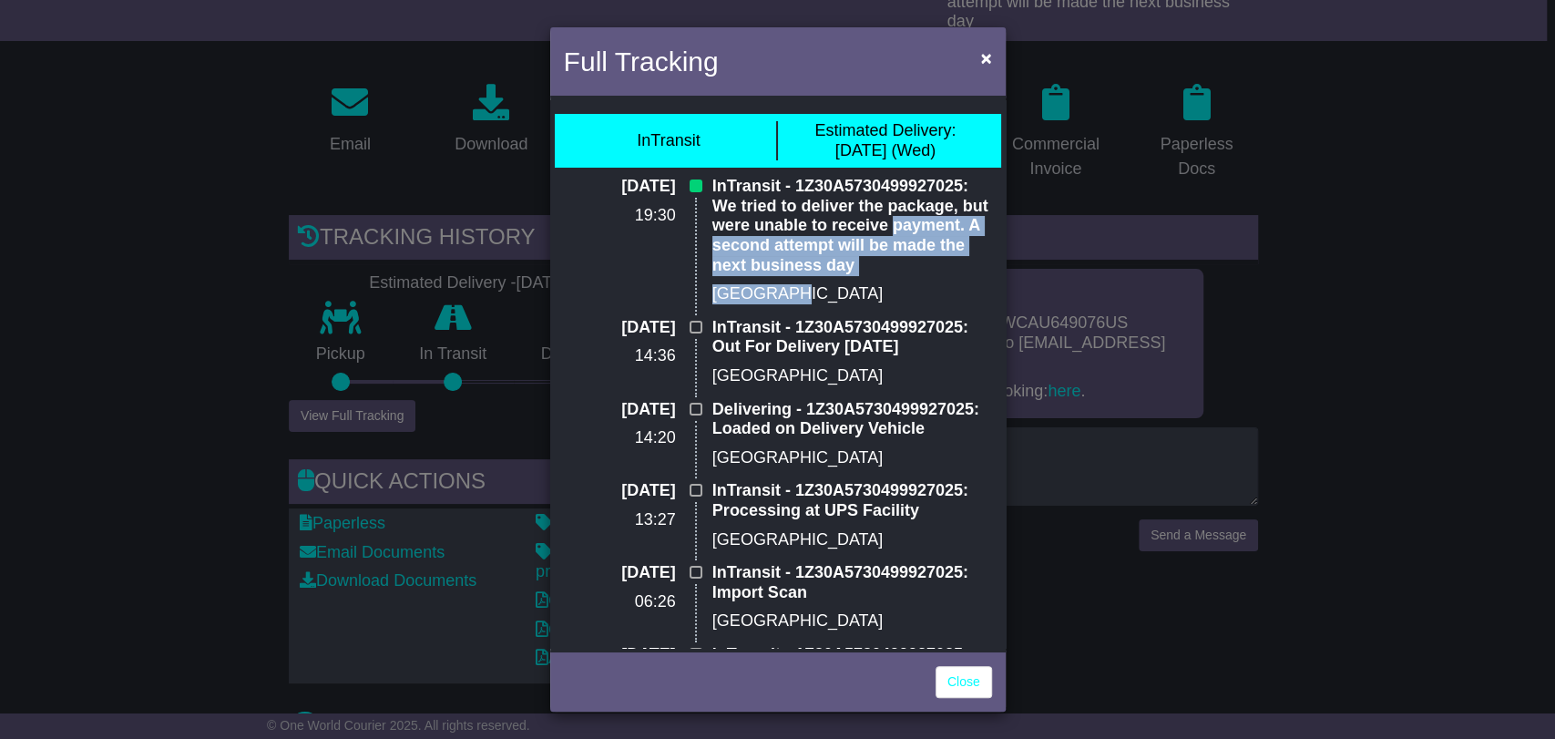
drag, startPoint x: 700, startPoint y: 252, endPoint x: 923, endPoint y: 302, distance: 228.7
click at [923, 302] on div "InTransit - 1Z30A5730499927025: We tried to deliver the package, but were unabl…" at bounding box center [852, 247] width 298 height 141
click at [986, 61] on span "×" at bounding box center [985, 57] width 11 height 21
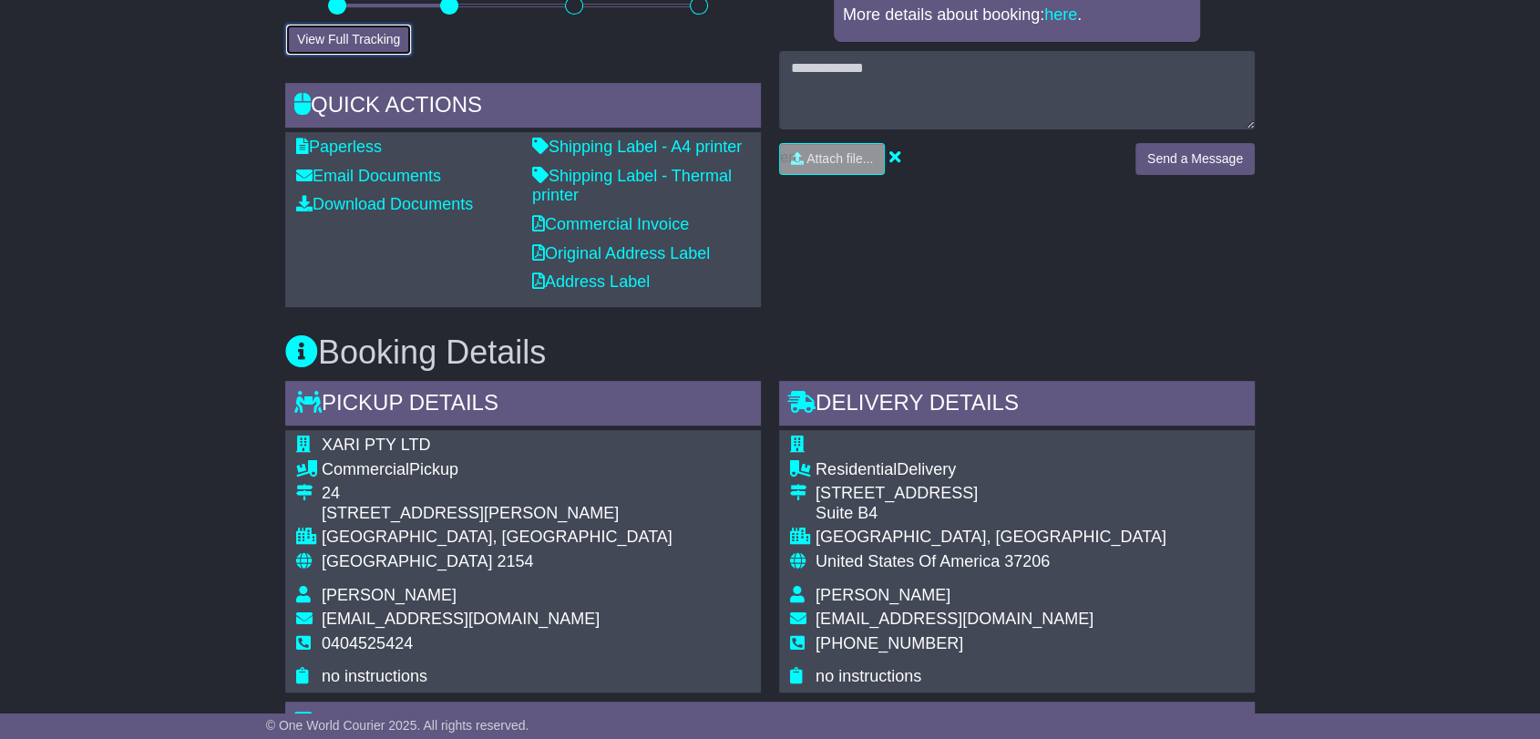
scroll to position [655, 0]
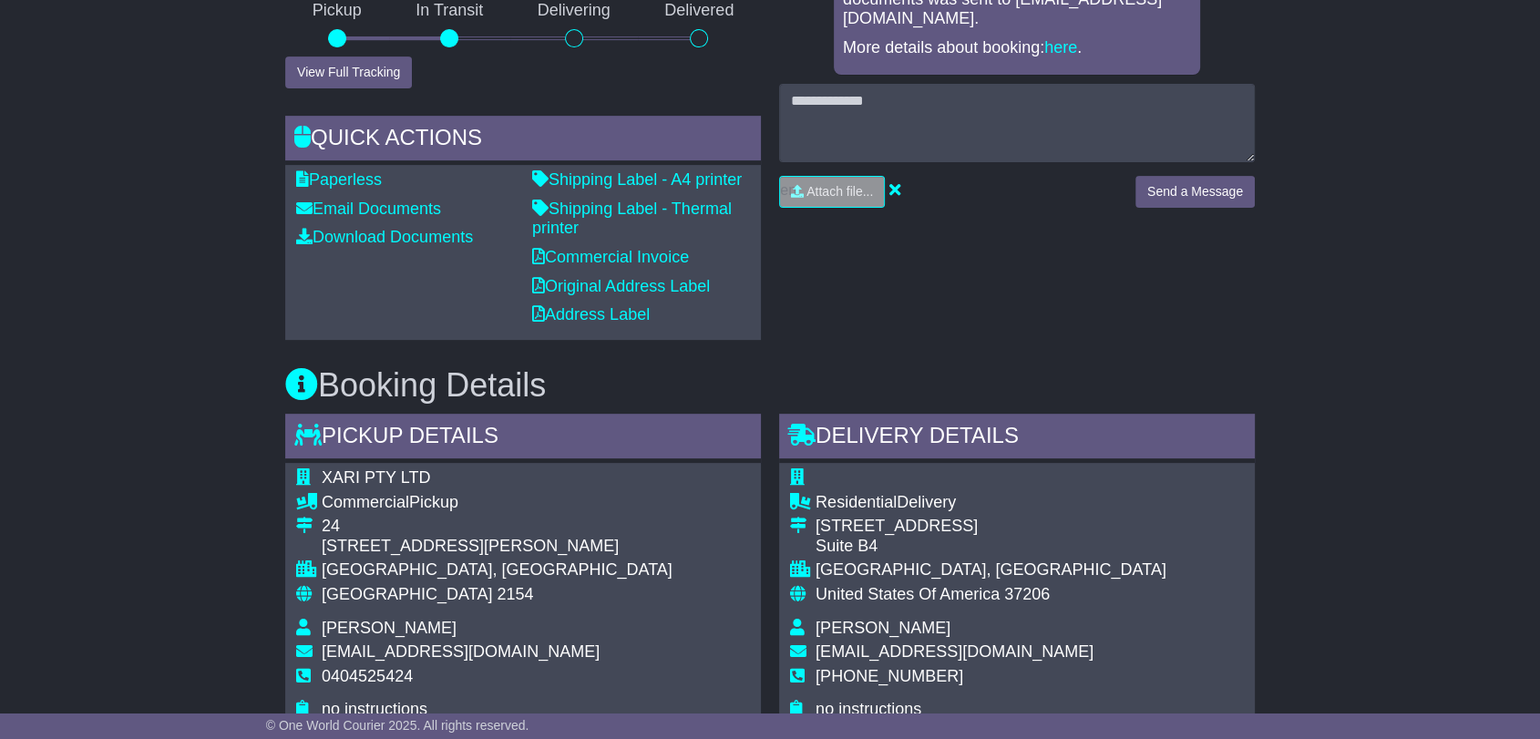
click at [809, 323] on div "RECENT CHAT Loading... No messages [DATE] 09:26 Email with booking OWCAU649076U…" at bounding box center [1017, 106] width 494 height 468
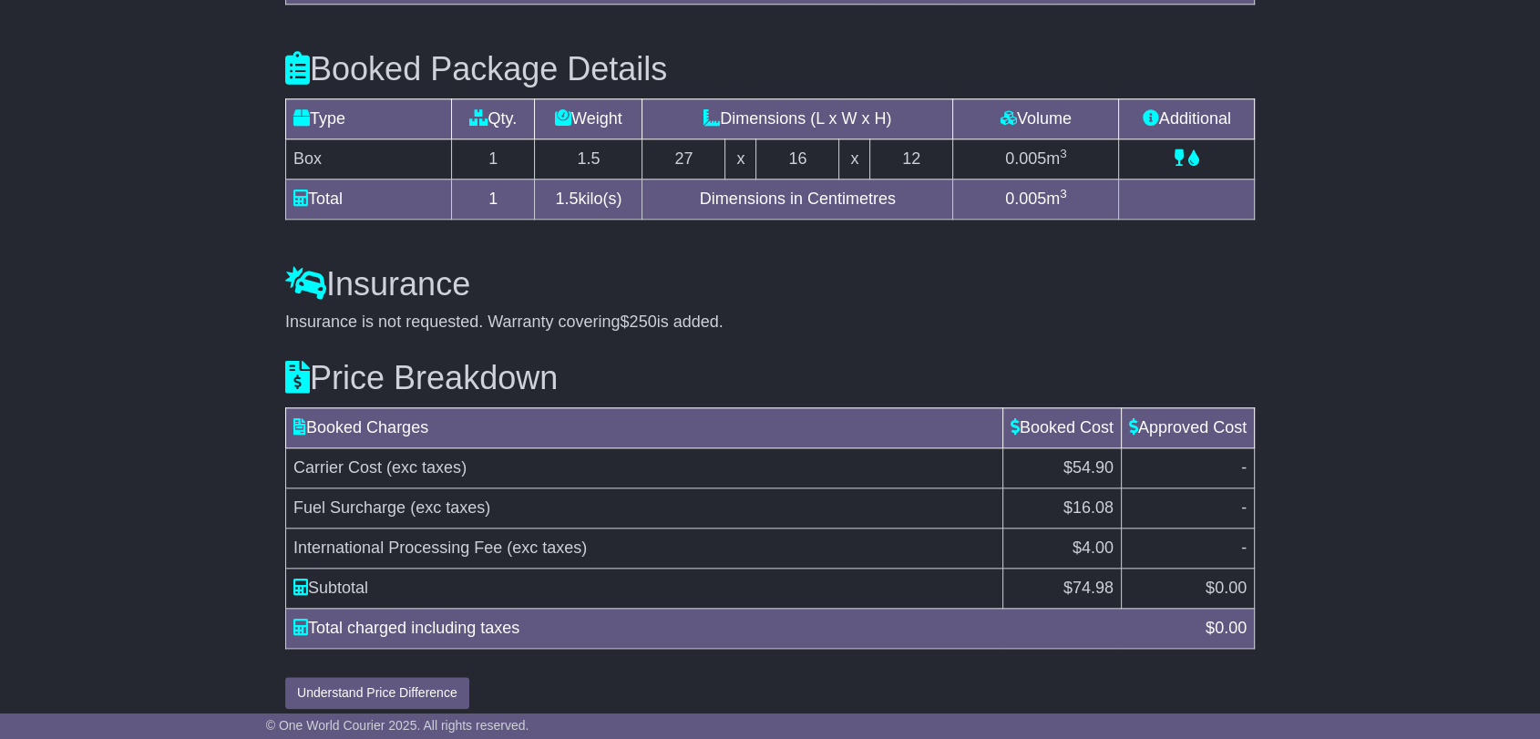
scroll to position [1843, 0]
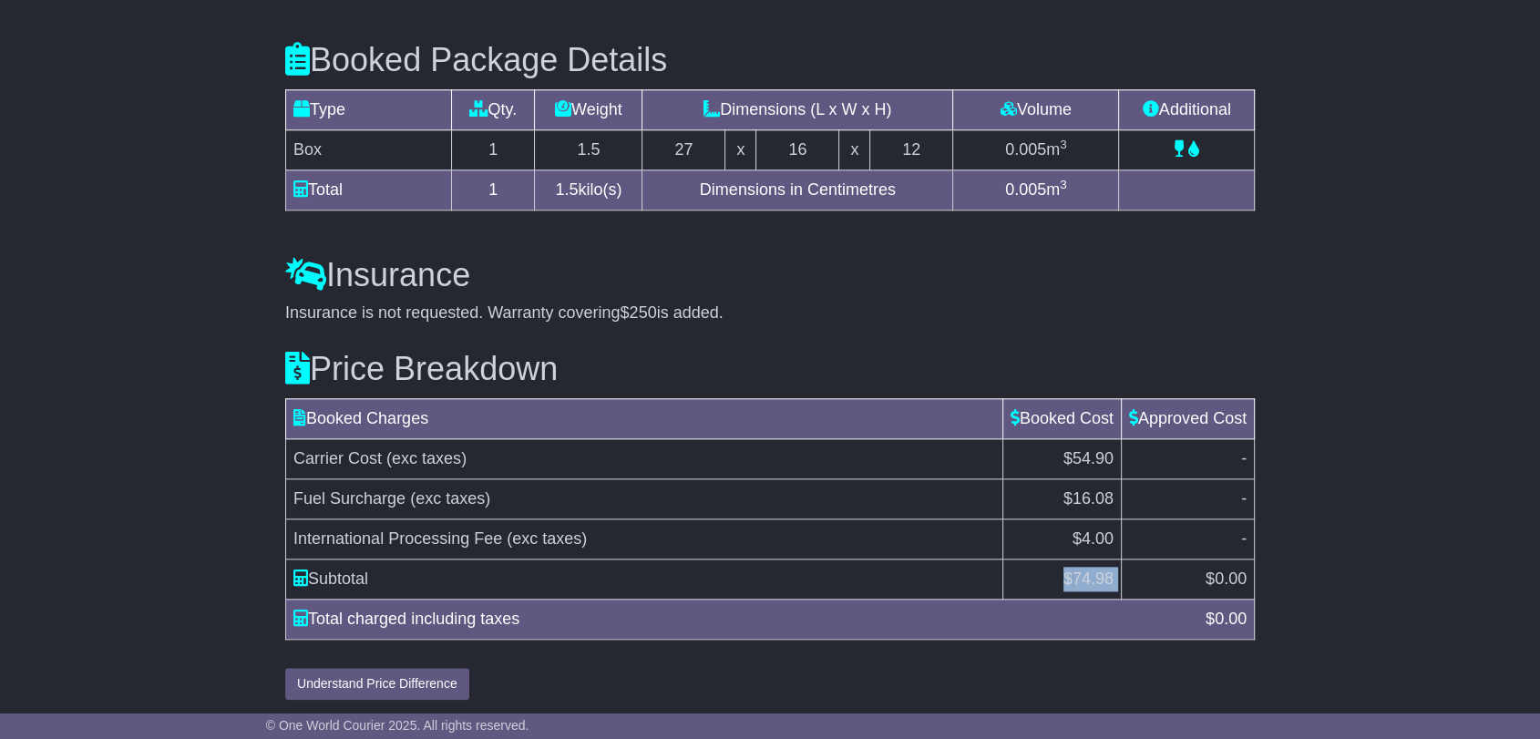
drag, startPoint x: 1052, startPoint y: 570, endPoint x: 1140, endPoint y: 577, distance: 87.7
click at [1140, 577] on tr "Subtotal $ 74.98 $ 0.00" at bounding box center [770, 578] width 968 height 40
click at [1224, 336] on div "Price Breakdown Booked Charges Booked Cost Approved Cost Carrier Cost (exc taxe…" at bounding box center [769, 511] width 987 height 376
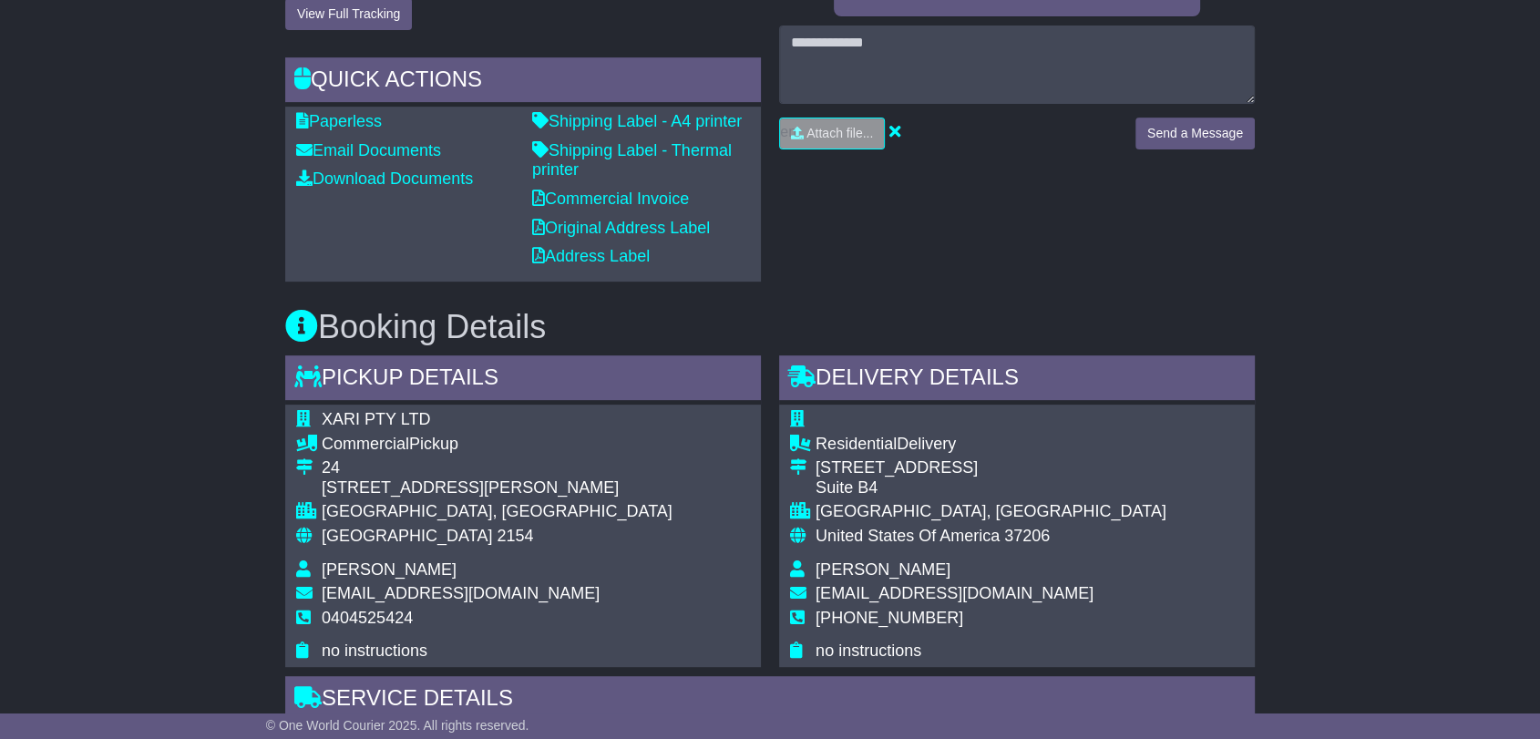
scroll to position [745, 0]
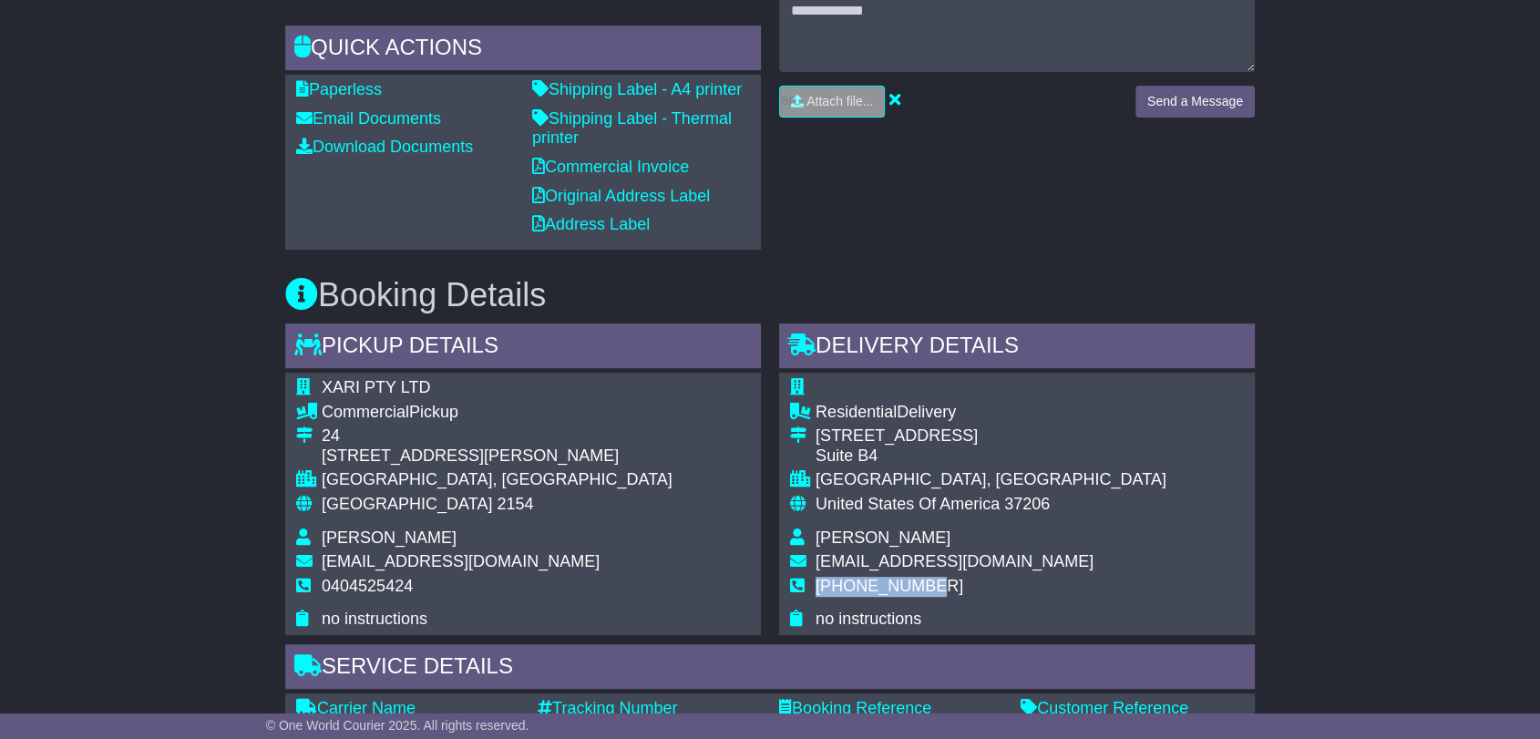
drag, startPoint x: 809, startPoint y: 586, endPoint x: 926, endPoint y: 584, distance: 117.5
click at [926, 584] on tr "[PHONE_NUMBER]" at bounding box center [978, 594] width 376 height 34
click at [942, 584] on td "[PHONE_NUMBER]" at bounding box center [990, 594] width 351 height 34
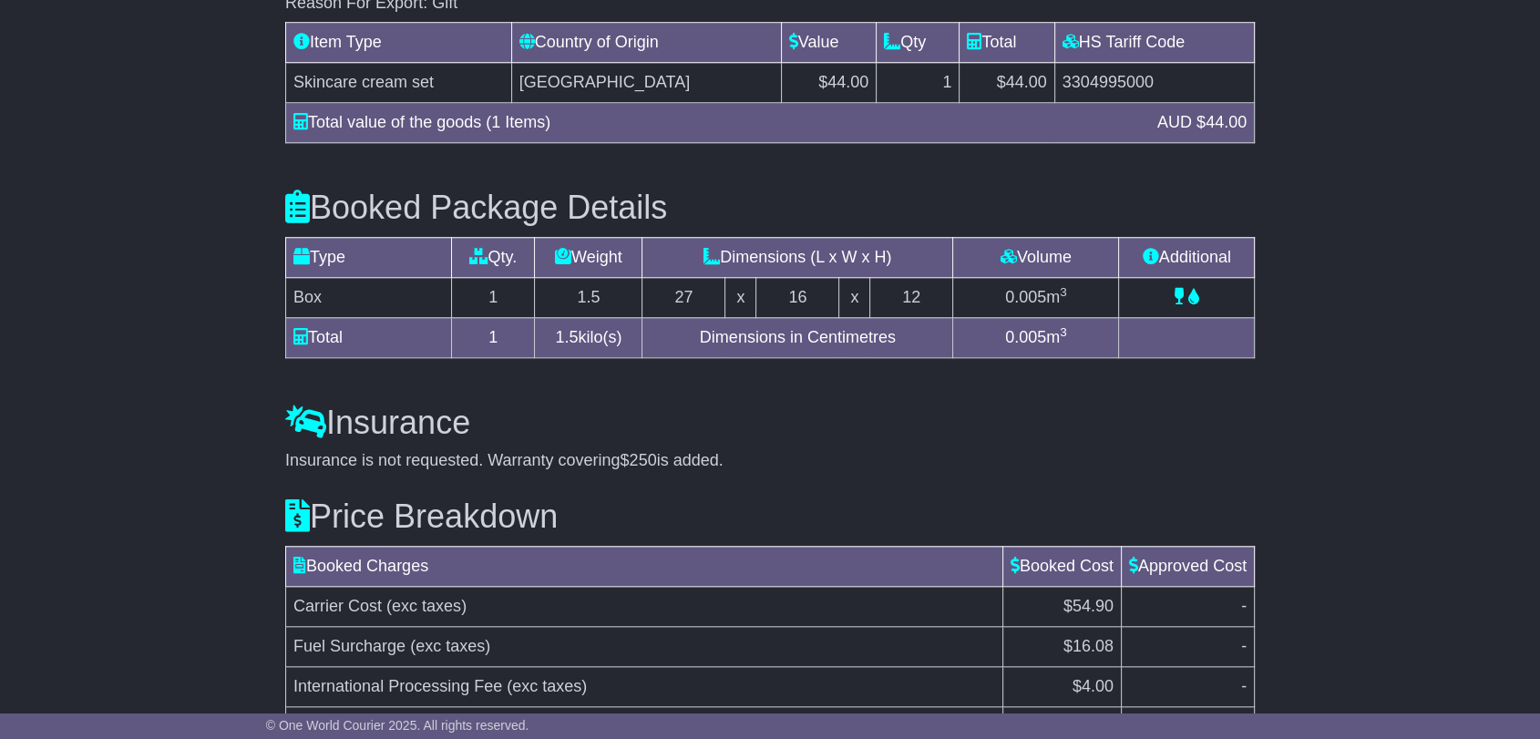
scroll to position [1697, 0]
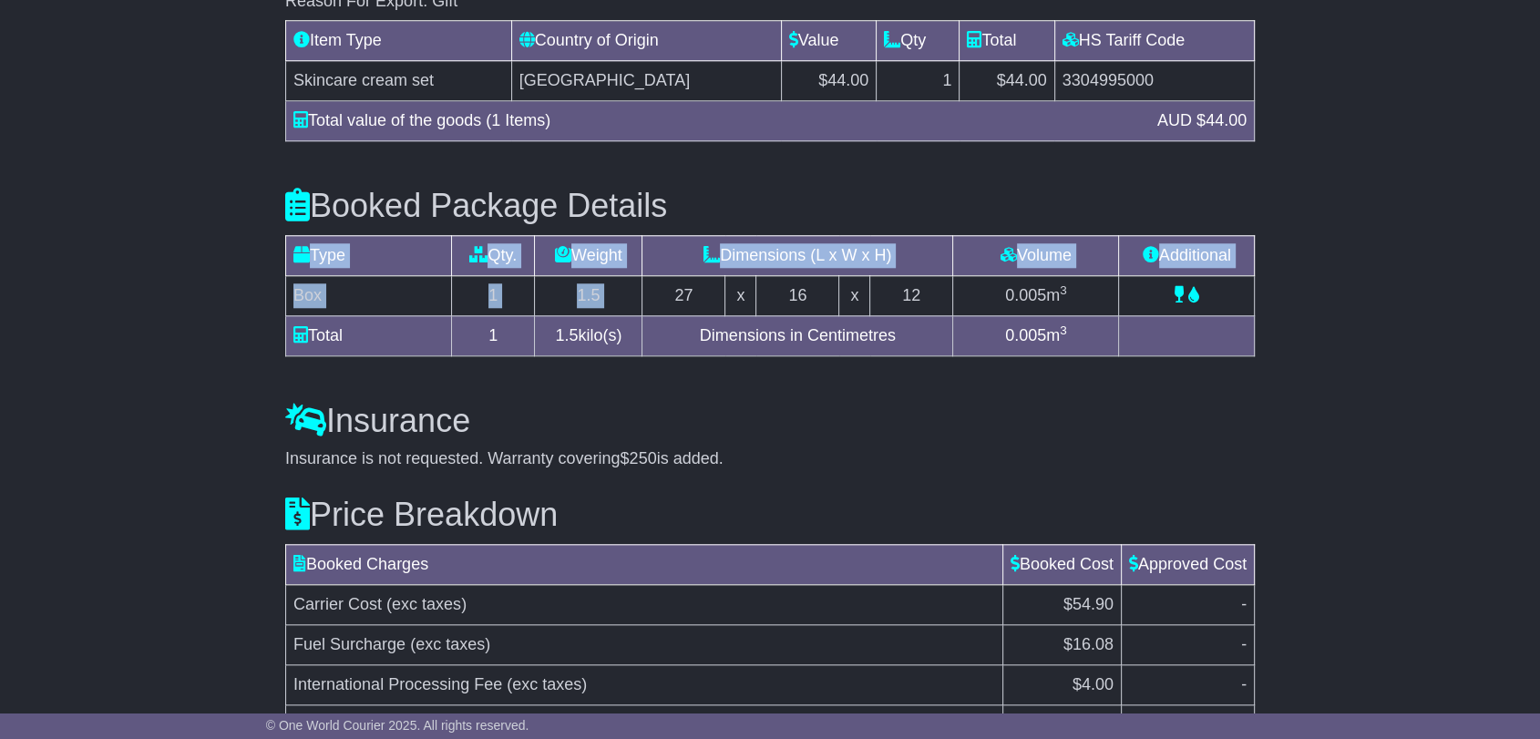
drag, startPoint x: 667, startPoint y: 287, endPoint x: 1275, endPoint y: 301, distance: 608.7
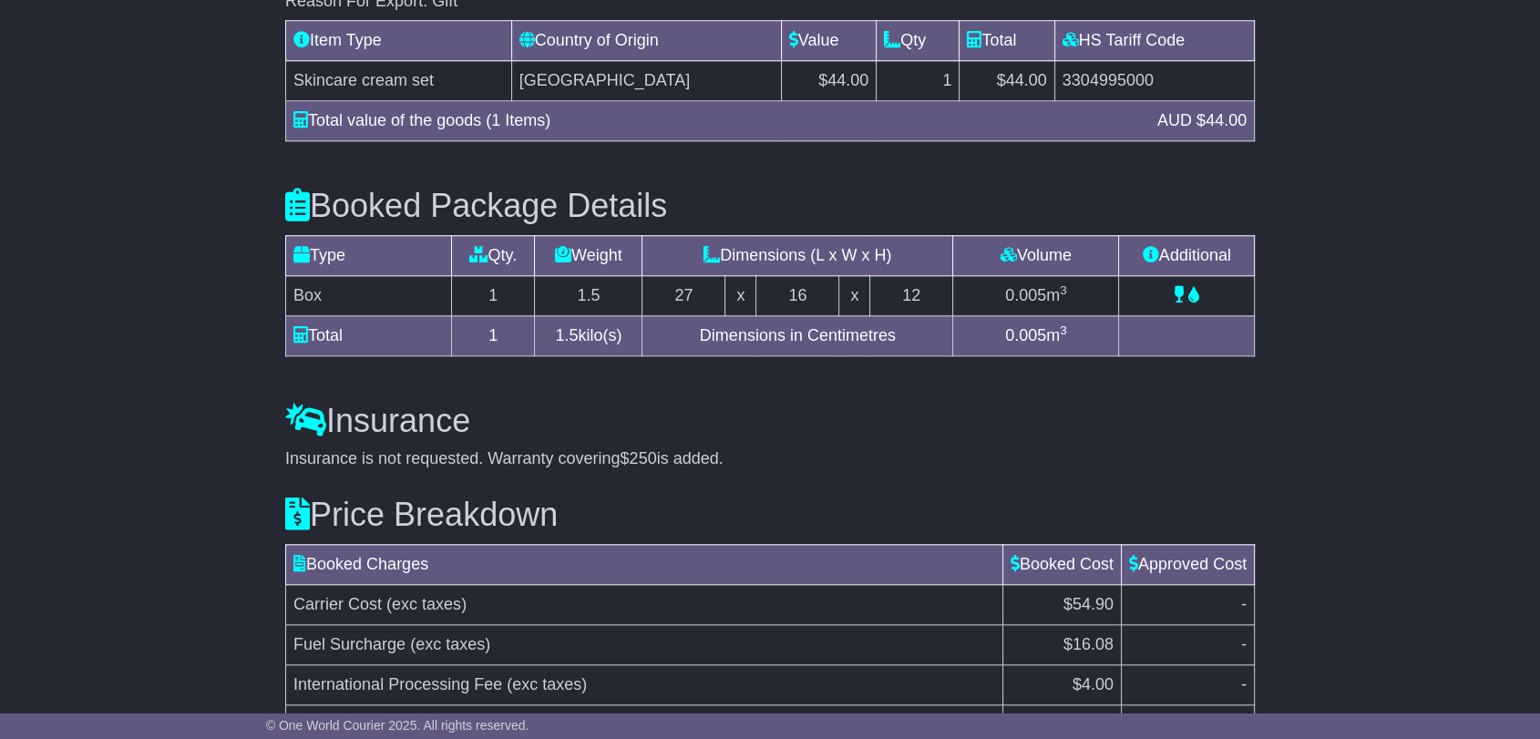
click at [1125, 418] on h3 "Insurance" at bounding box center [769, 421] width 969 height 36
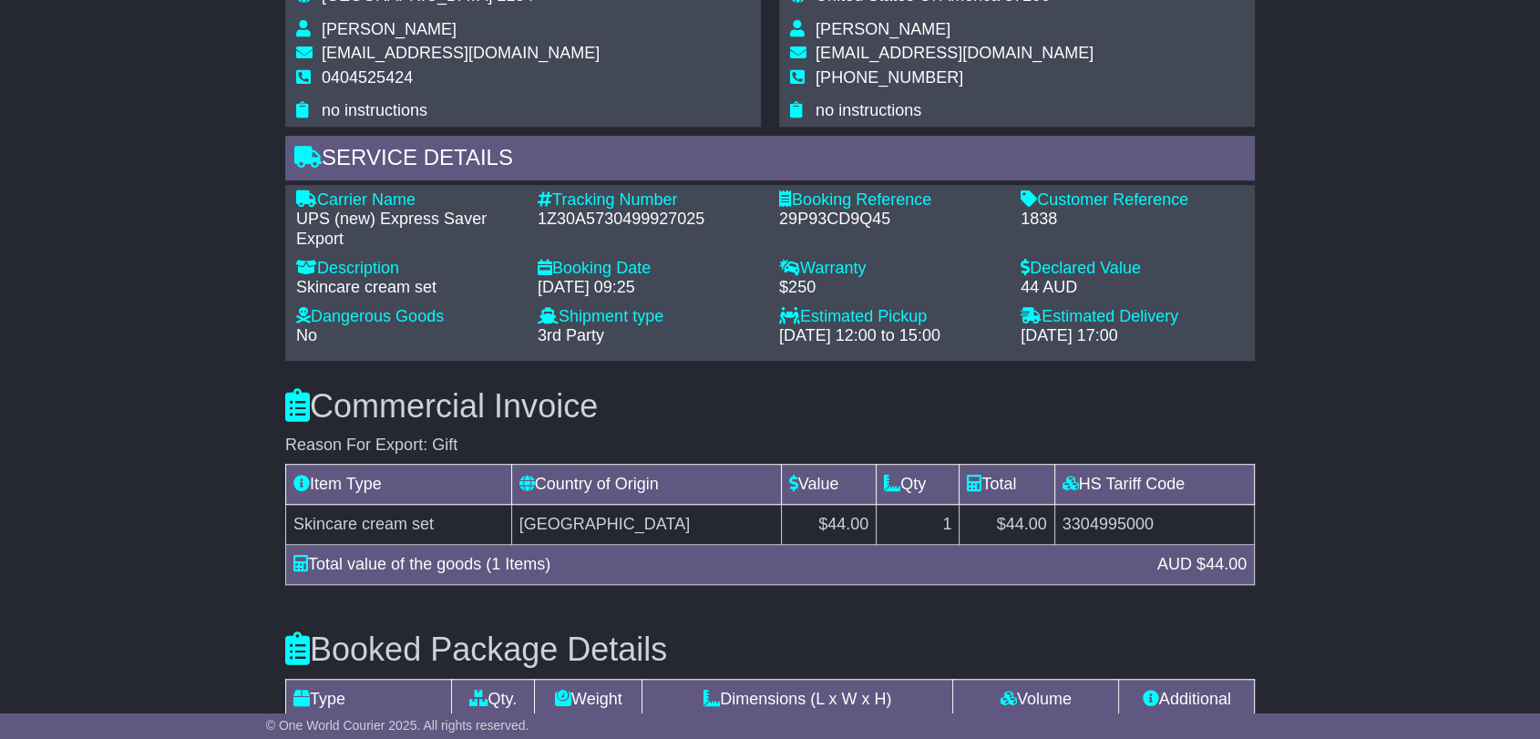
scroll to position [1254, 0]
drag, startPoint x: 1017, startPoint y: 281, endPoint x: 1094, endPoint y: 279, distance: 77.5
click at [1094, 279] on div "Declared Value - 44 AUD" at bounding box center [1131, 277] width 241 height 39
click at [1094, 279] on div "44 AUD" at bounding box center [1131, 287] width 223 height 20
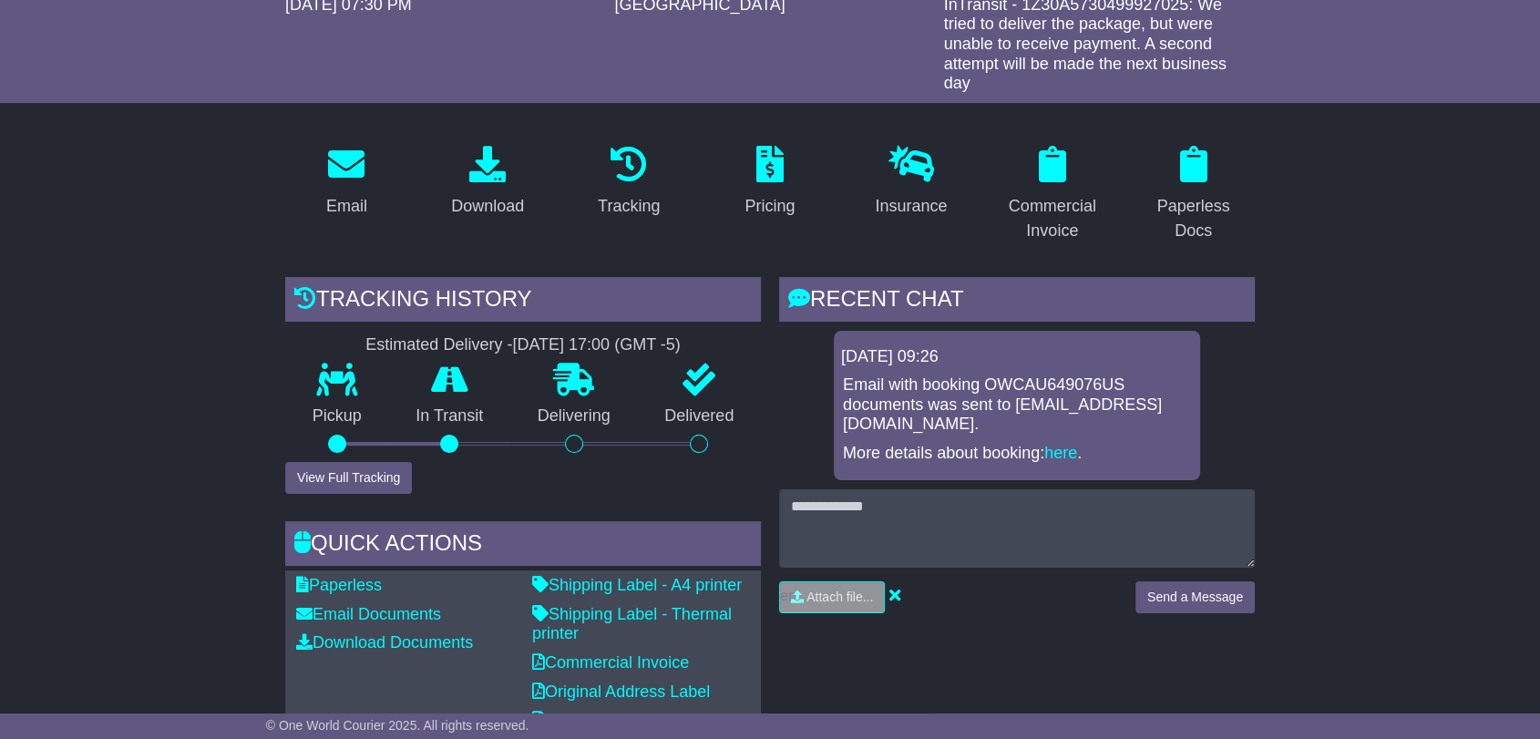
scroll to position [0, 0]
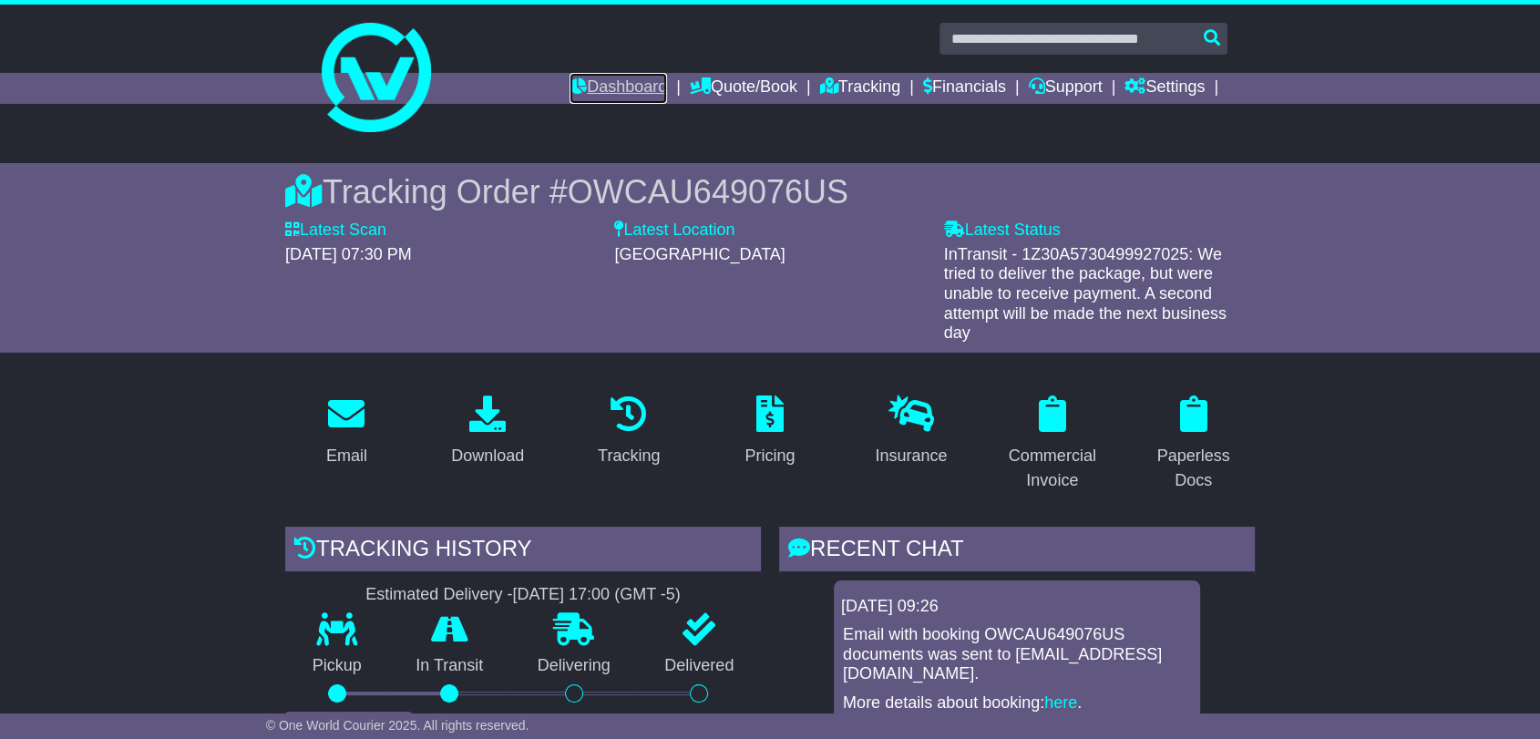
click at [598, 89] on link "Dashboard" at bounding box center [617, 88] width 97 height 31
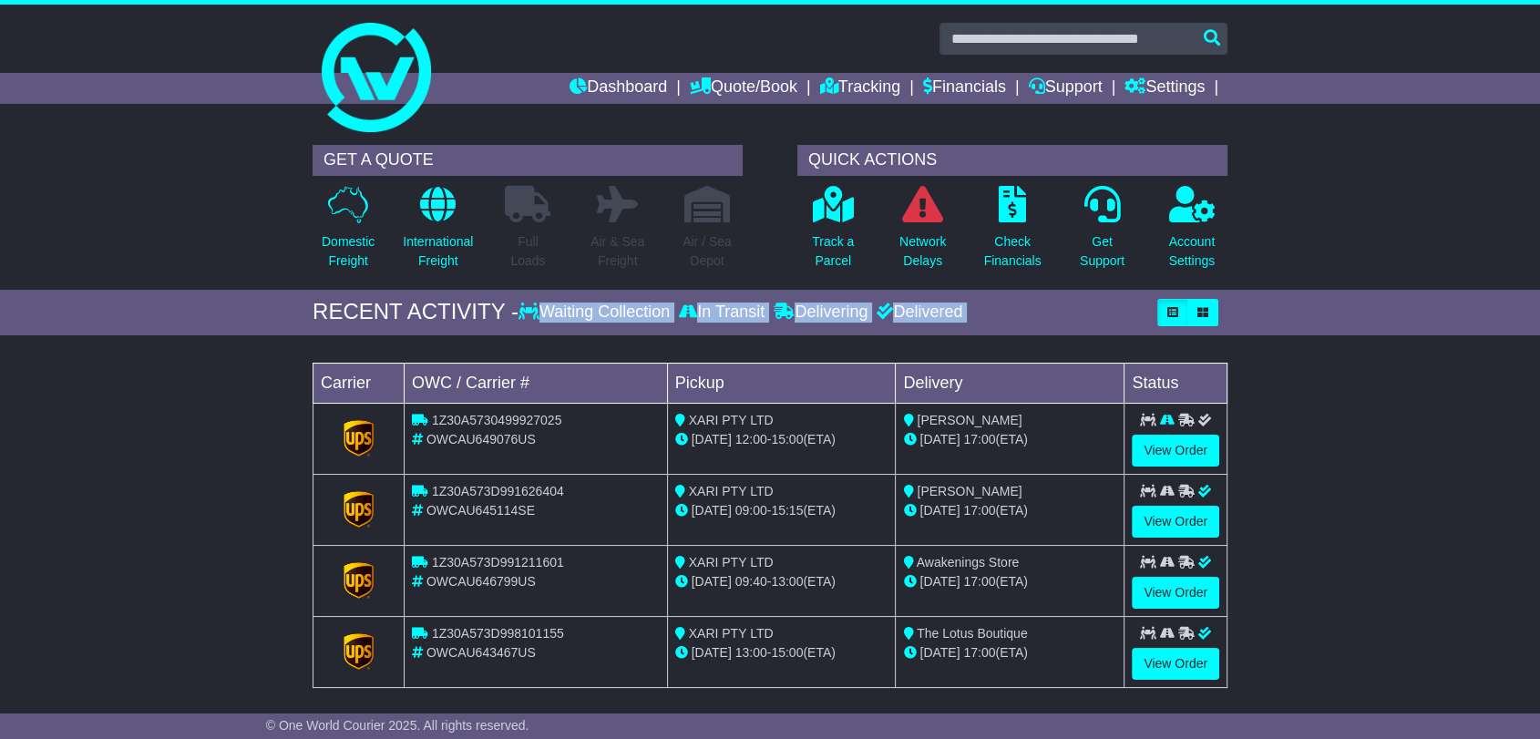
drag, startPoint x: 195, startPoint y: 581, endPoint x: 279, endPoint y: 322, distance: 271.9
click at [261, 322] on div "RECENT ACTIVITY - Waiting Collection In Transit Delivering Delivered" at bounding box center [770, 313] width 1540 height 46
